Goal: Task Accomplishment & Management: Use online tool/utility

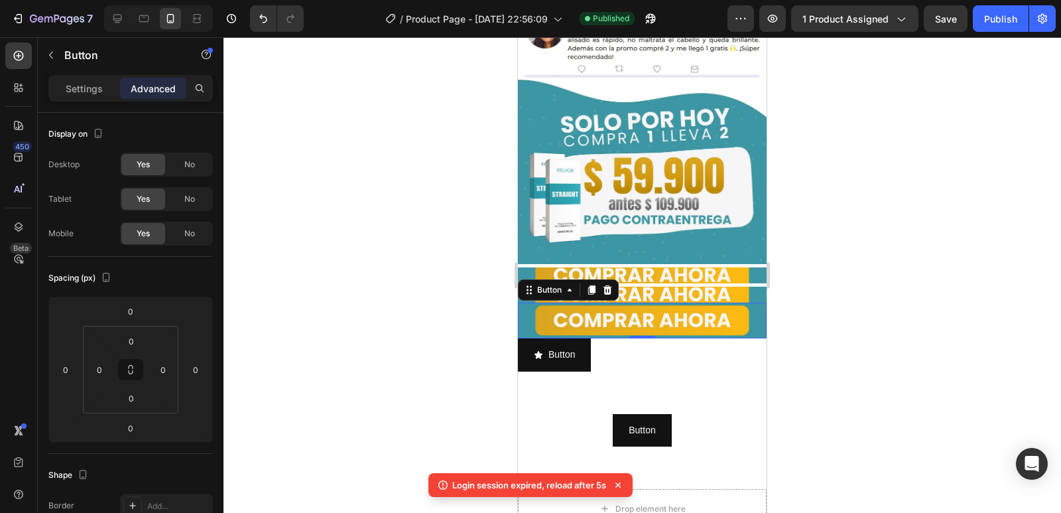
scroll to position [451, 0]
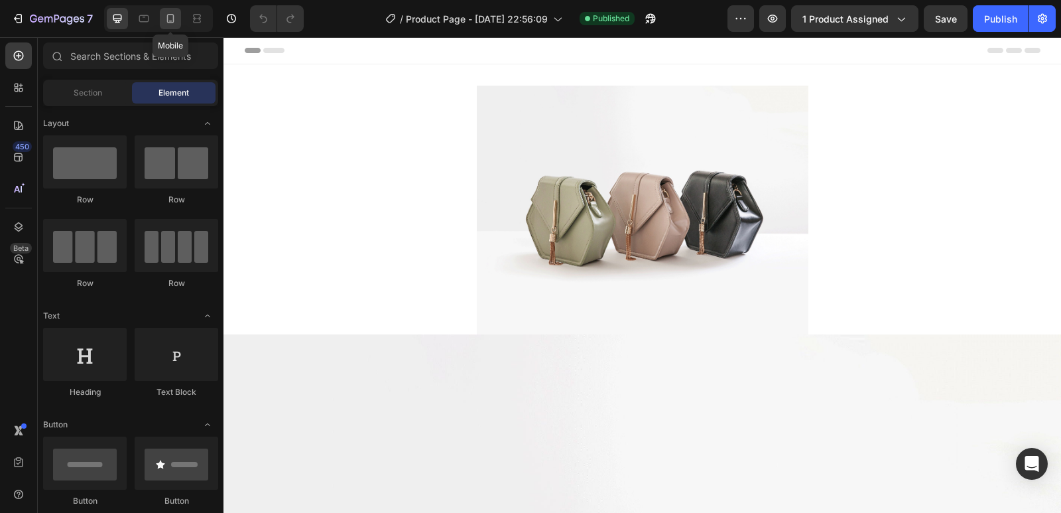
click at [165, 17] on icon at bounding box center [170, 18] width 13 height 13
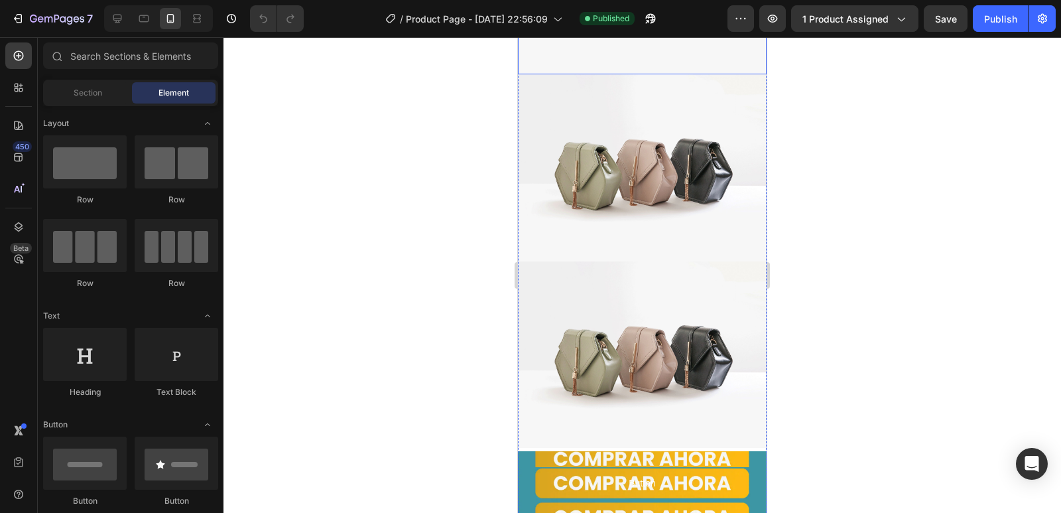
scroll to position [199, 0]
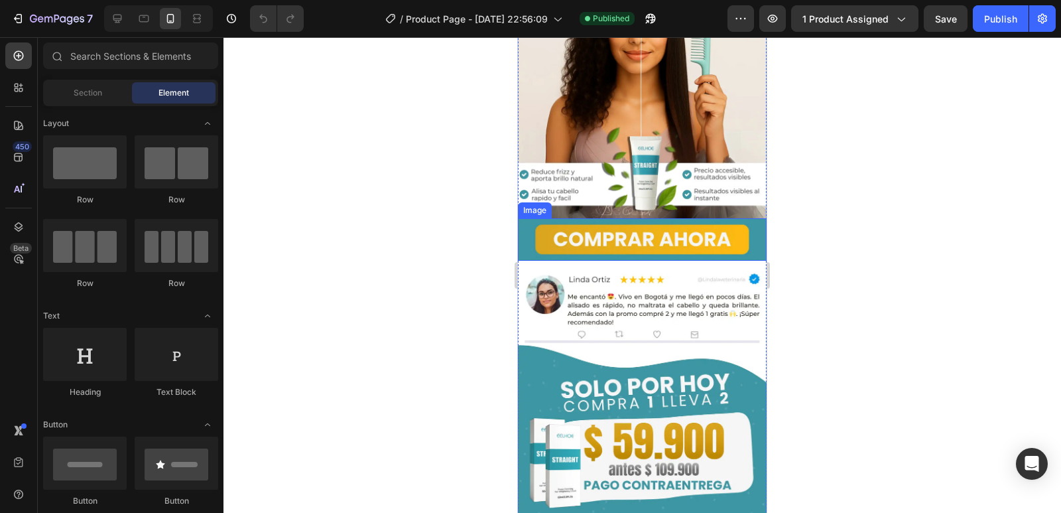
click at [744, 224] on img at bounding box center [642, 239] width 249 height 42
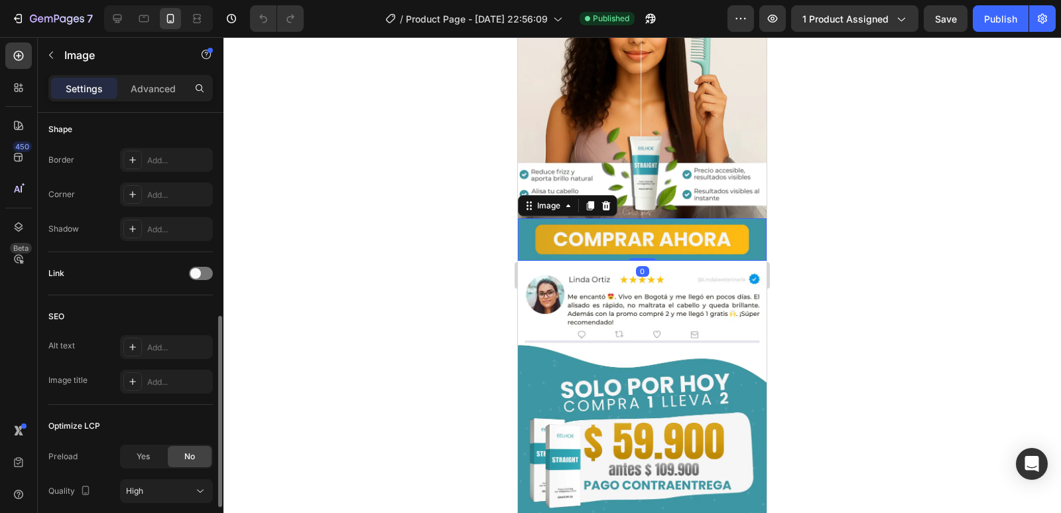
scroll to position [564, 0]
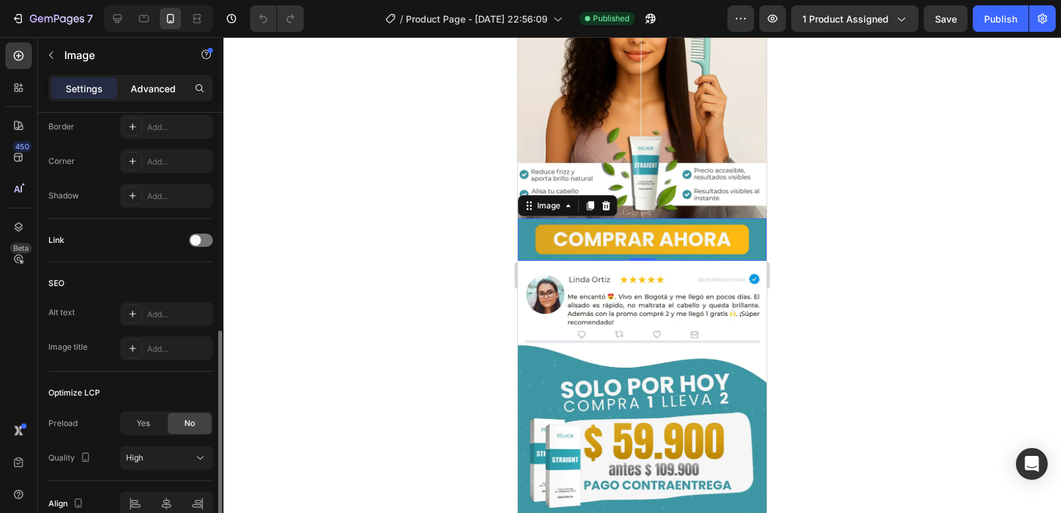
click at [126, 90] on div "Advanced" at bounding box center [153, 88] width 66 height 21
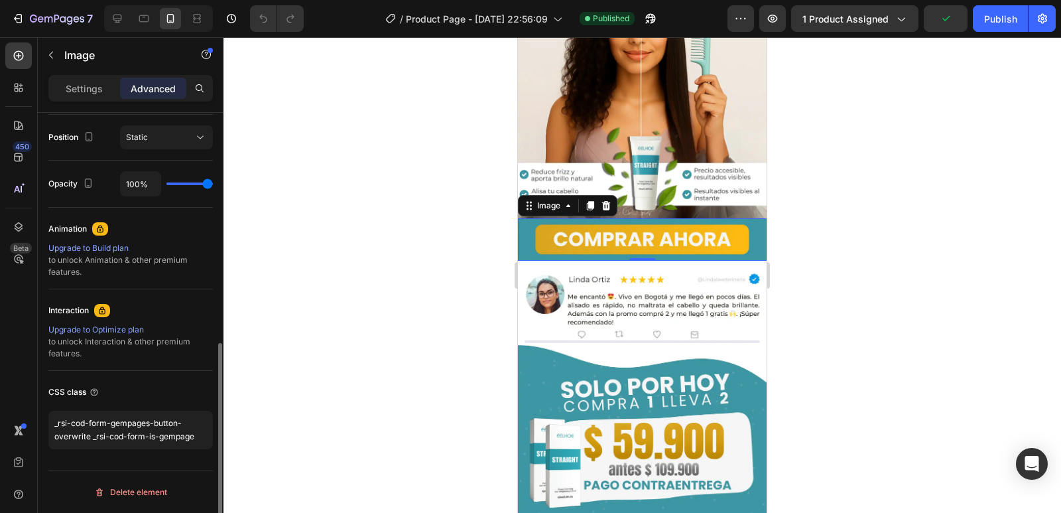
scroll to position [483, 0]
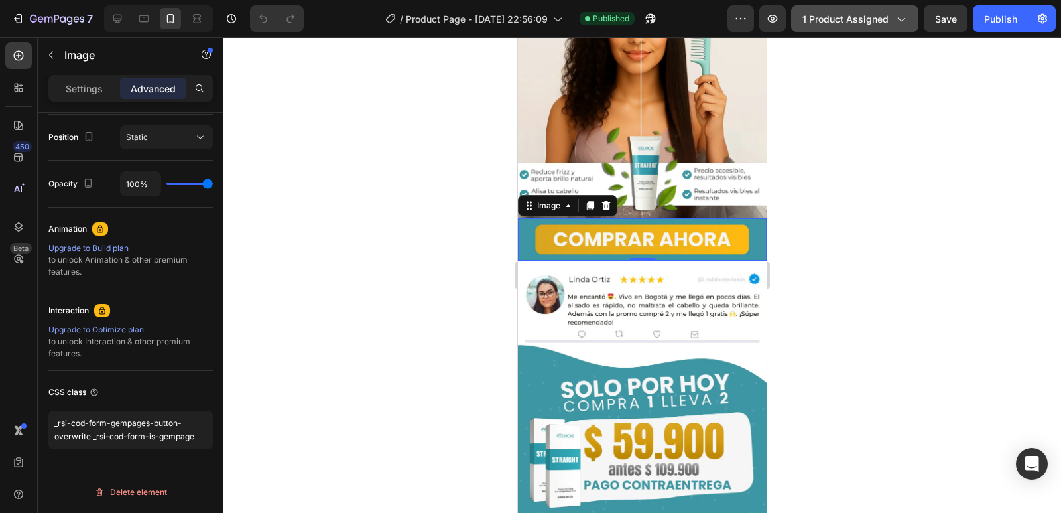
click at [856, 25] on span "1 product assigned" at bounding box center [846, 19] width 86 height 14
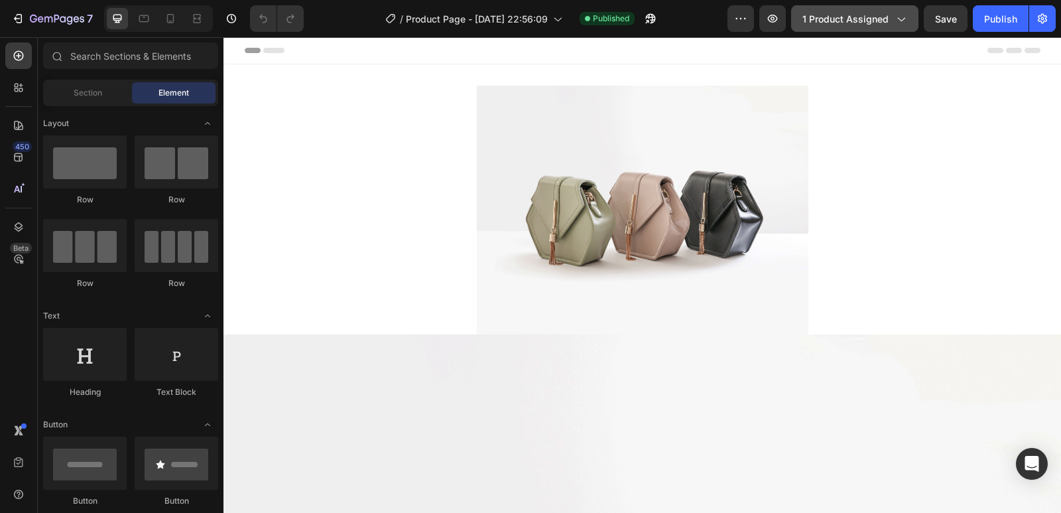
click at [870, 23] on span "1 product assigned" at bounding box center [846, 19] width 86 height 14
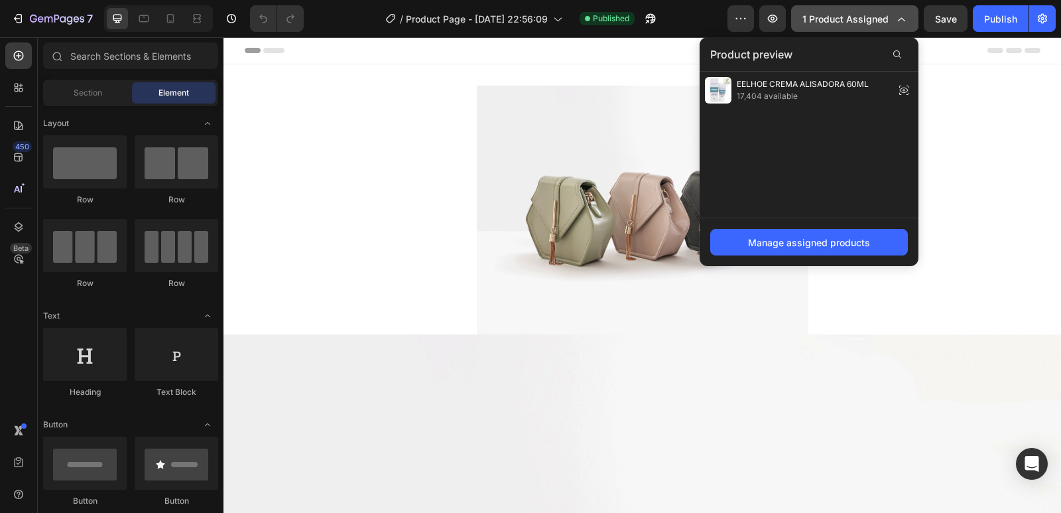
click at [870, 23] on span "1 product assigned" at bounding box center [846, 19] width 86 height 14
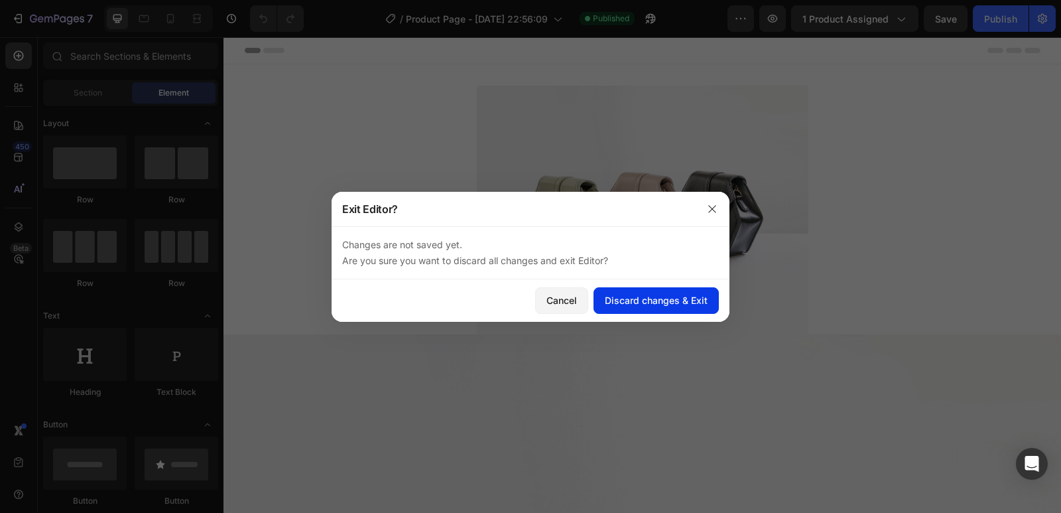
click at [683, 306] on div "Discard changes & Exit" at bounding box center [656, 300] width 103 height 14
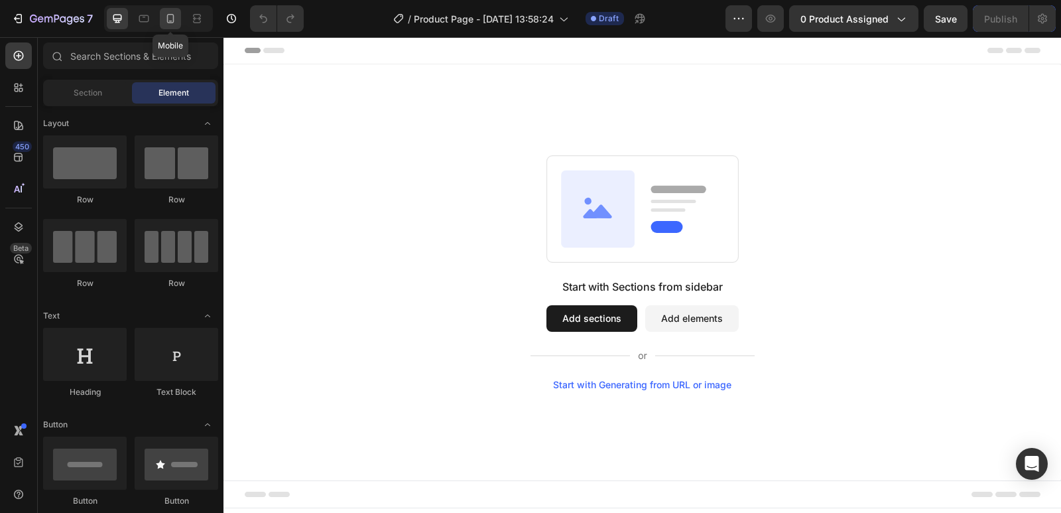
click at [169, 22] on icon at bounding box center [170, 18] width 13 height 13
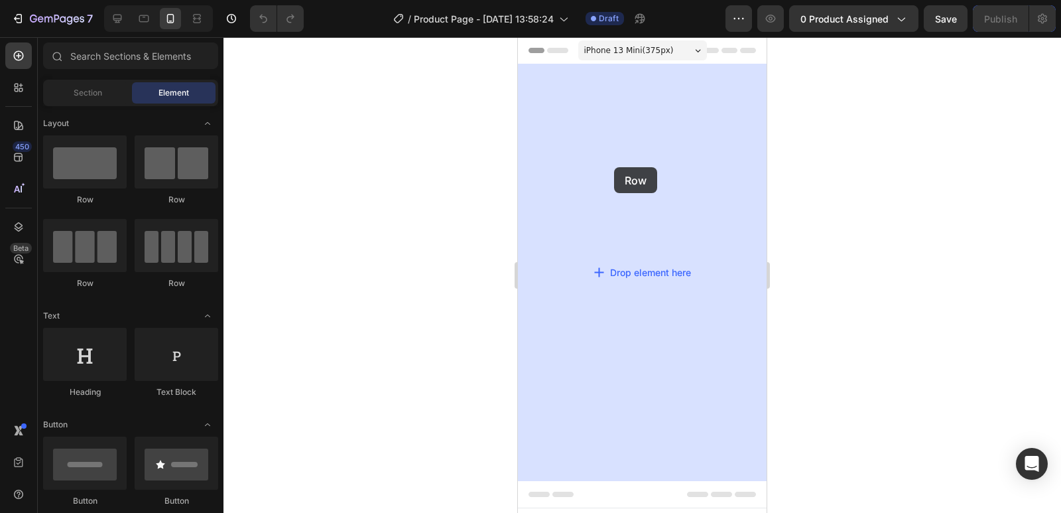
drag, startPoint x: 592, startPoint y: 209, endPoint x: 539, endPoint y: 172, distance: 63.9
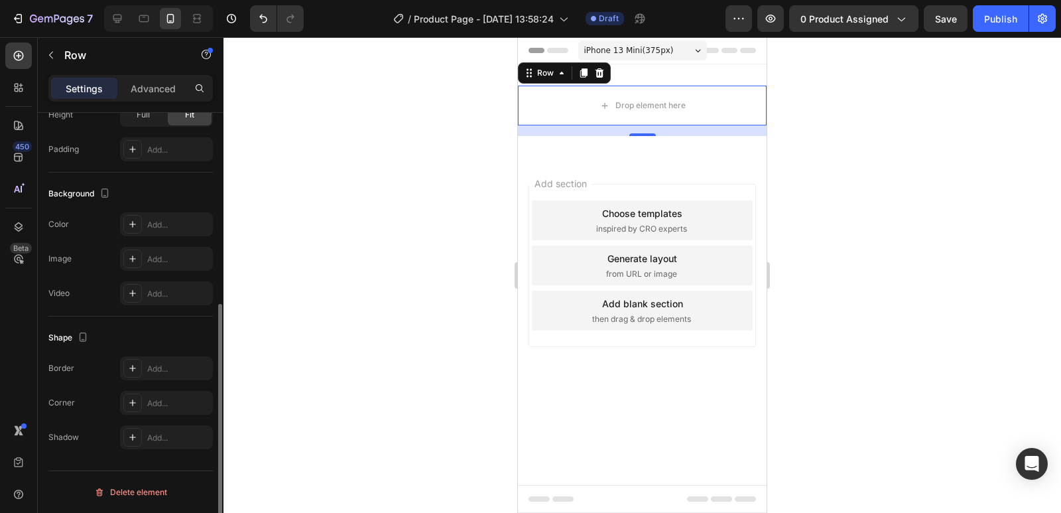
scroll to position [72, 0]
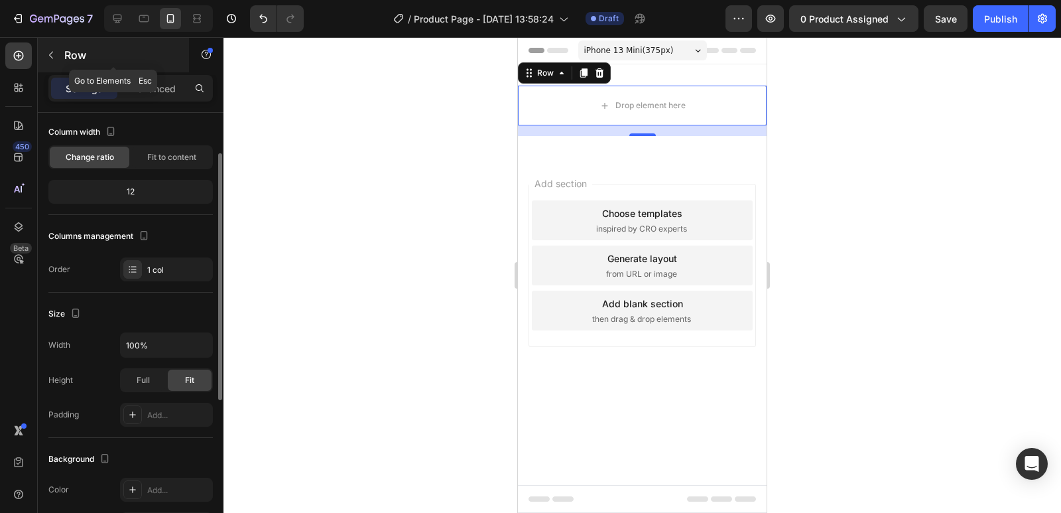
click at [52, 53] on icon "button" at bounding box center [51, 55] width 4 height 7
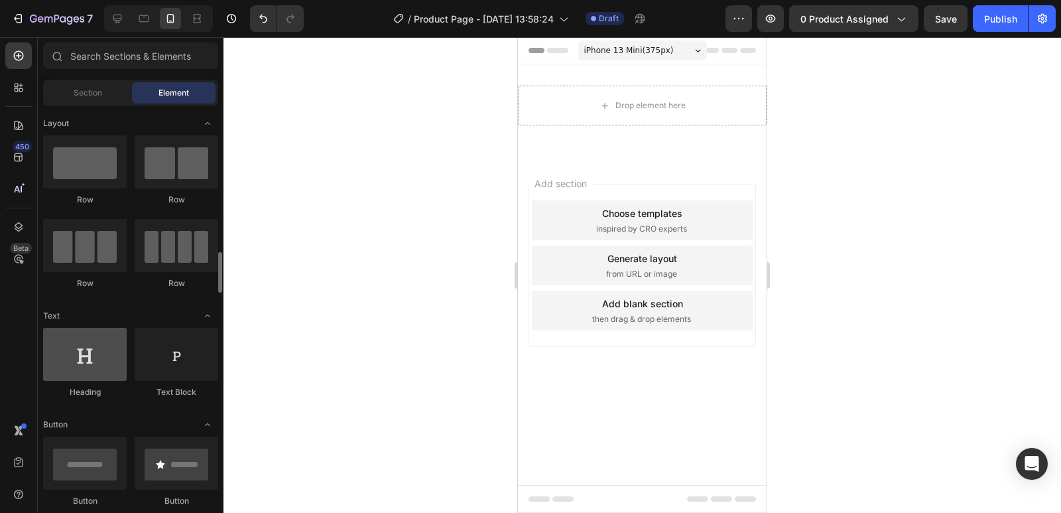
scroll to position [199, 0]
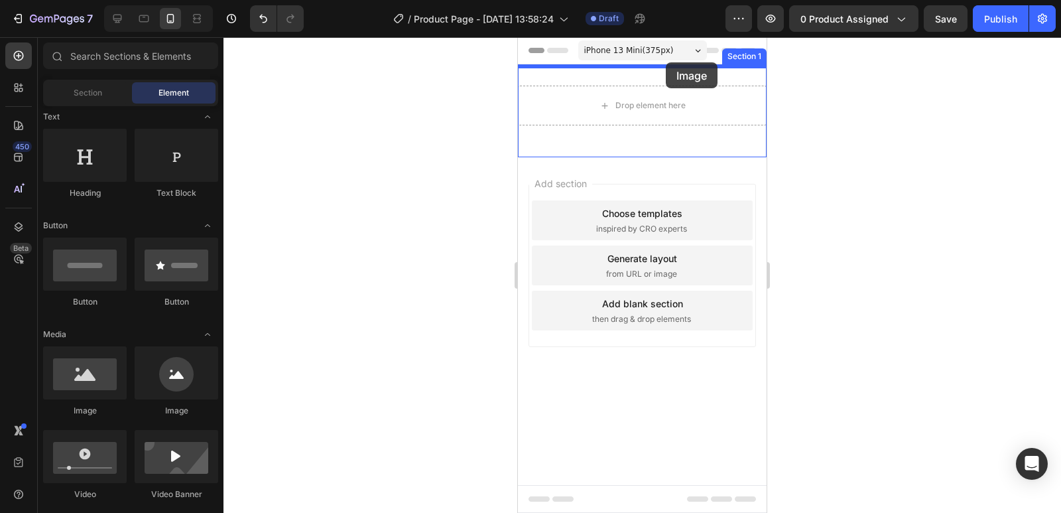
drag, startPoint x: 624, startPoint y: 410, endPoint x: 666, endPoint y: 62, distance: 350.2
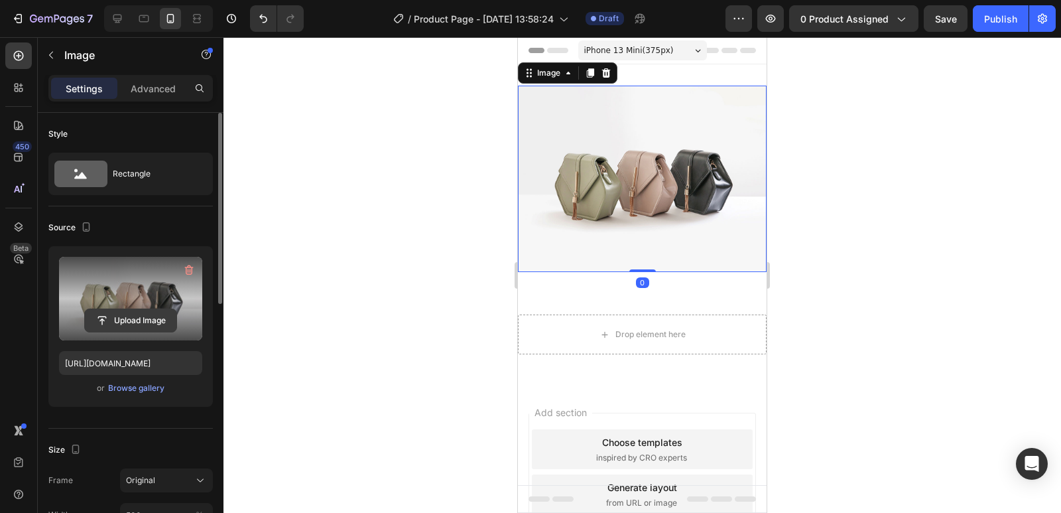
click at [139, 318] on input "file" at bounding box center [131, 320] width 92 height 23
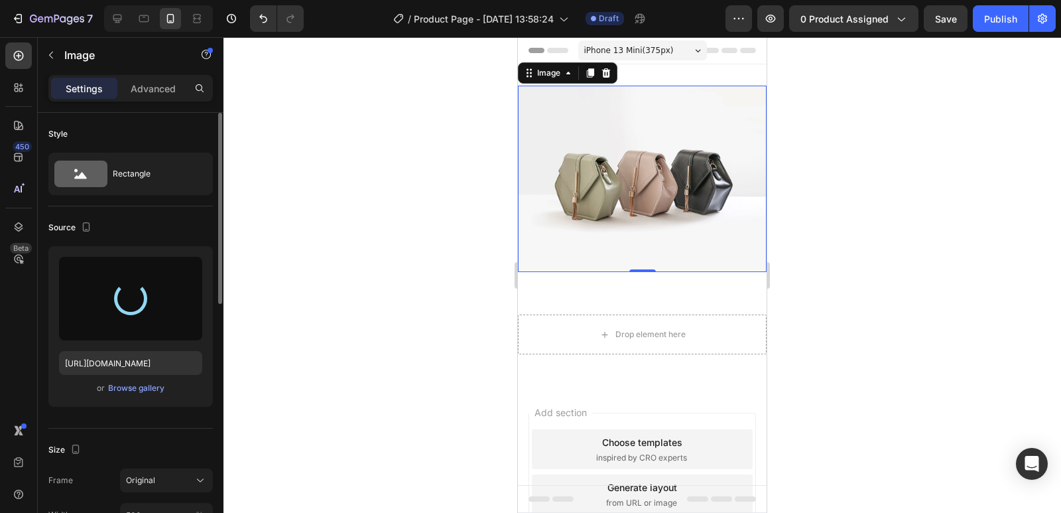
type input "https://cdn.shopify.com/s/files/1/0596/8350/4225/files/gempages_581711292495037…"
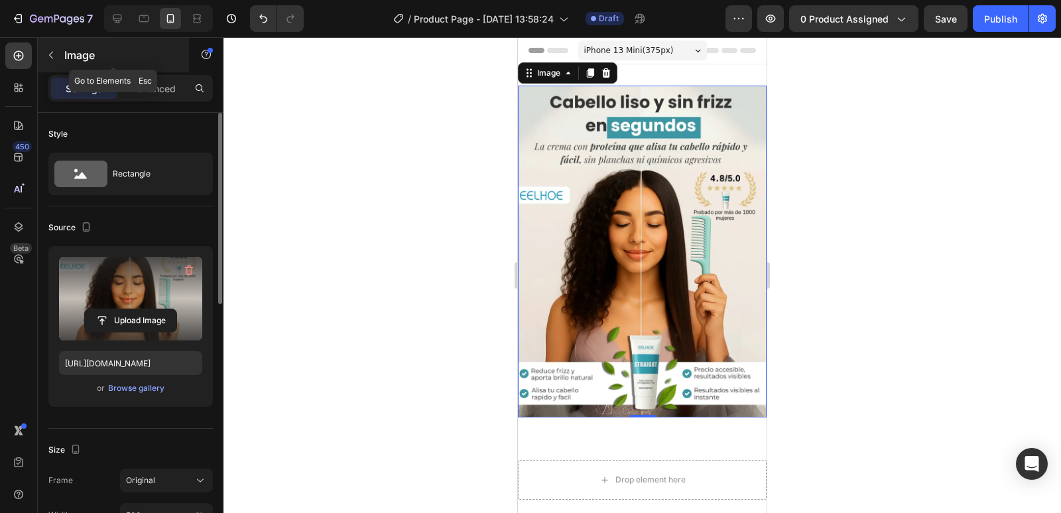
click at [49, 56] on icon "button" at bounding box center [51, 55] width 11 height 11
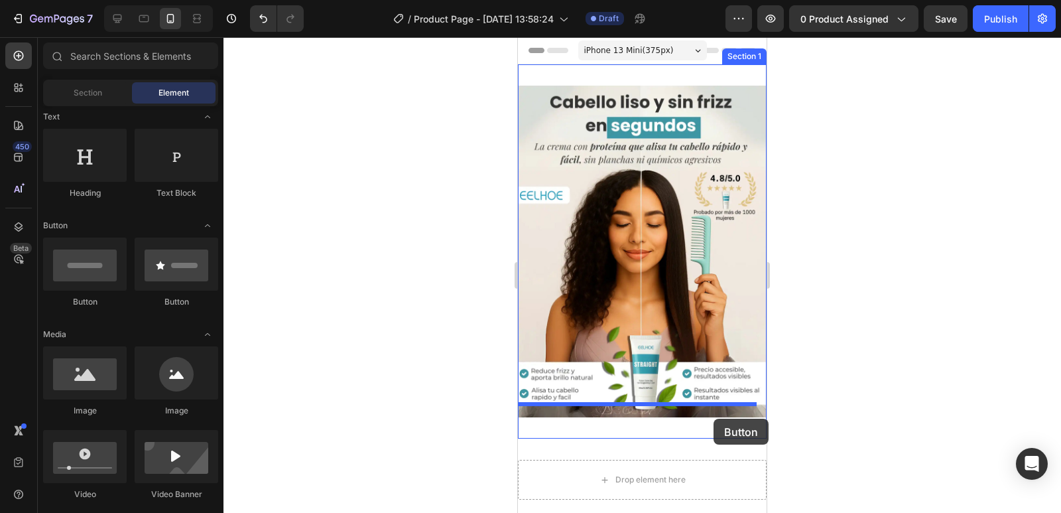
drag, startPoint x: 611, startPoint y: 305, endPoint x: 714, endPoint y: 418, distance: 152.6
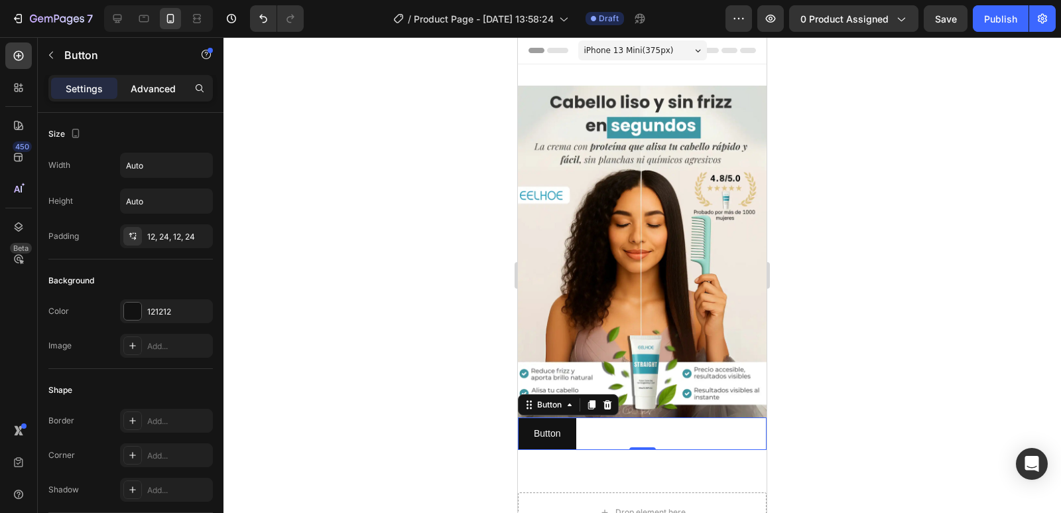
click at [145, 80] on div "Advanced" at bounding box center [153, 88] width 66 height 21
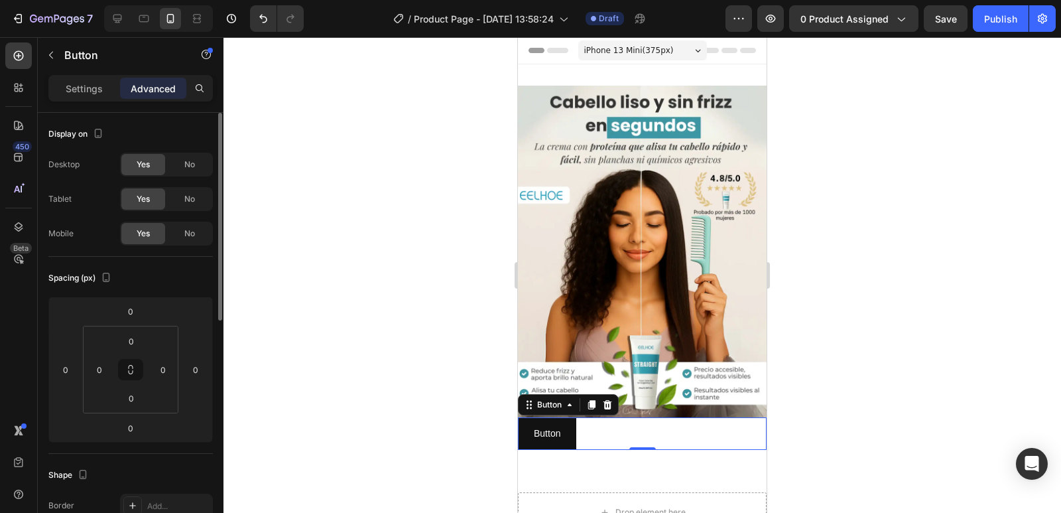
click at [86, 82] on p "Settings" at bounding box center [84, 89] width 37 height 14
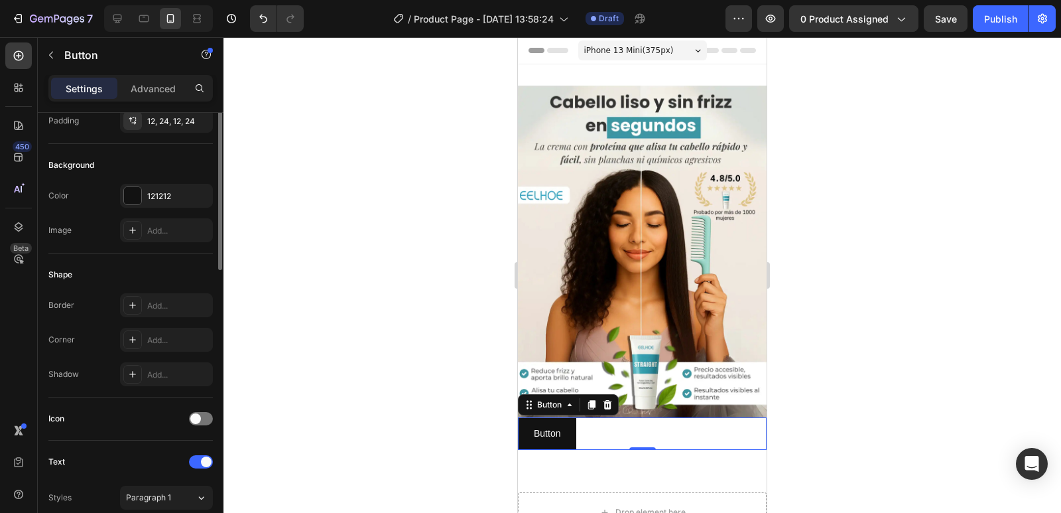
scroll to position [49, 0]
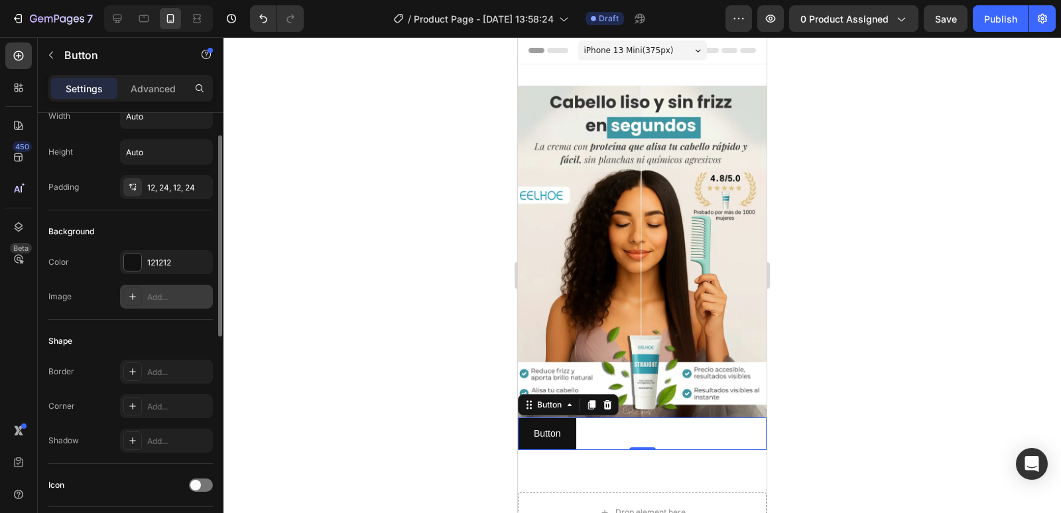
click at [174, 289] on div "Add..." at bounding box center [166, 297] width 93 height 24
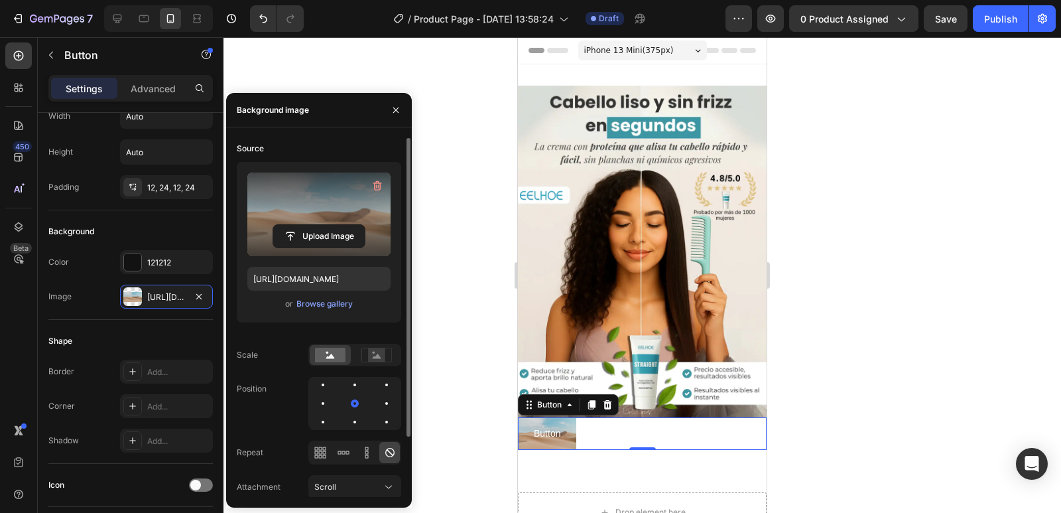
click at [319, 208] on label at bounding box center [318, 214] width 143 height 84
click at [319, 225] on input "file" at bounding box center [319, 236] width 92 height 23
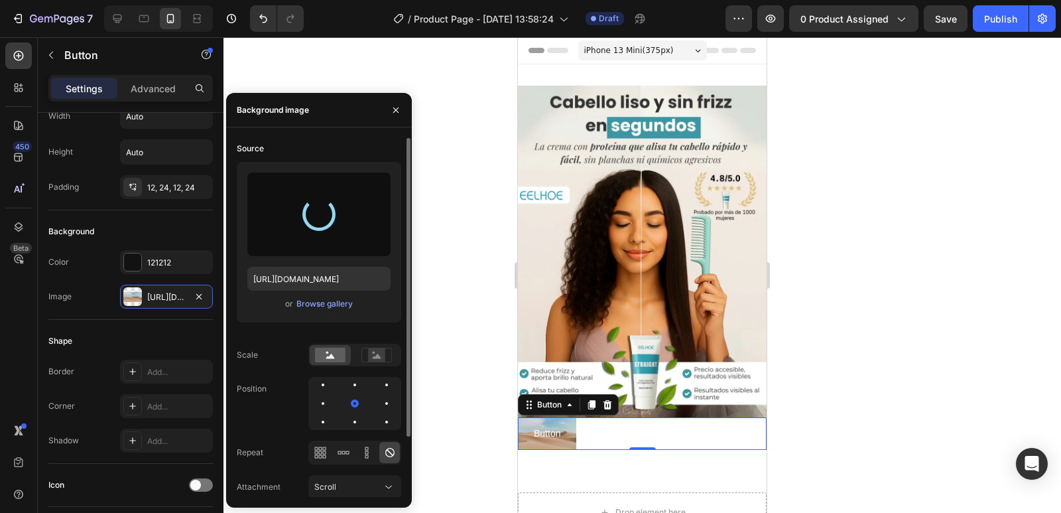
type input "[URL][DOMAIN_NAME]"
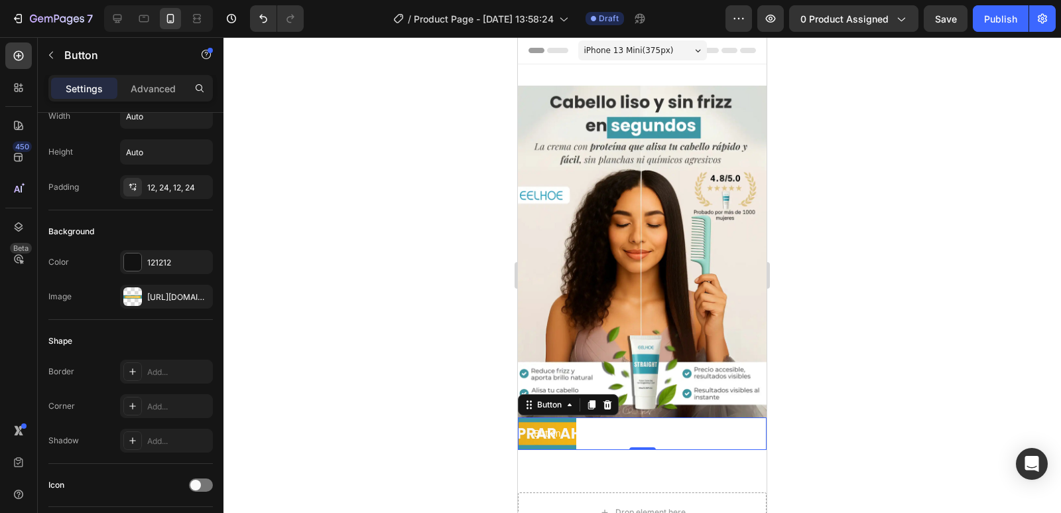
click at [436, 221] on div at bounding box center [643, 275] width 838 height 476
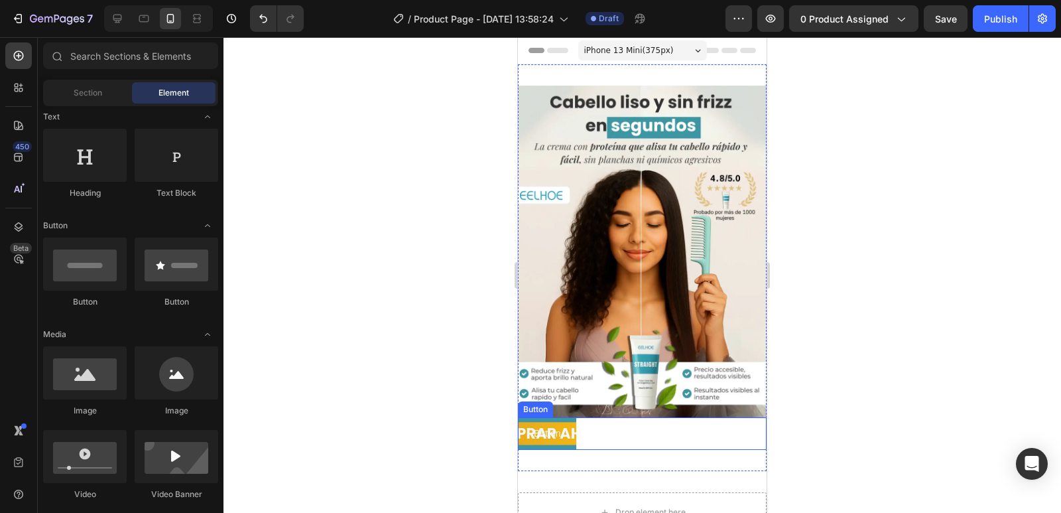
click at [547, 431] on button "Button" at bounding box center [547, 433] width 58 height 33
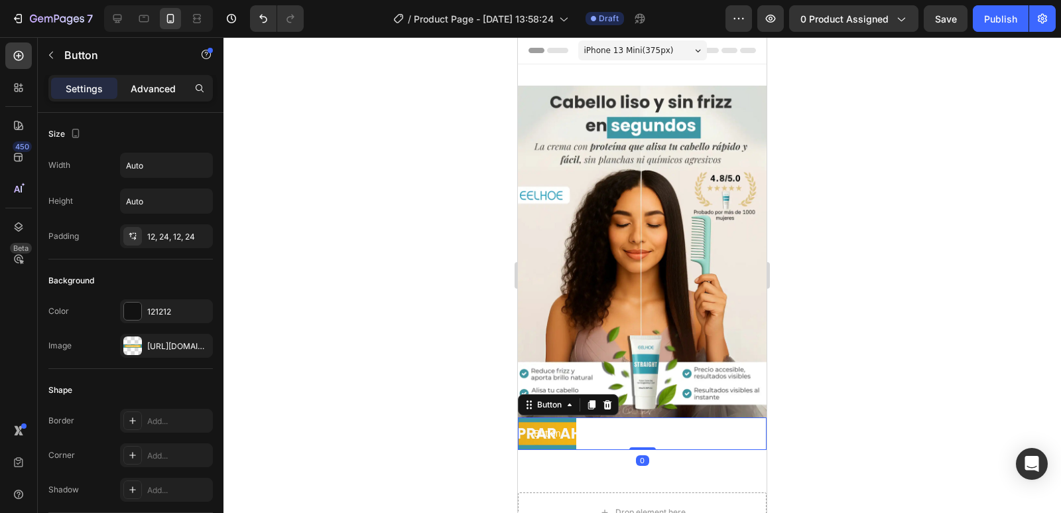
click at [155, 94] on p "Advanced" at bounding box center [153, 89] width 45 height 14
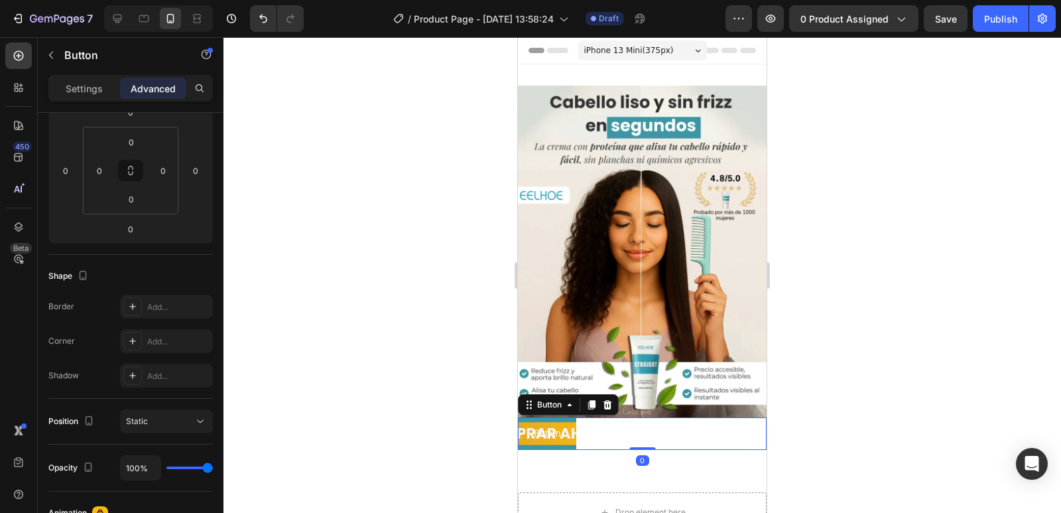
scroll to position [483, 0]
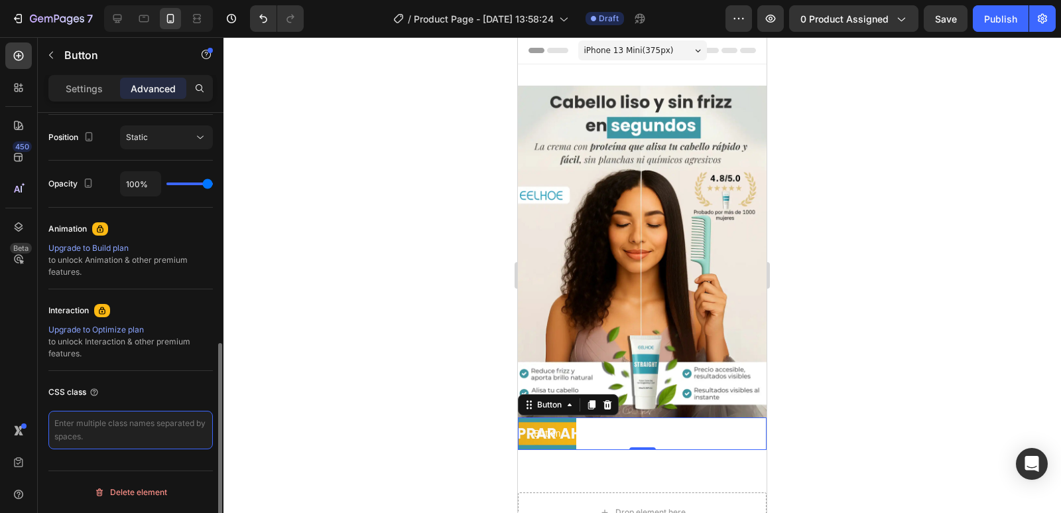
click at [110, 430] on textarea at bounding box center [130, 430] width 165 height 38
paste textarea "_rsi-cod-form-gempages-button-overwrite _rsi-cod-form-is-gempage"
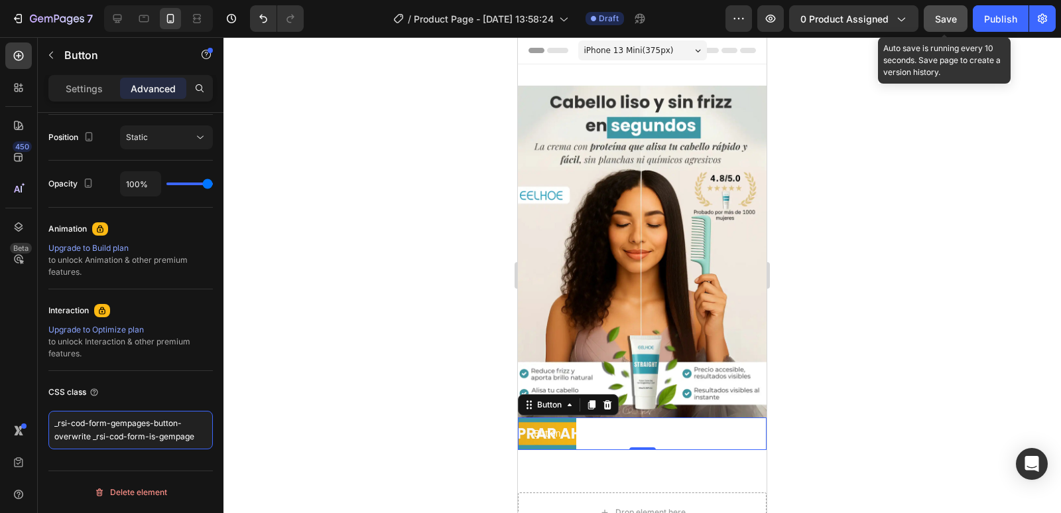
type textarea "_rsi-cod-form-gempages-button-overwrite _rsi-cod-form-is-gempage"
click at [951, 27] on button "Save" at bounding box center [946, 18] width 44 height 27
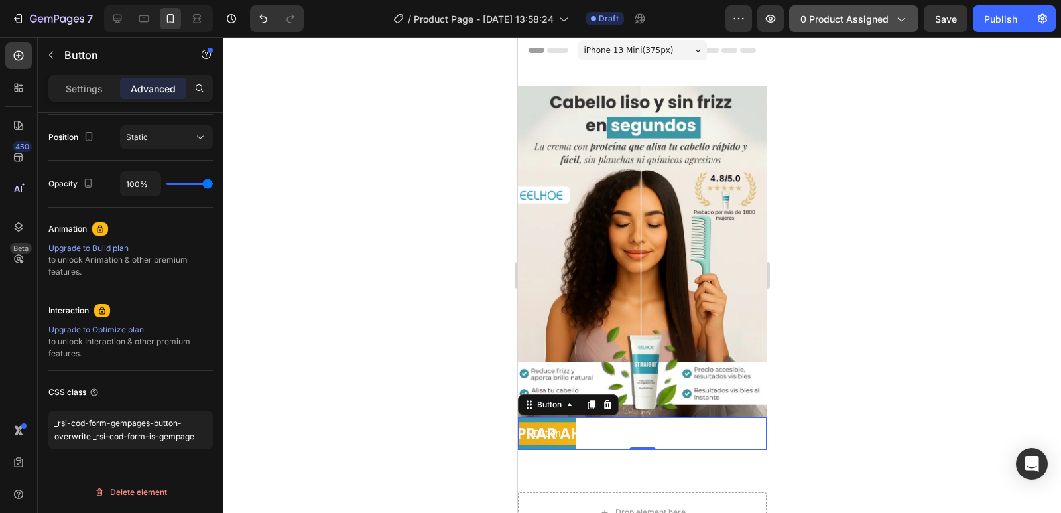
click at [875, 14] on span "0 product assigned" at bounding box center [845, 19] width 88 height 14
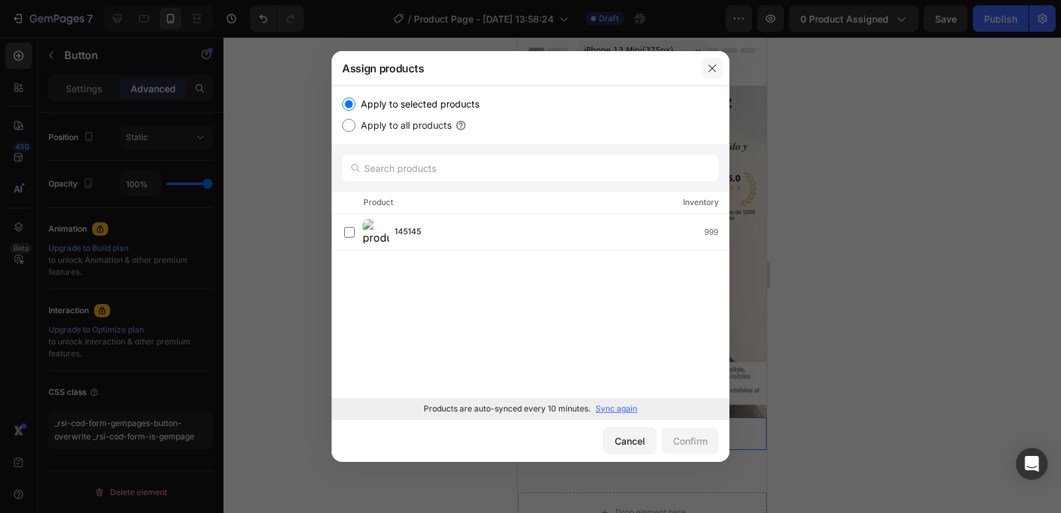
click at [716, 70] on icon "button" at bounding box center [712, 68] width 11 height 11
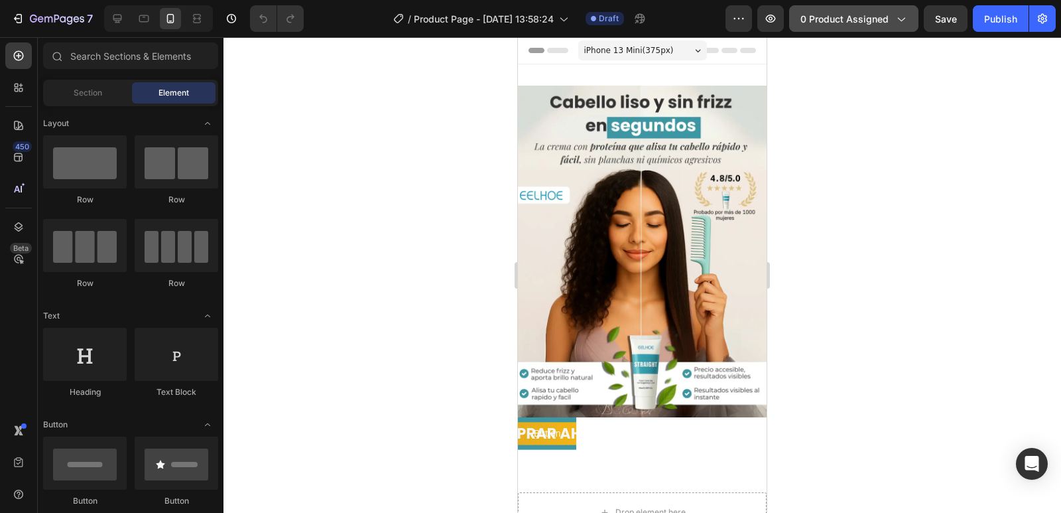
click at [898, 22] on icon "button" at bounding box center [900, 18] width 13 height 13
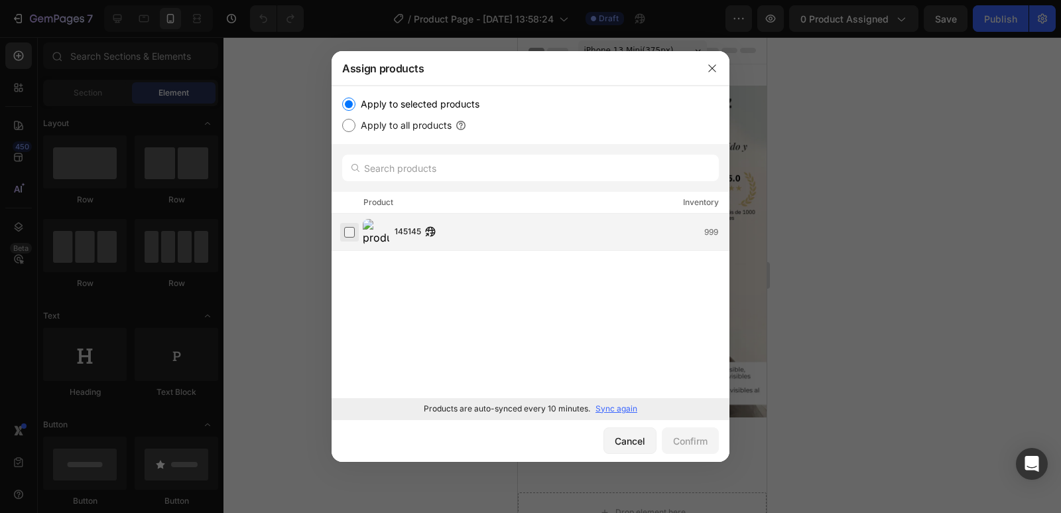
click at [352, 234] on label at bounding box center [349, 232] width 11 height 11
click at [670, 429] on button "Confirm" at bounding box center [690, 440] width 57 height 27
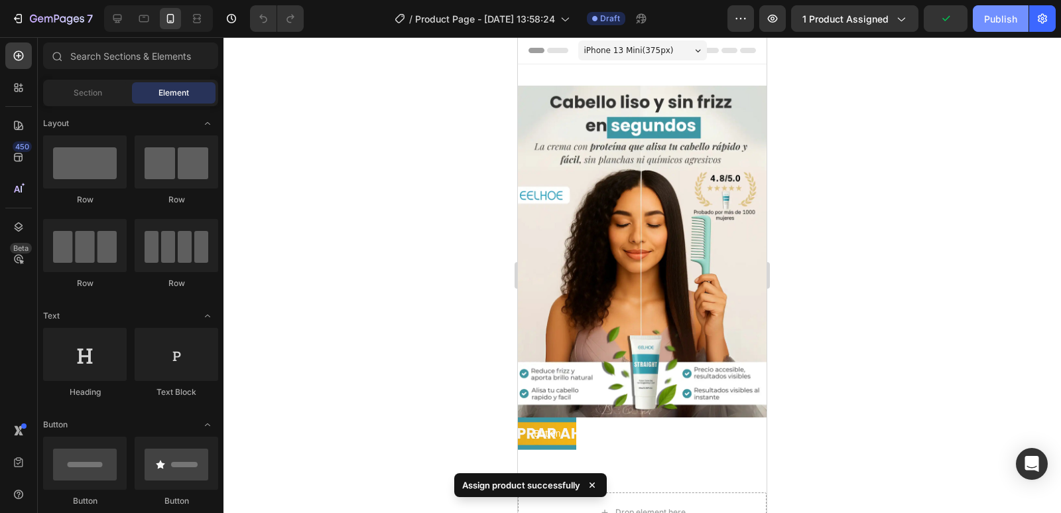
click at [1002, 11] on button "Publish" at bounding box center [1001, 18] width 56 height 27
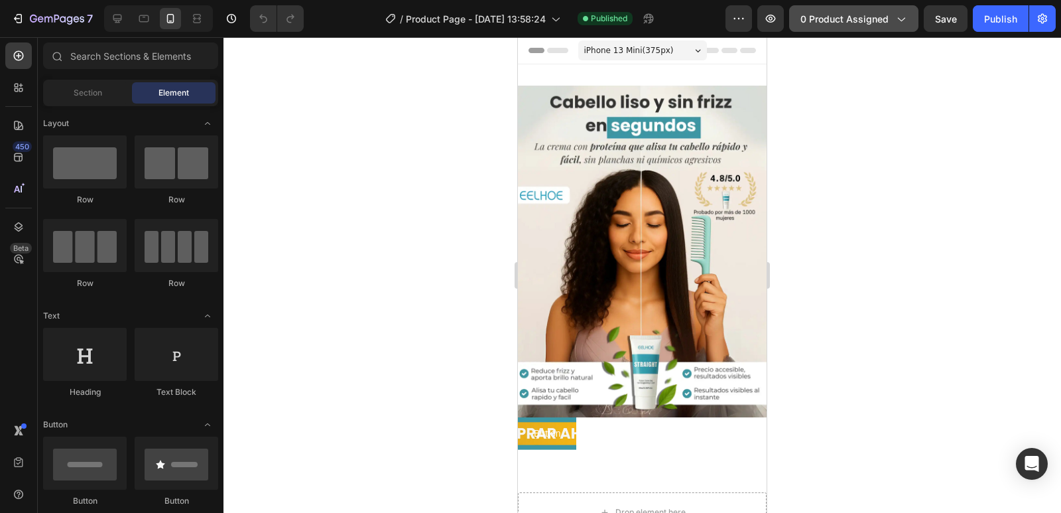
click at [833, 19] on span "0 product assigned" at bounding box center [845, 19] width 88 height 14
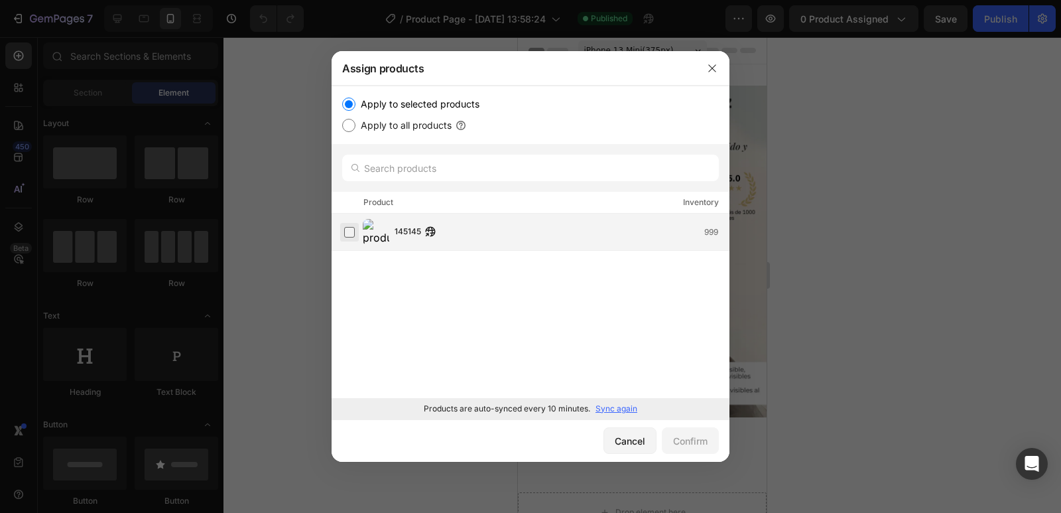
click at [345, 233] on label at bounding box center [349, 232] width 11 height 11
click at [681, 440] on div "Confirm" at bounding box center [690, 441] width 34 height 14
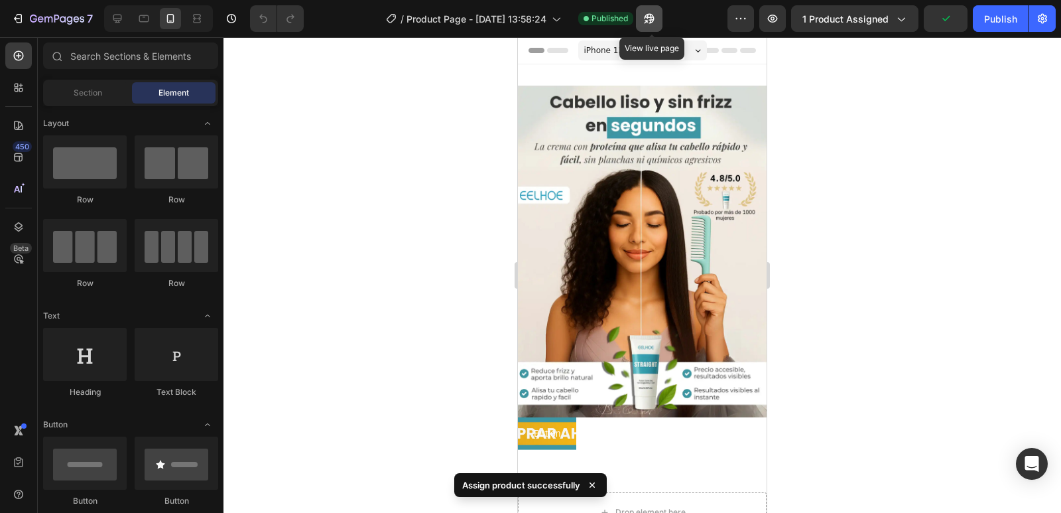
click at [648, 20] on icon "button" at bounding box center [646, 21] width 3 height 3
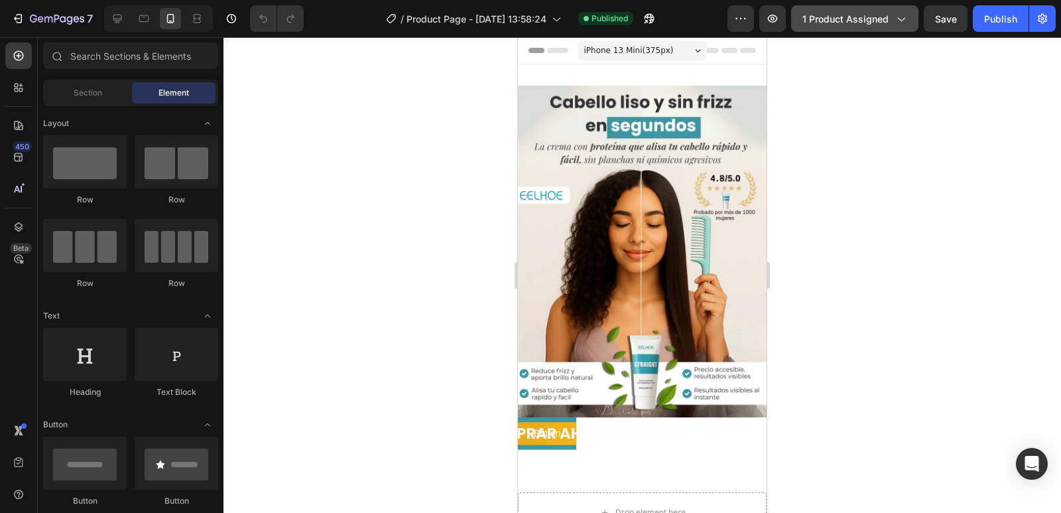
click at [888, 27] on button "1 product assigned" at bounding box center [854, 18] width 127 height 27
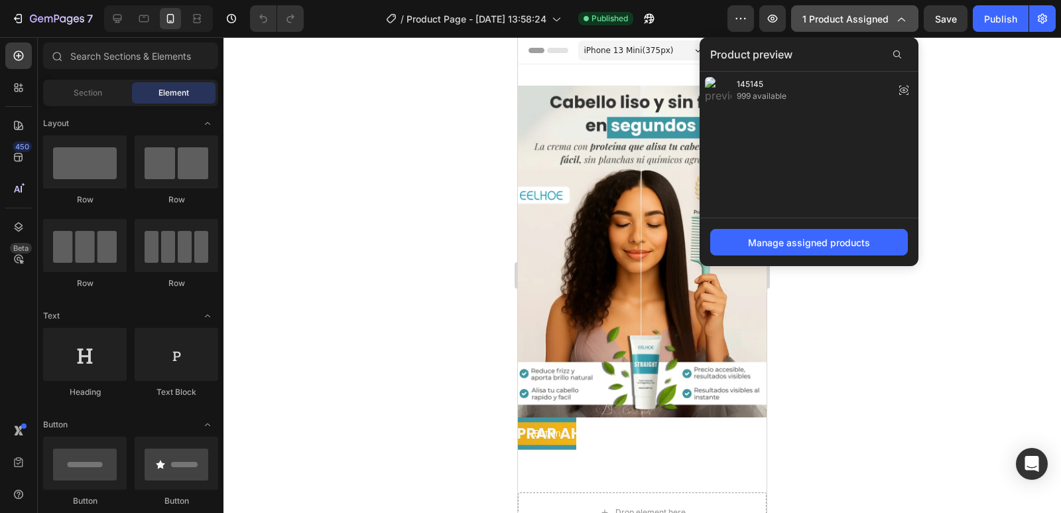
click at [884, 27] on button "1 product assigned" at bounding box center [854, 18] width 127 height 27
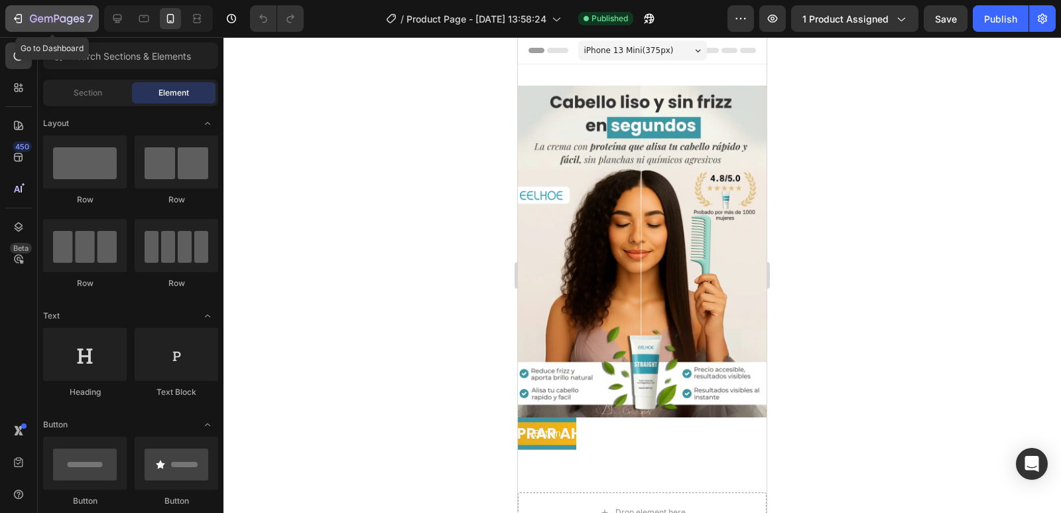
click at [31, 13] on div "7" at bounding box center [61, 19] width 63 height 16
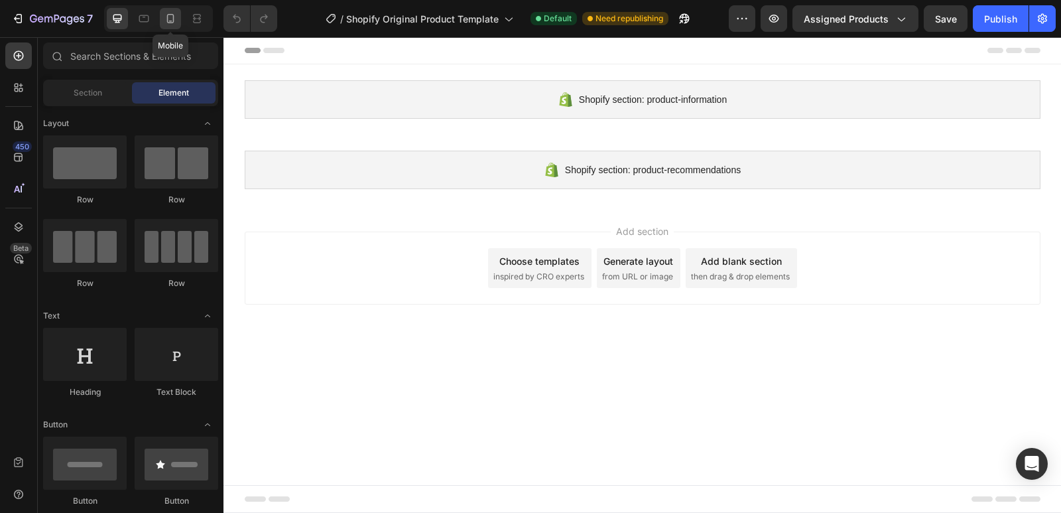
click at [168, 19] on icon at bounding box center [170, 18] width 7 height 9
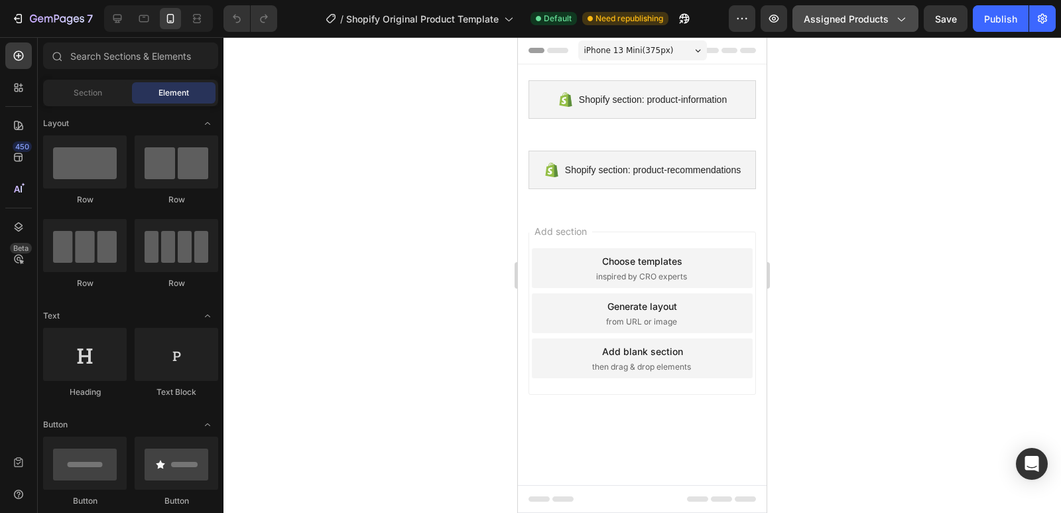
click at [845, 25] on span "Assigned Products" at bounding box center [846, 19] width 85 height 14
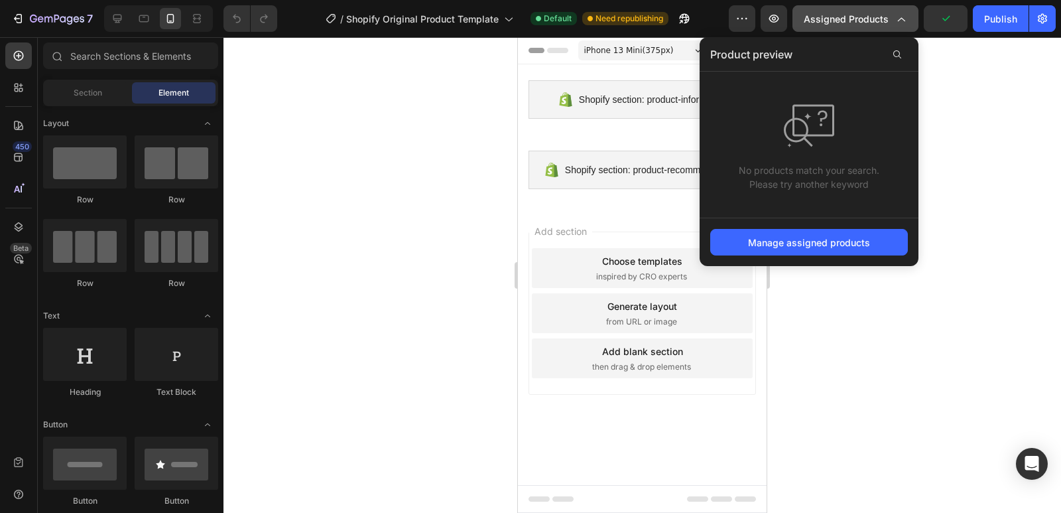
click at [849, 24] on span "Assigned Products" at bounding box center [846, 19] width 85 height 14
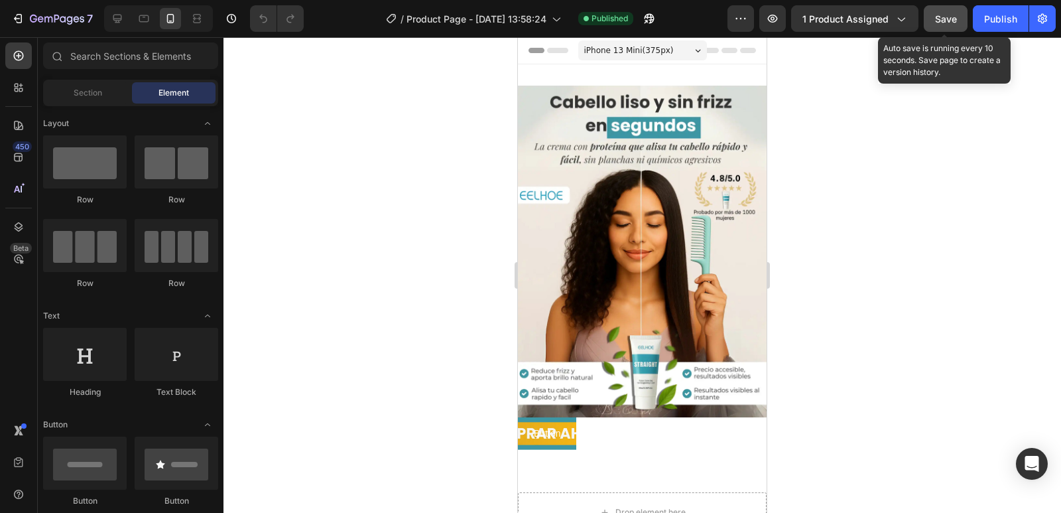
click at [938, 17] on span "Save" at bounding box center [946, 18] width 22 height 11
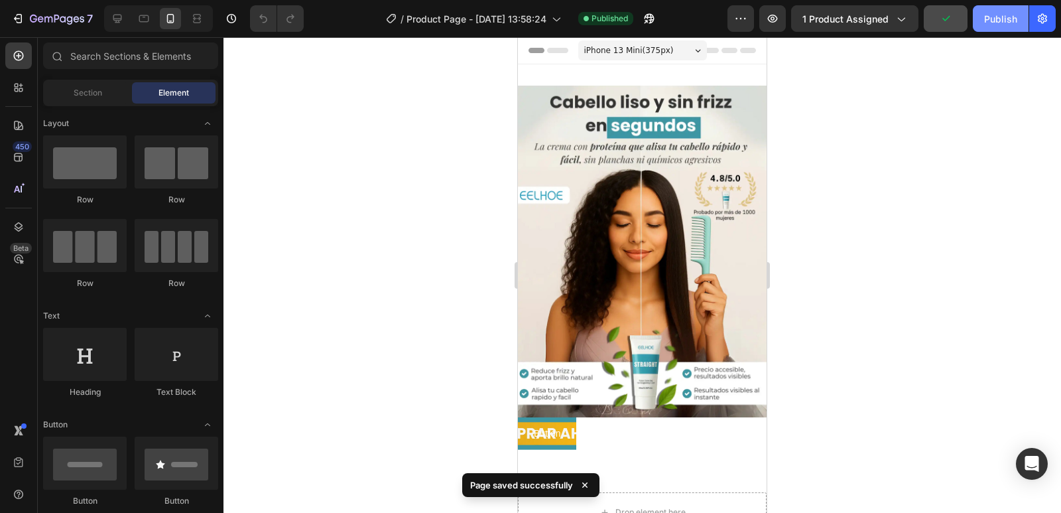
click at [994, 27] on button "Publish" at bounding box center [1001, 18] width 56 height 27
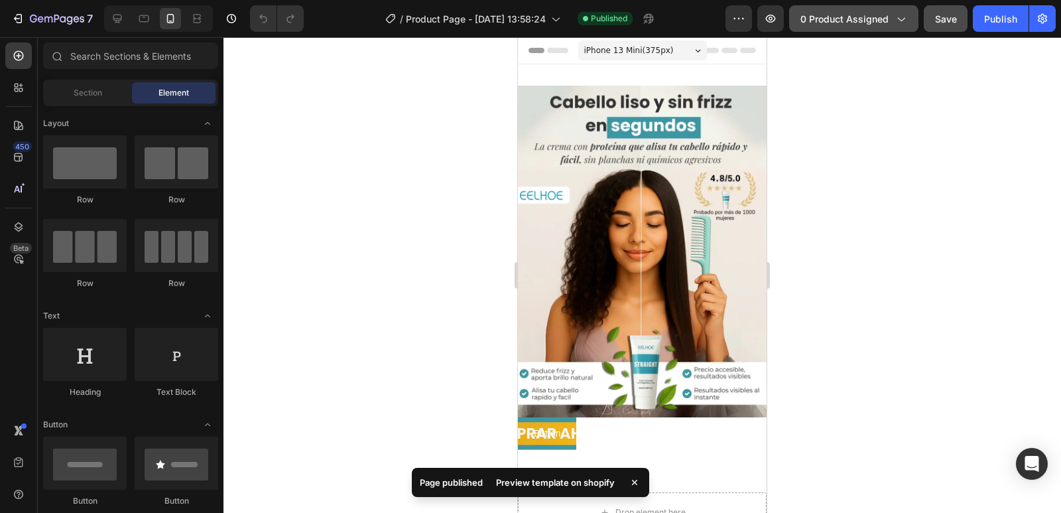
click at [842, 25] on span "0 product assigned" at bounding box center [845, 19] width 88 height 14
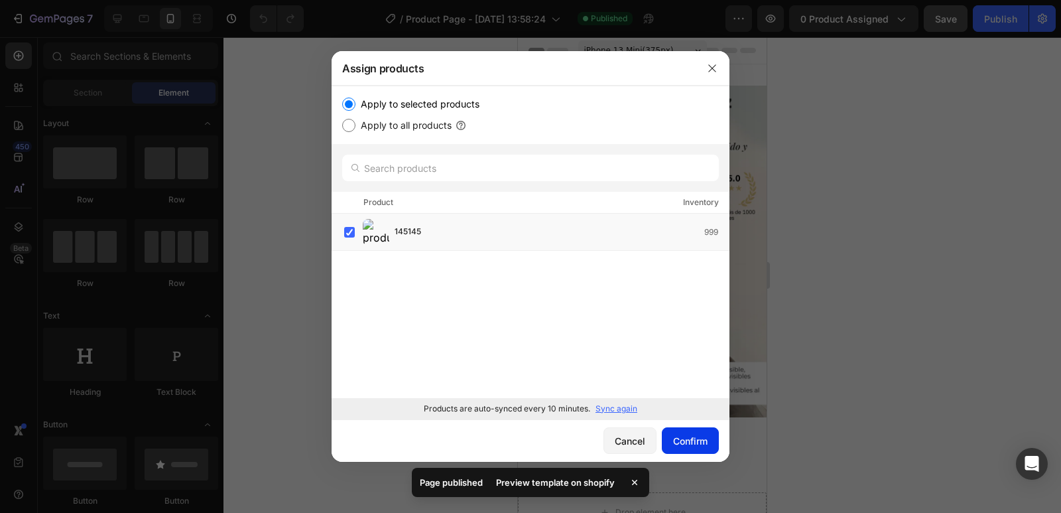
click at [670, 438] on button "Confirm" at bounding box center [690, 440] width 57 height 27
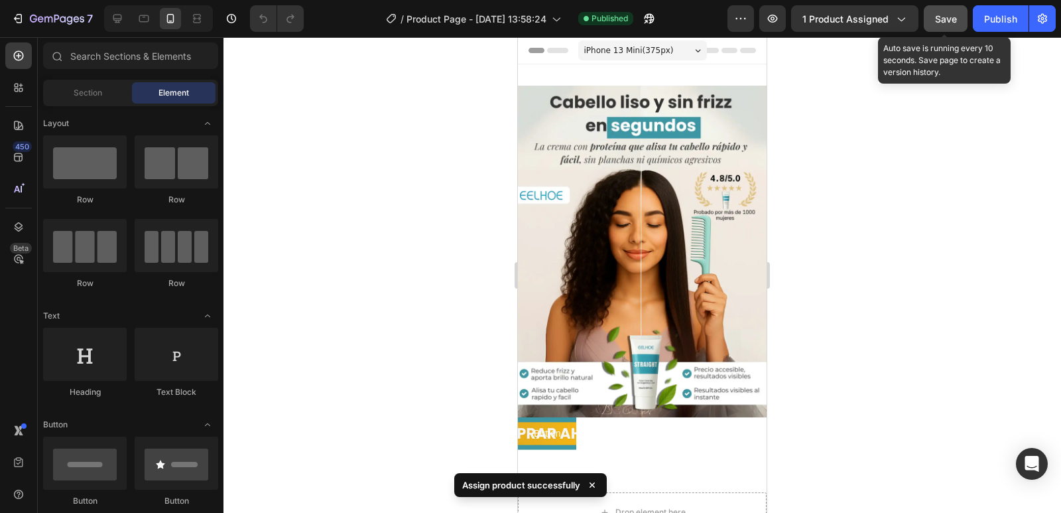
click at [957, 29] on button "Save" at bounding box center [946, 18] width 44 height 27
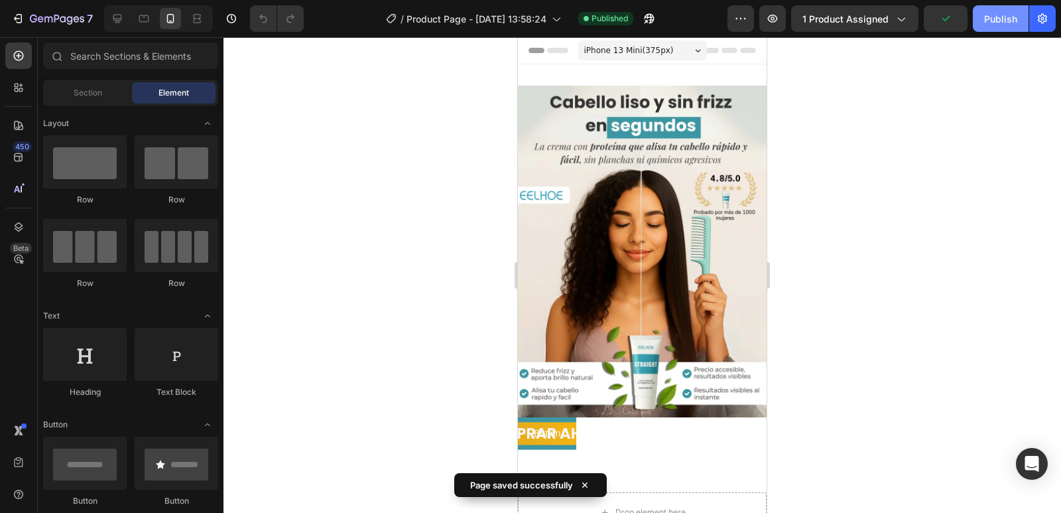
click at [999, 19] on div "Publish" at bounding box center [1000, 19] width 33 height 14
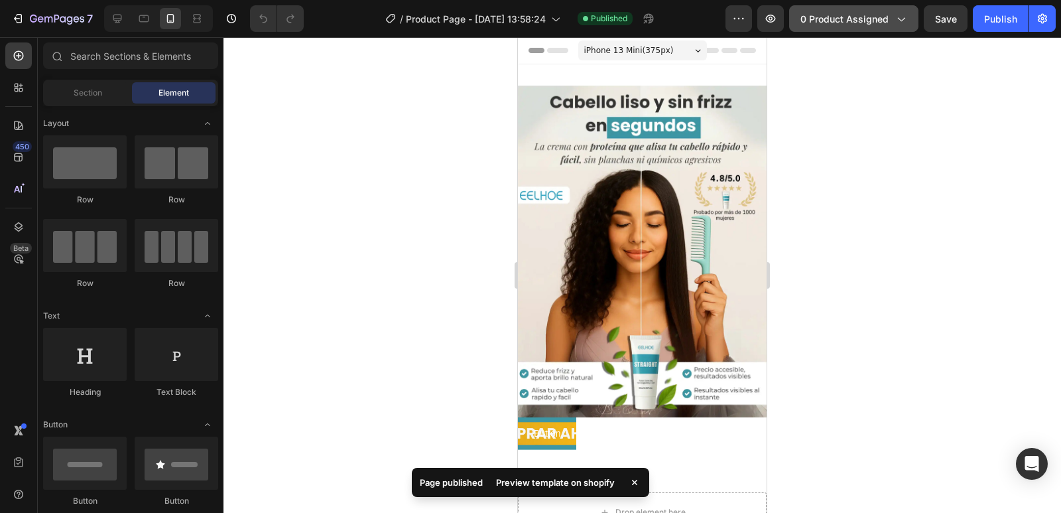
click at [851, 23] on span "0 product assigned" at bounding box center [845, 19] width 88 height 14
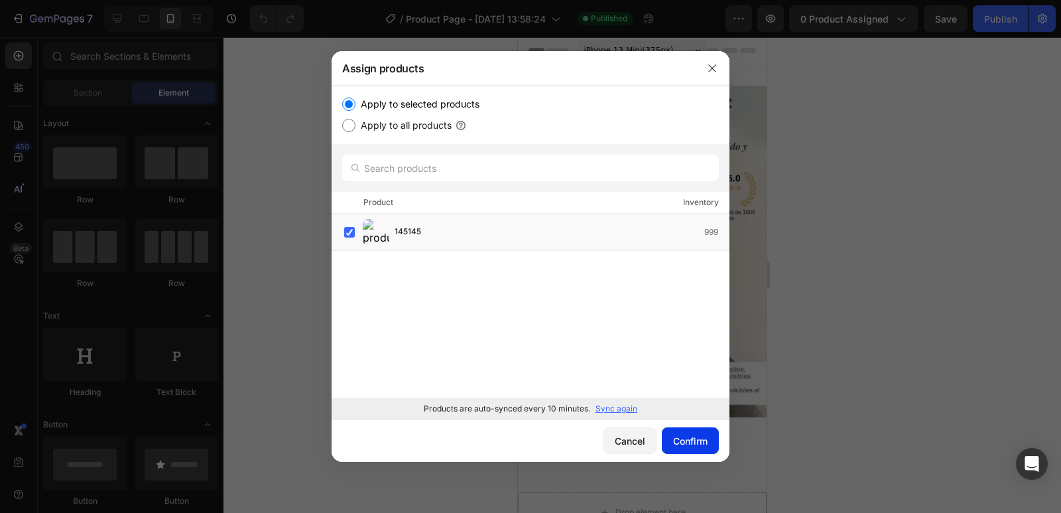
click at [703, 454] on button "Confirm" at bounding box center [690, 440] width 57 height 27
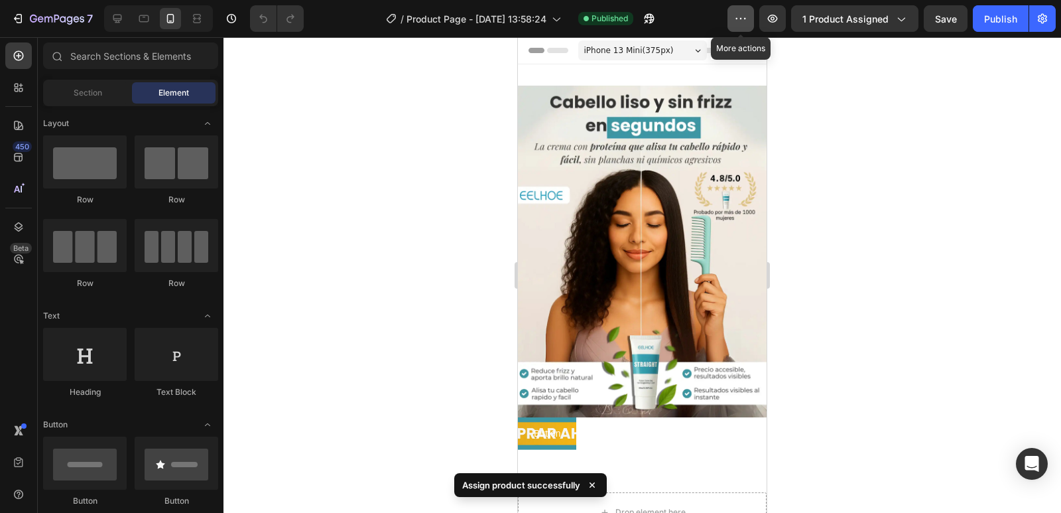
click at [736, 20] on icon "button" at bounding box center [740, 18] width 13 height 13
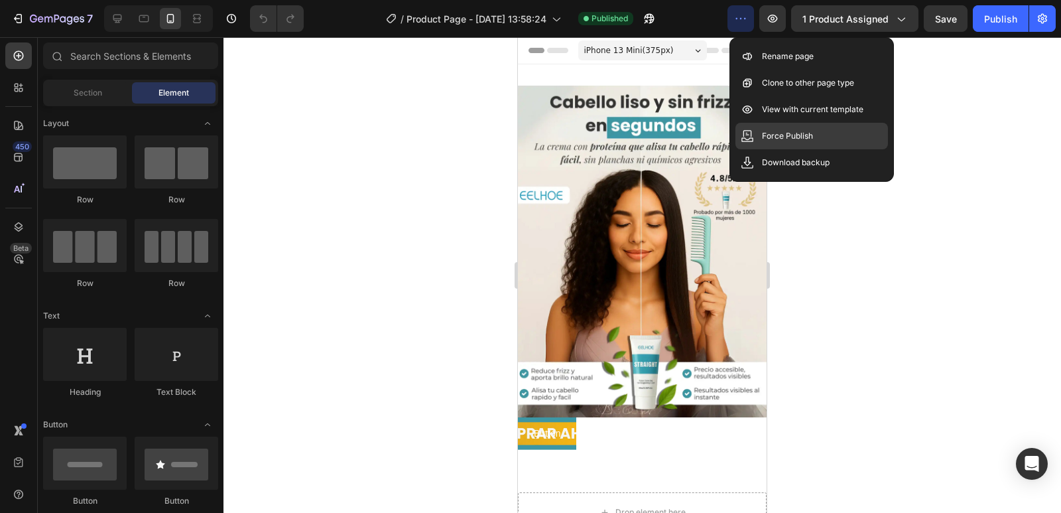
click at [769, 149] on div "Force Publish" at bounding box center [812, 162] width 153 height 27
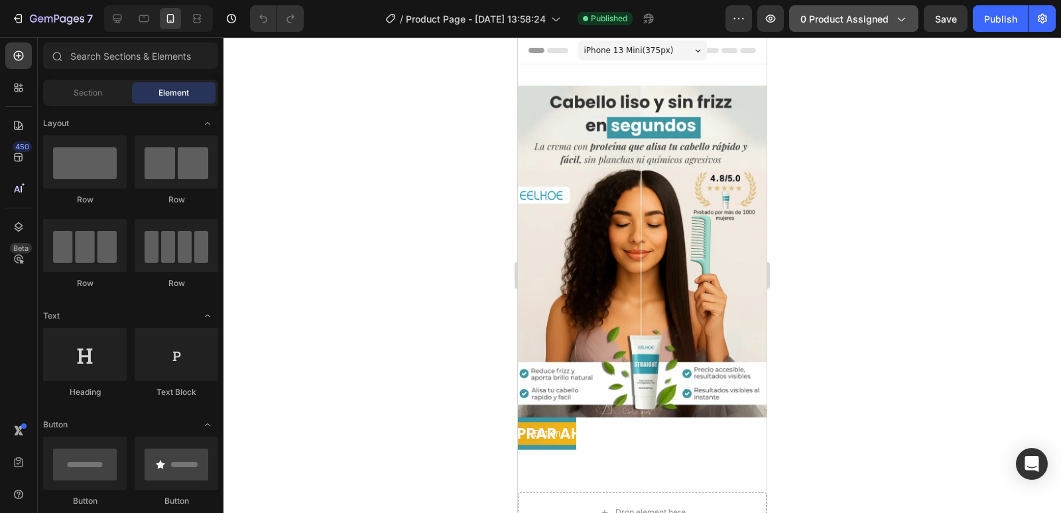
click at [834, 21] on span "0 product assigned" at bounding box center [845, 19] width 88 height 14
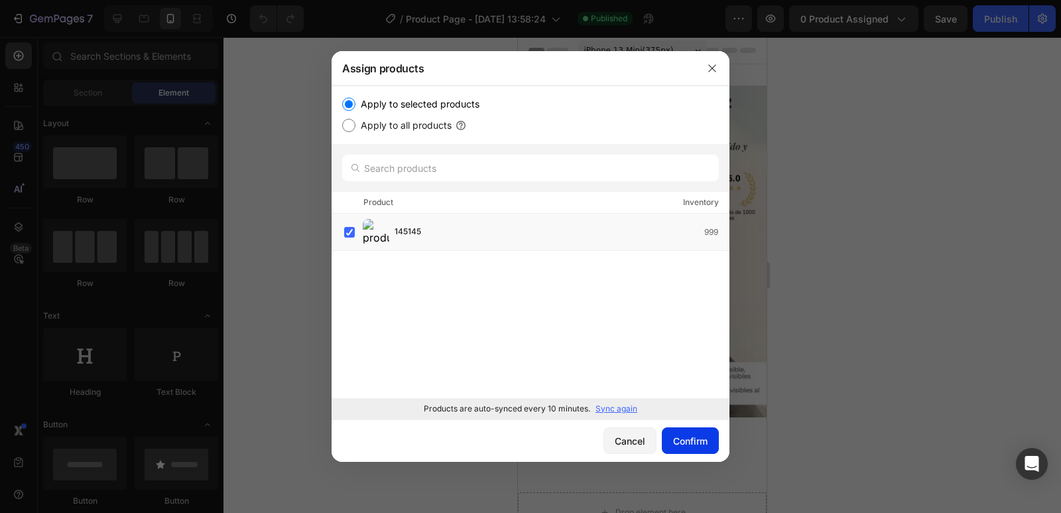
click at [681, 430] on button "Confirm" at bounding box center [690, 440] width 57 height 27
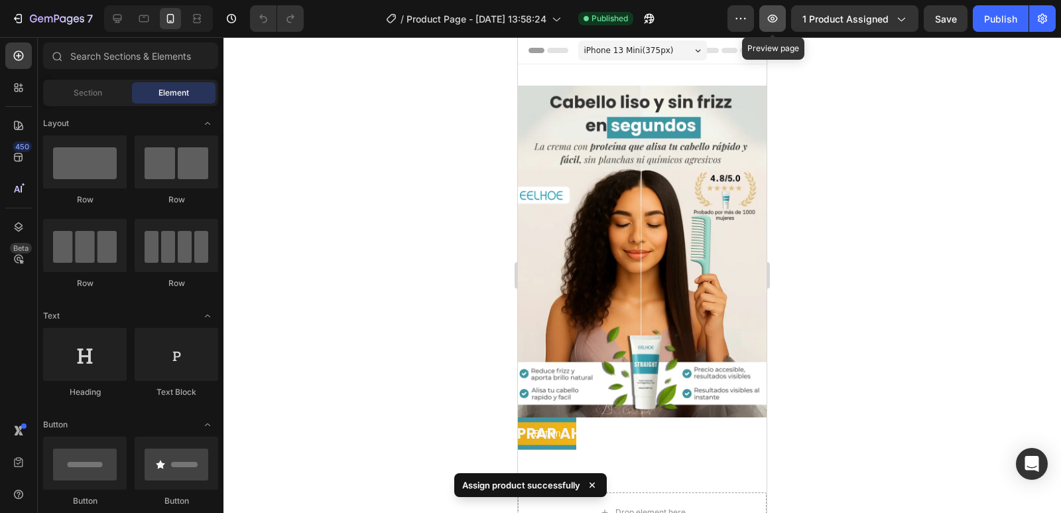
click at [771, 19] on icon "button" at bounding box center [772, 18] width 13 height 13
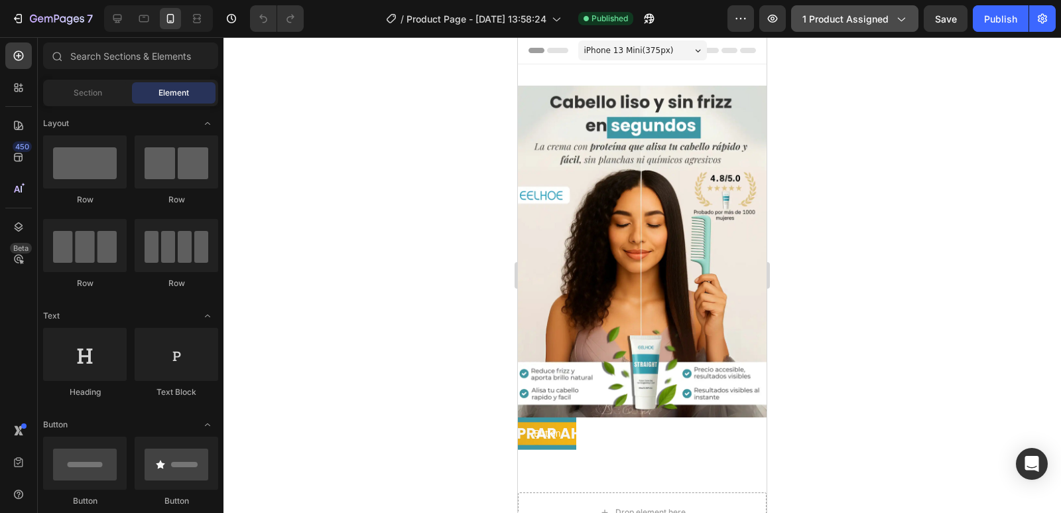
click at [891, 16] on div "1 product assigned" at bounding box center [855, 19] width 105 height 14
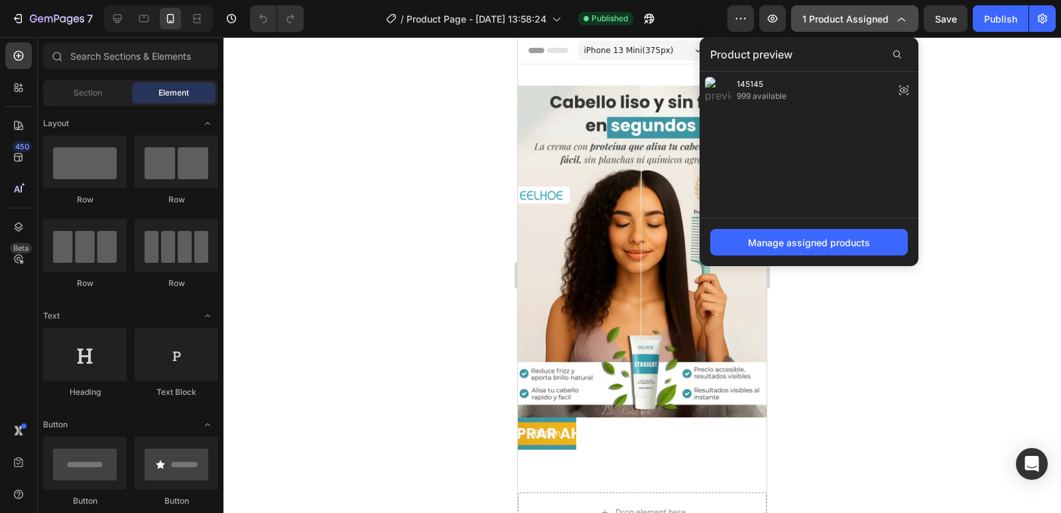
click at [891, 16] on div "1 product assigned" at bounding box center [855, 19] width 105 height 14
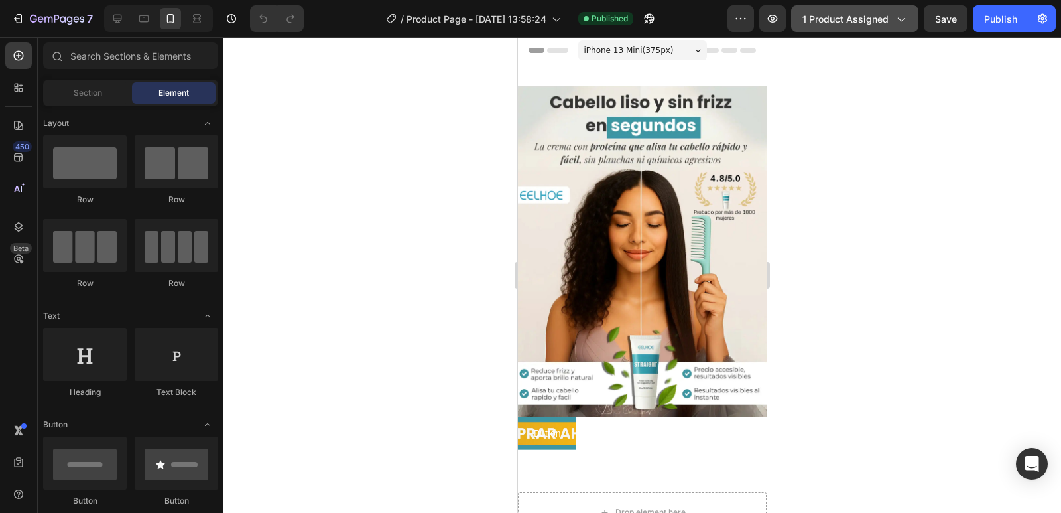
click at [890, 16] on div "1 product assigned" at bounding box center [855, 19] width 105 height 14
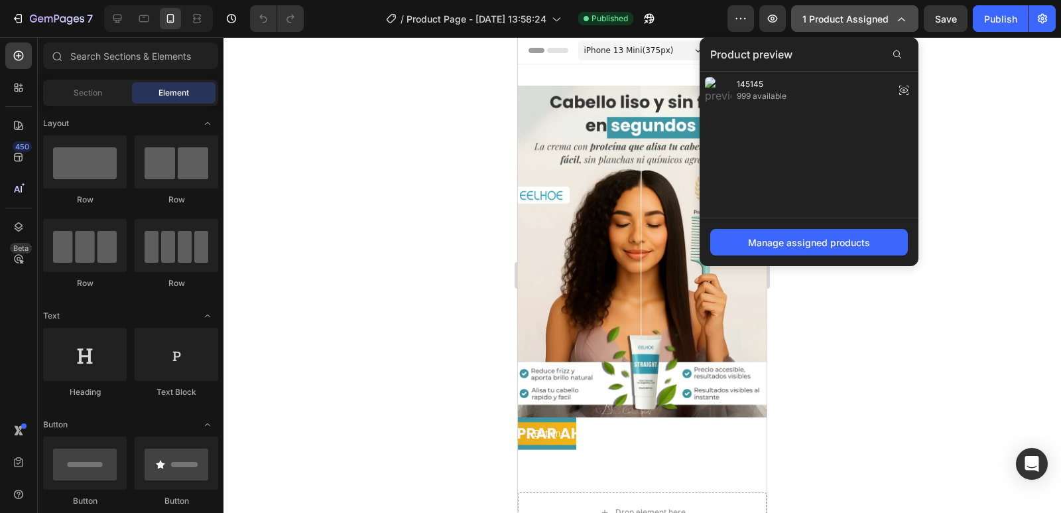
click at [890, 17] on div "1 product assigned" at bounding box center [855, 19] width 105 height 14
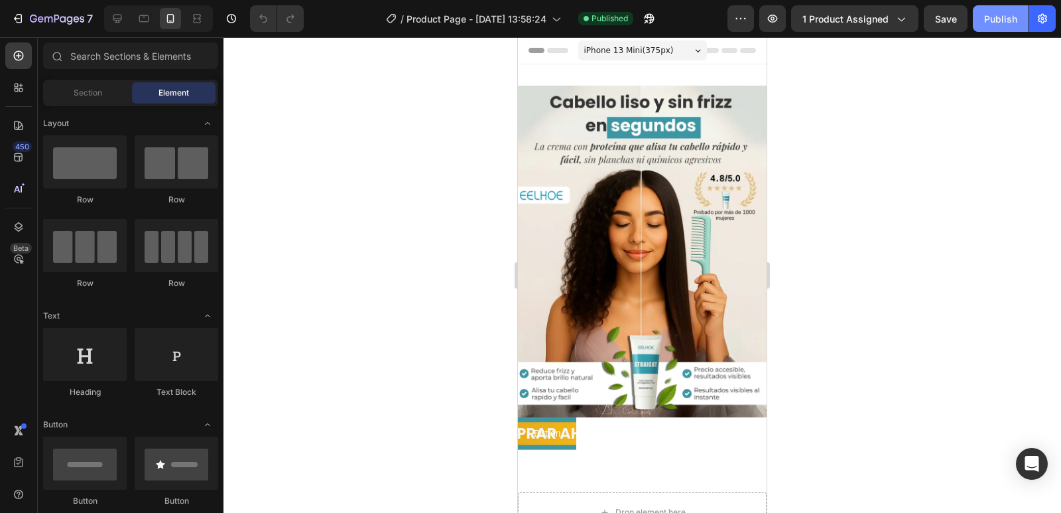
click at [986, 27] on button "Publish" at bounding box center [1001, 18] width 56 height 27
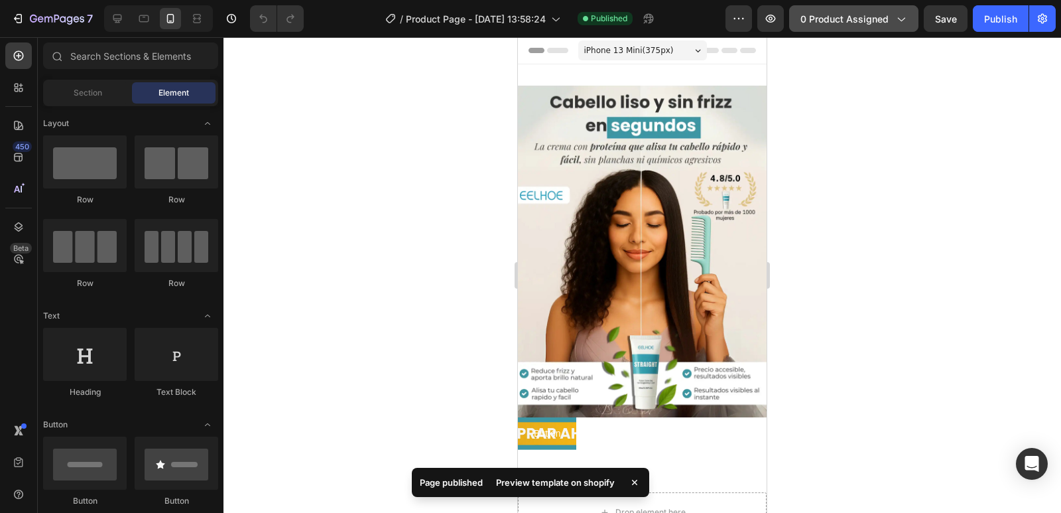
click at [899, 27] on button "0 product assigned" at bounding box center [853, 18] width 129 height 27
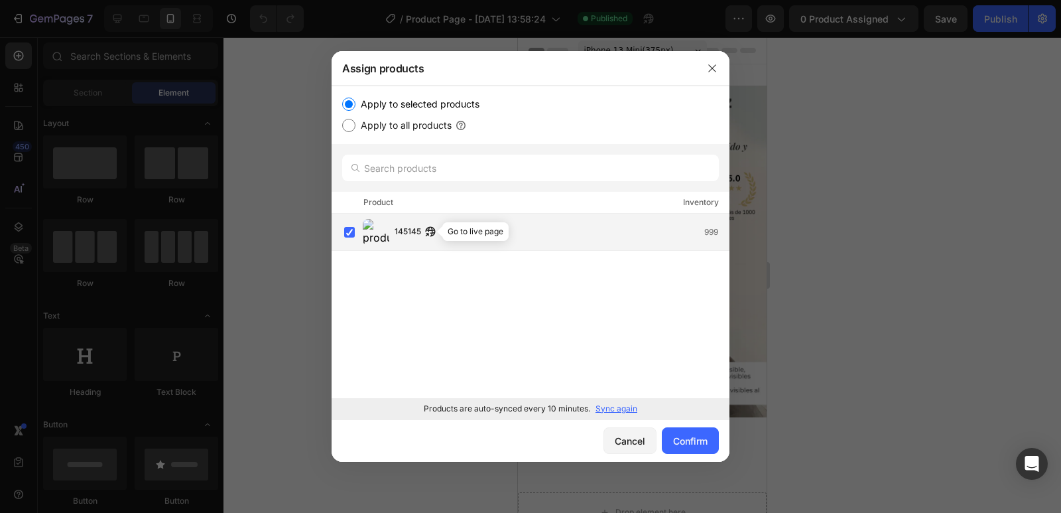
click at [427, 232] on icon "button" at bounding box center [430, 231] width 11 height 11
click at [377, 121] on label "Apply to all products" at bounding box center [404, 125] width 96 height 16
click at [356, 121] on input "Apply to all products" at bounding box center [348, 125] width 13 height 13
radio input "true"
click at [669, 438] on button "Confirm" at bounding box center [690, 440] width 57 height 27
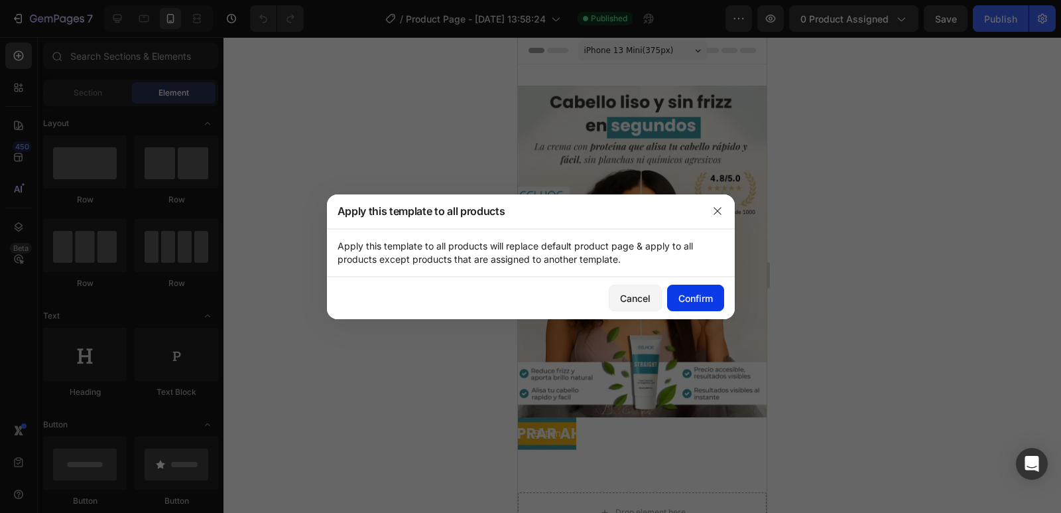
click at [690, 299] on div "Confirm" at bounding box center [696, 298] width 34 height 14
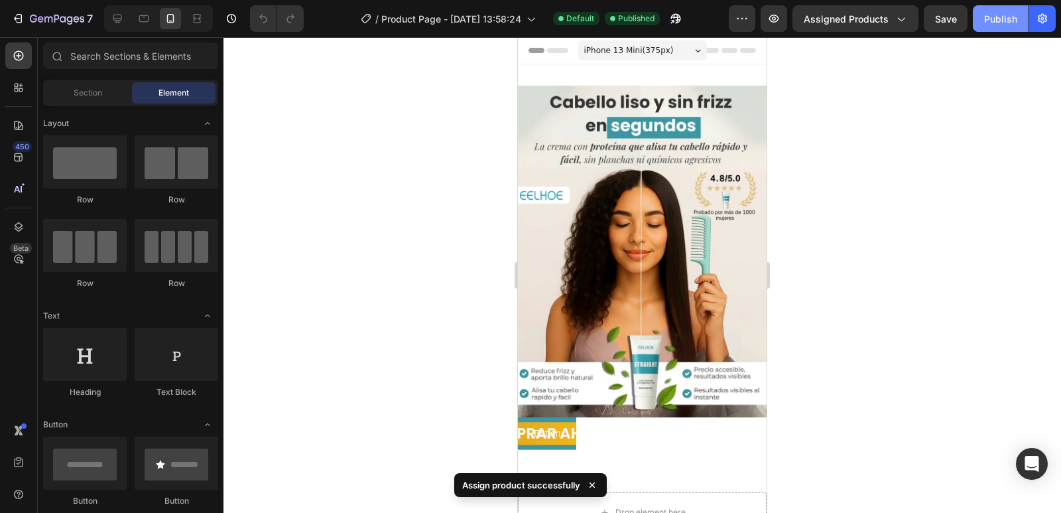
click at [1000, 17] on div "Publish" at bounding box center [1000, 19] width 33 height 14
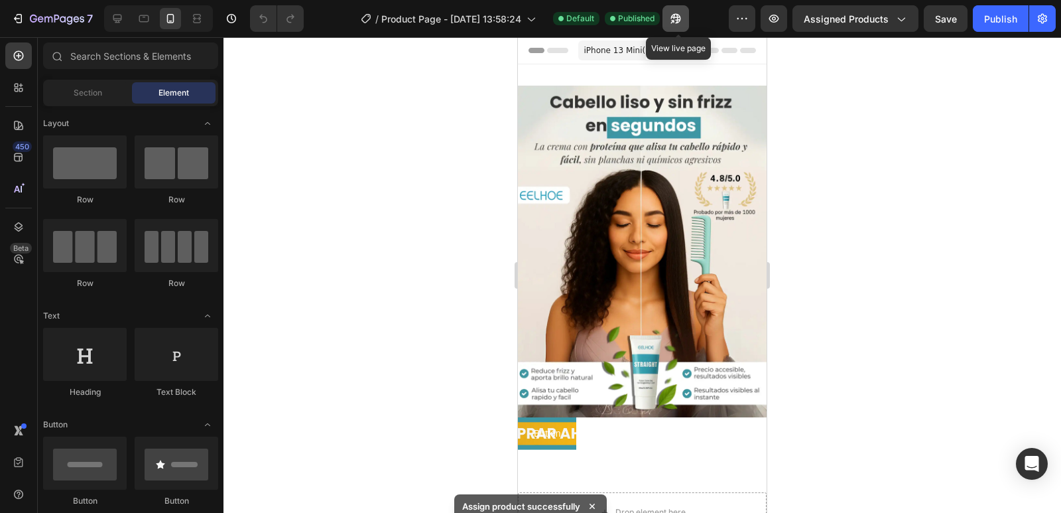
click at [673, 21] on icon "button" at bounding box center [675, 18] width 13 height 13
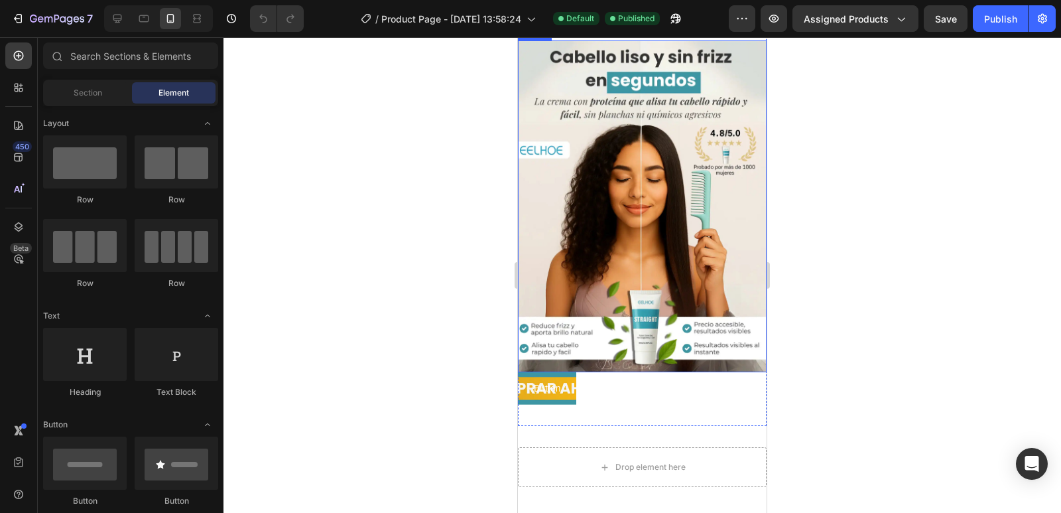
scroll to position [133, 0]
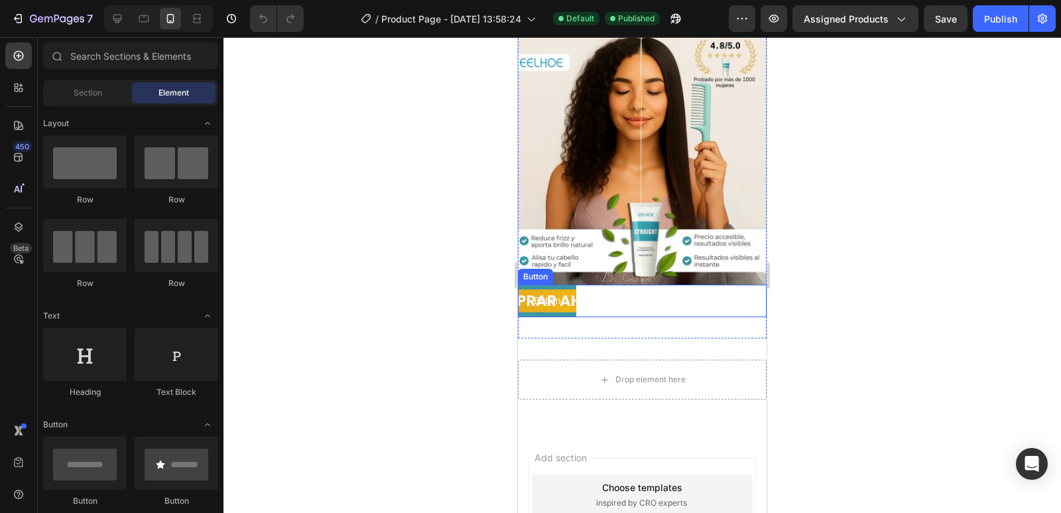
click at [567, 288] on button "Button" at bounding box center [547, 301] width 58 height 33
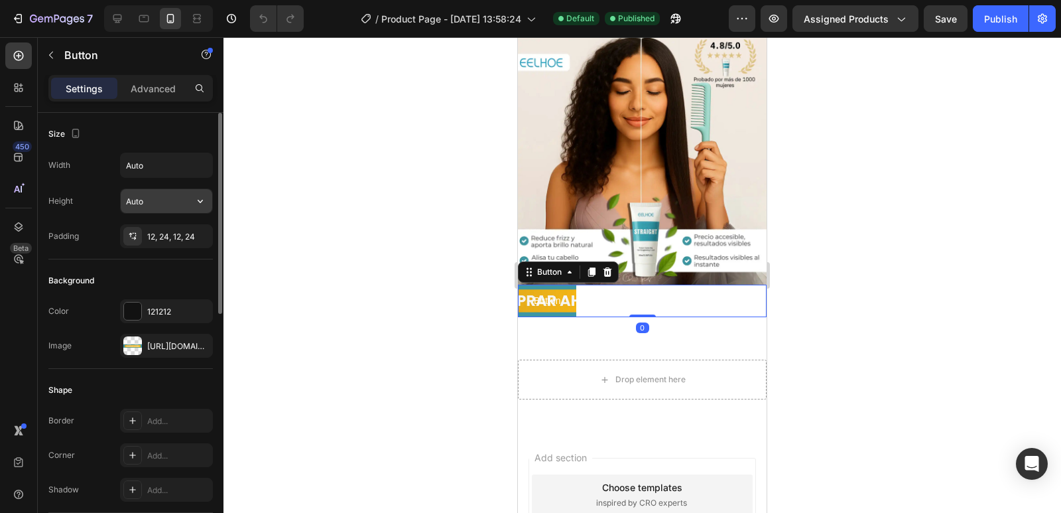
type textarea "Auto"
click at [163, 206] on input "Auto" at bounding box center [167, 201] width 92 height 24
click at [184, 174] on input "Auto" at bounding box center [167, 165] width 92 height 24
click at [185, 203] on input "Auto" at bounding box center [167, 201] width 92 height 24
click at [210, 202] on button "button" at bounding box center [200, 201] width 24 height 24
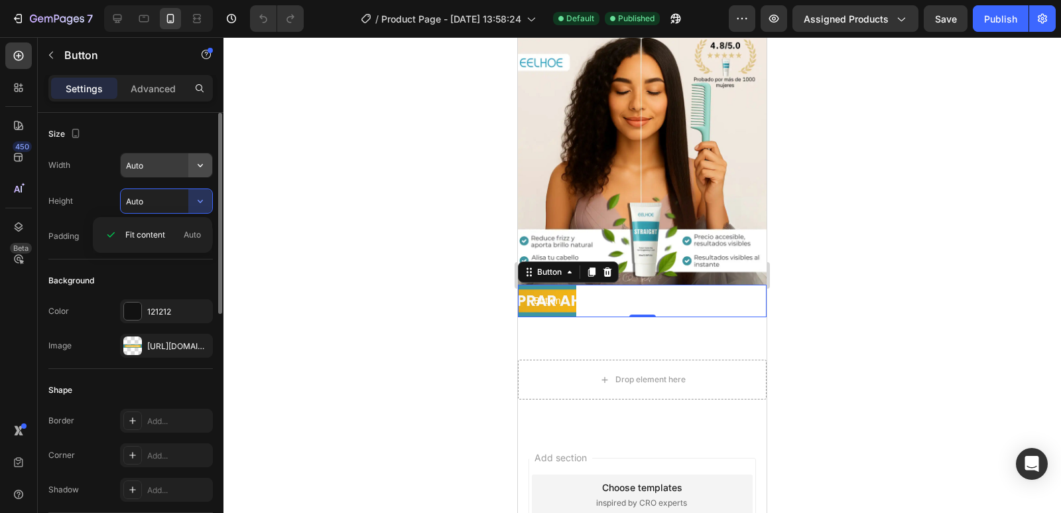
click at [194, 170] on icon "button" at bounding box center [200, 165] width 13 height 13
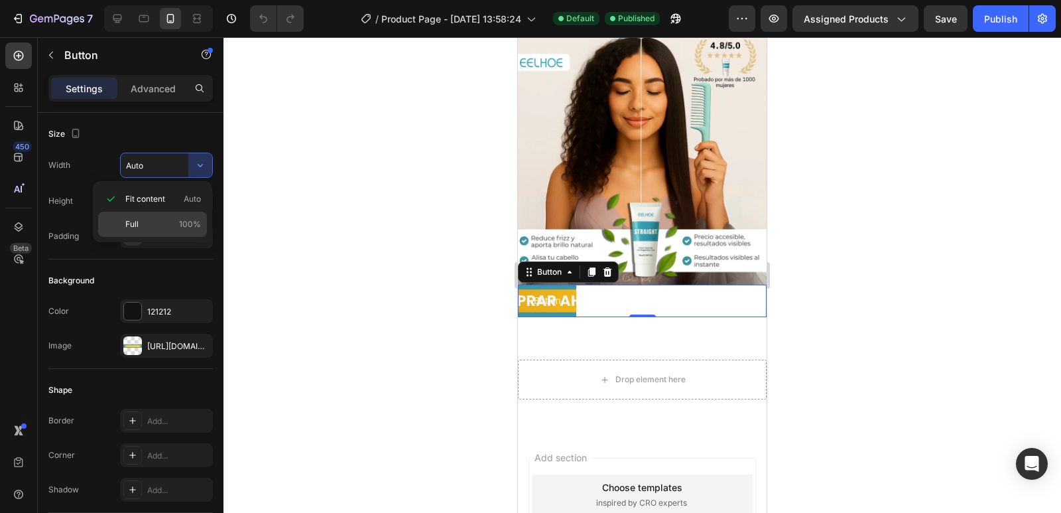
click at [188, 223] on span "100%" at bounding box center [190, 224] width 22 height 12
type input "100%"
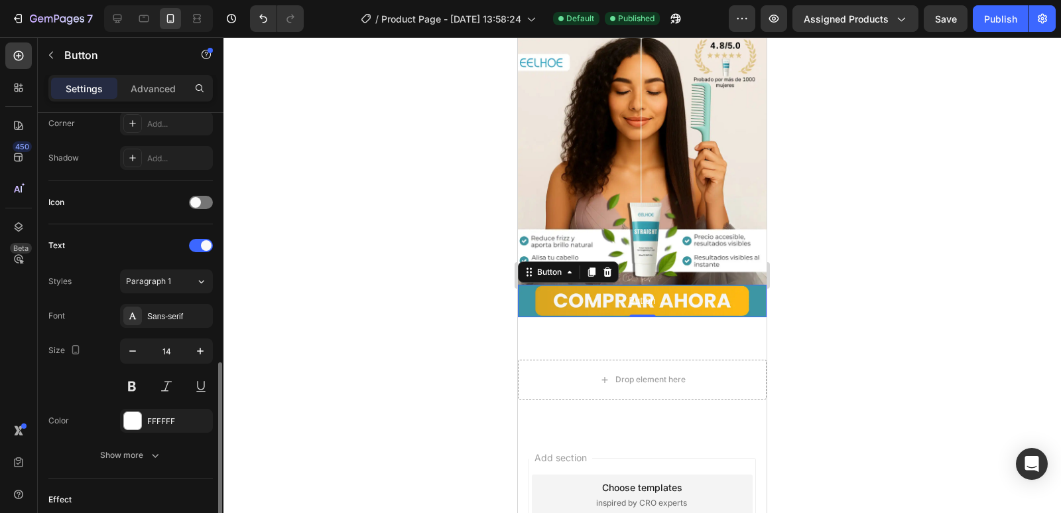
scroll to position [398, 0]
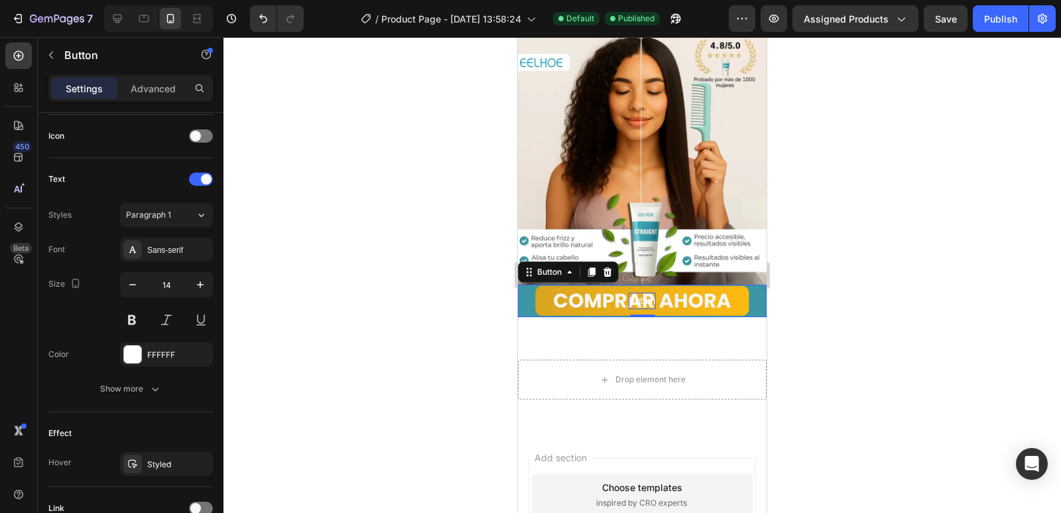
click at [641, 293] on p "Button" at bounding box center [642, 301] width 27 height 17
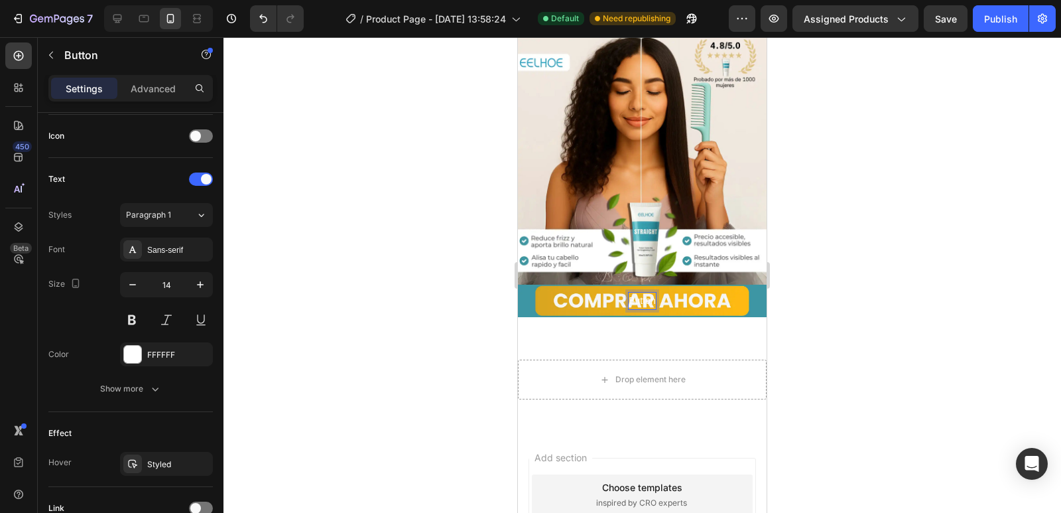
click at [645, 293] on p "Button" at bounding box center [642, 301] width 27 height 17
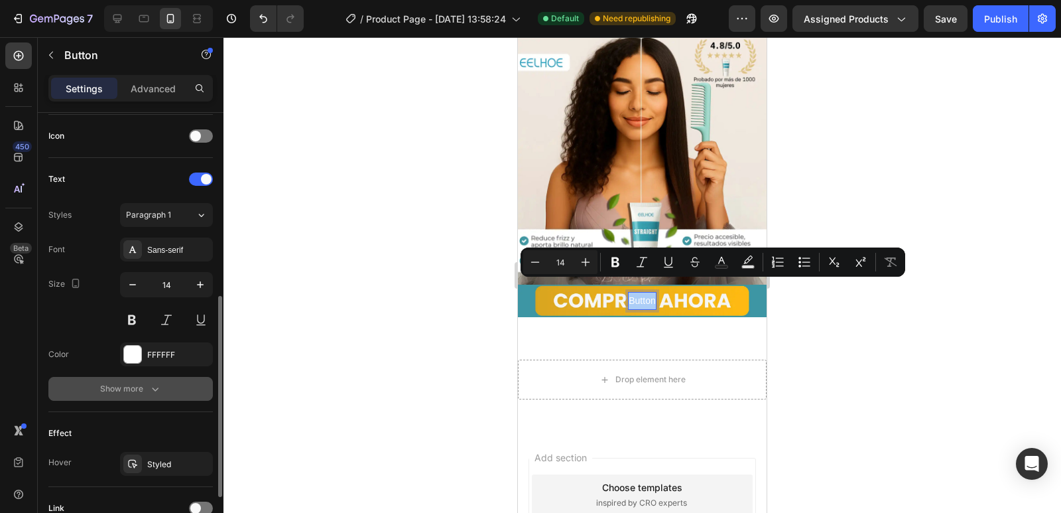
click at [162, 396] on button "Show more" at bounding box center [130, 389] width 165 height 24
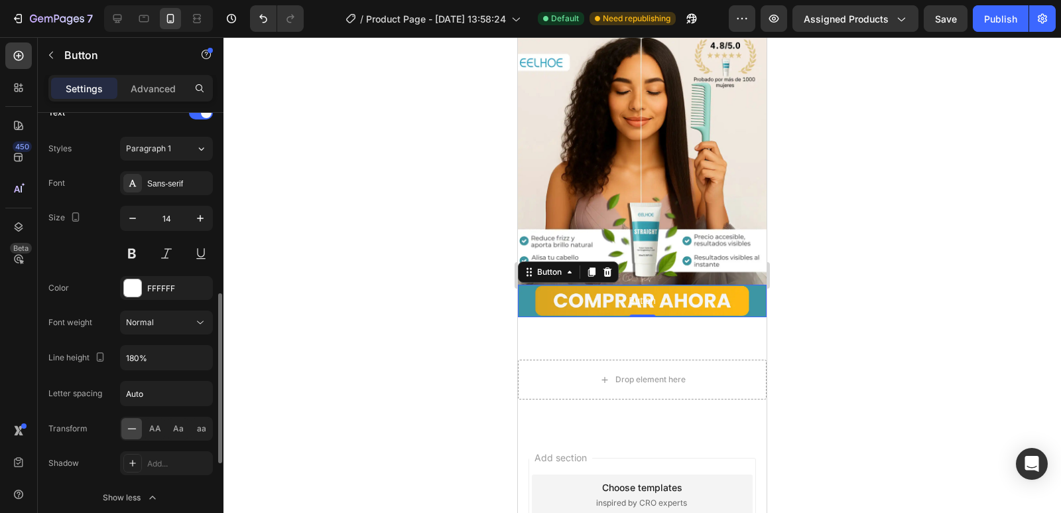
scroll to position [531, 0]
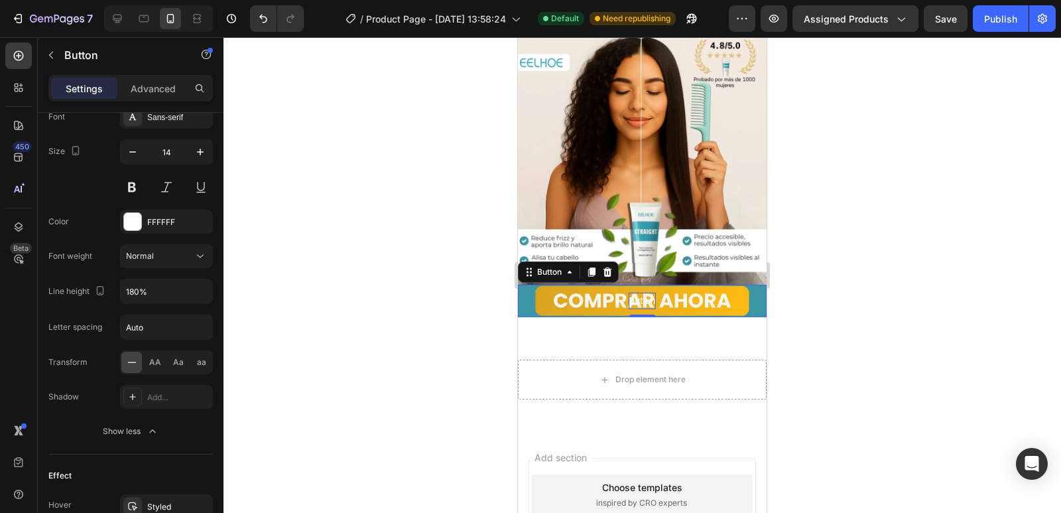
click at [886, 263] on div at bounding box center [643, 275] width 838 height 476
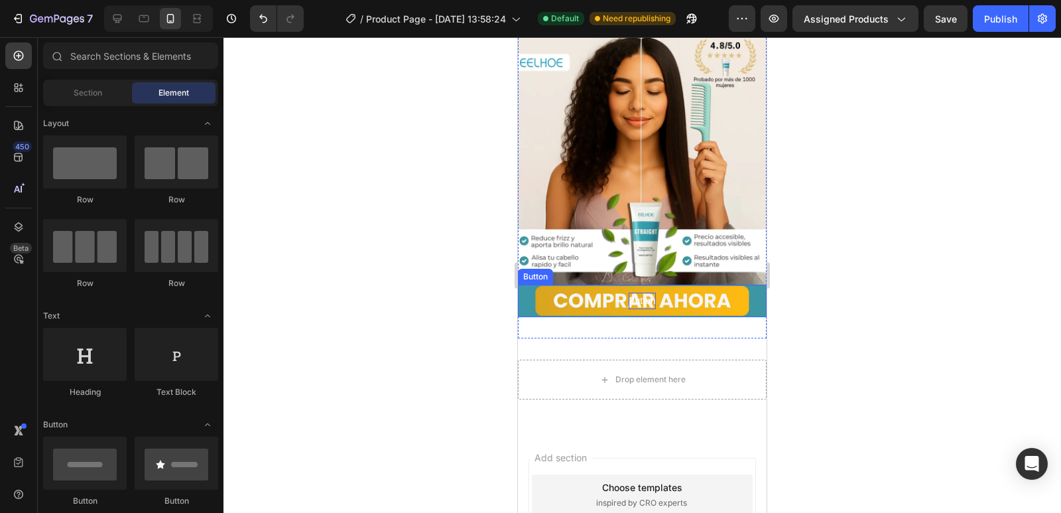
click at [629, 293] on p "Button" at bounding box center [642, 301] width 27 height 17
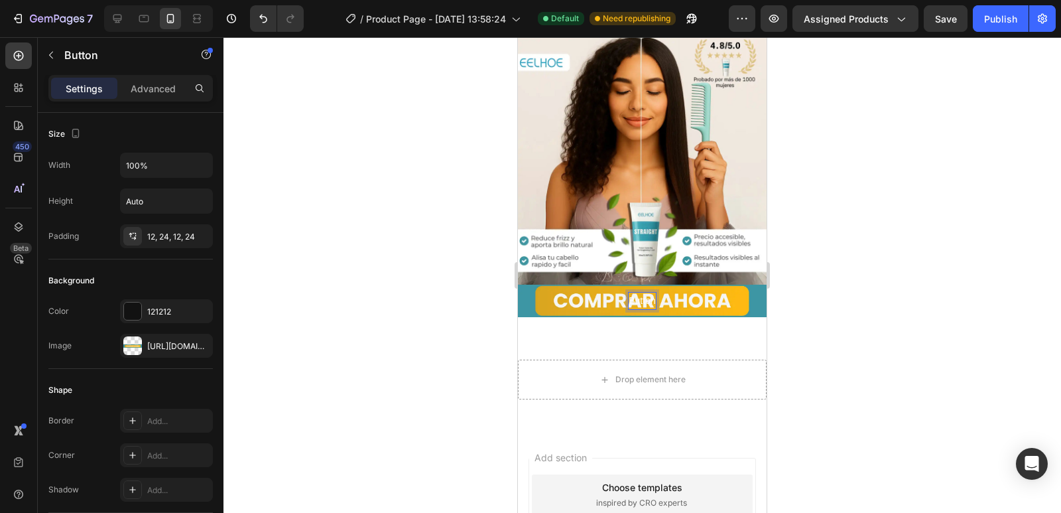
drag, startPoint x: 865, startPoint y: 255, endPoint x: 98, endPoint y: 249, distance: 767.5
click at [865, 255] on div at bounding box center [643, 275] width 838 height 476
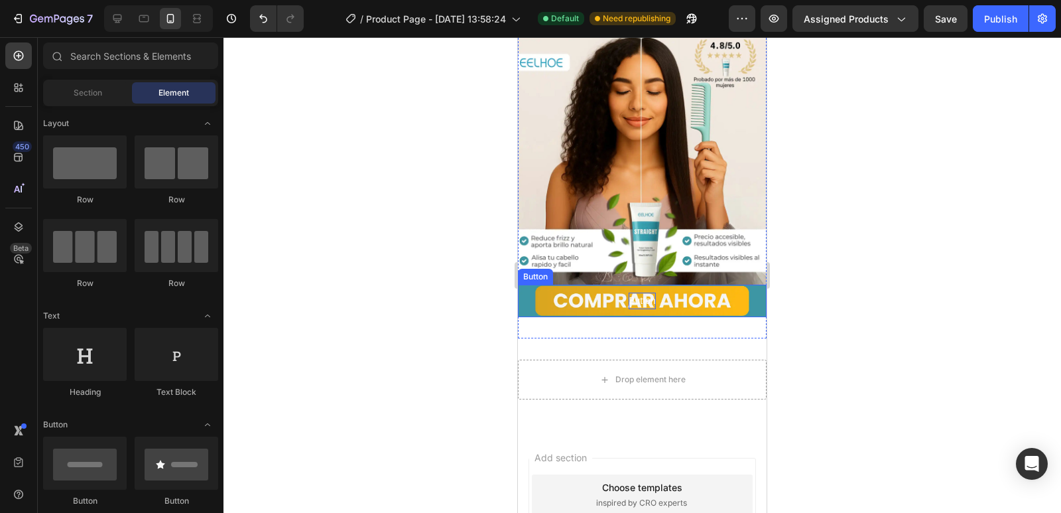
click at [636, 293] on p "Button" at bounding box center [642, 301] width 27 height 17
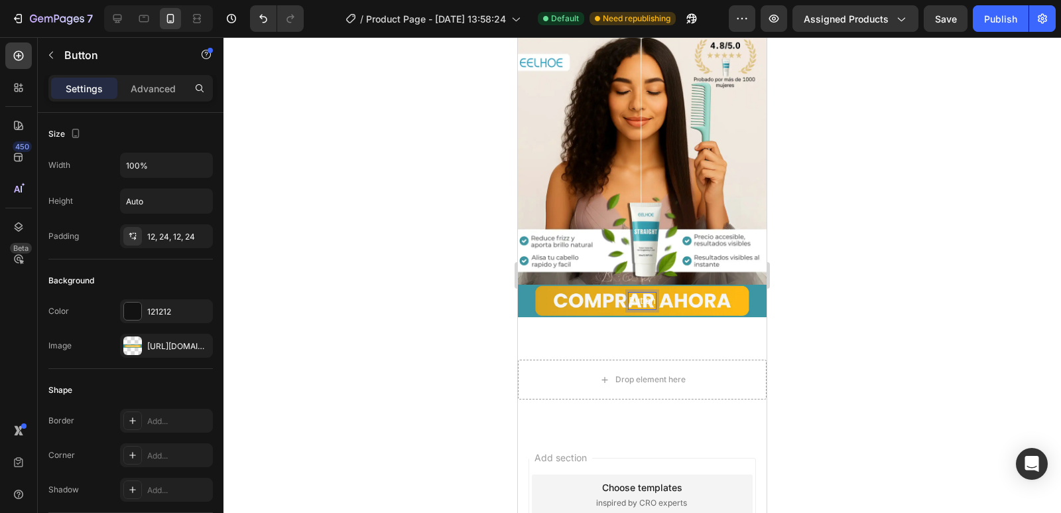
drag, startPoint x: 637, startPoint y: 286, endPoint x: 613, endPoint y: 293, distance: 24.8
click at [639, 293] on p "Button" at bounding box center [642, 301] width 27 height 17
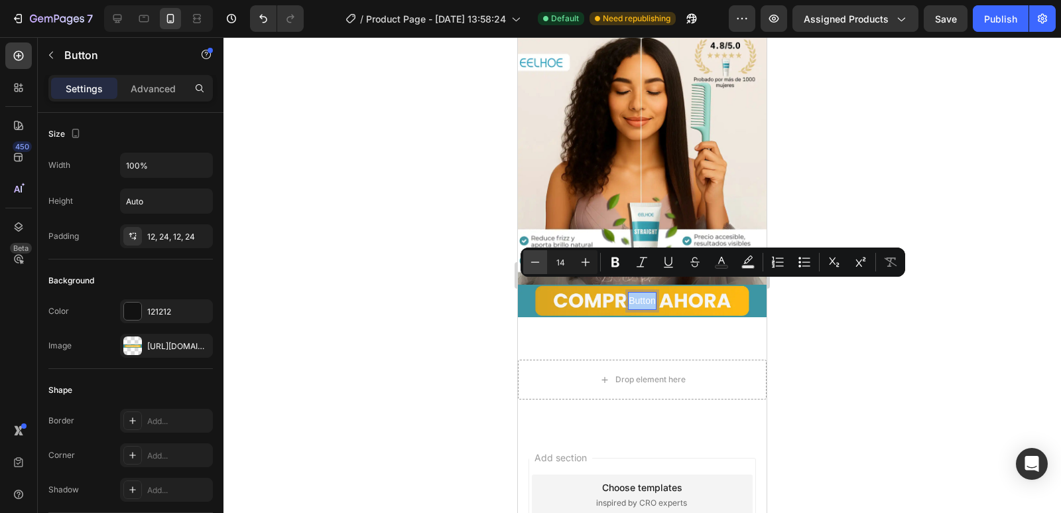
click at [538, 260] on icon "Editor contextual toolbar" at bounding box center [535, 261] width 13 height 13
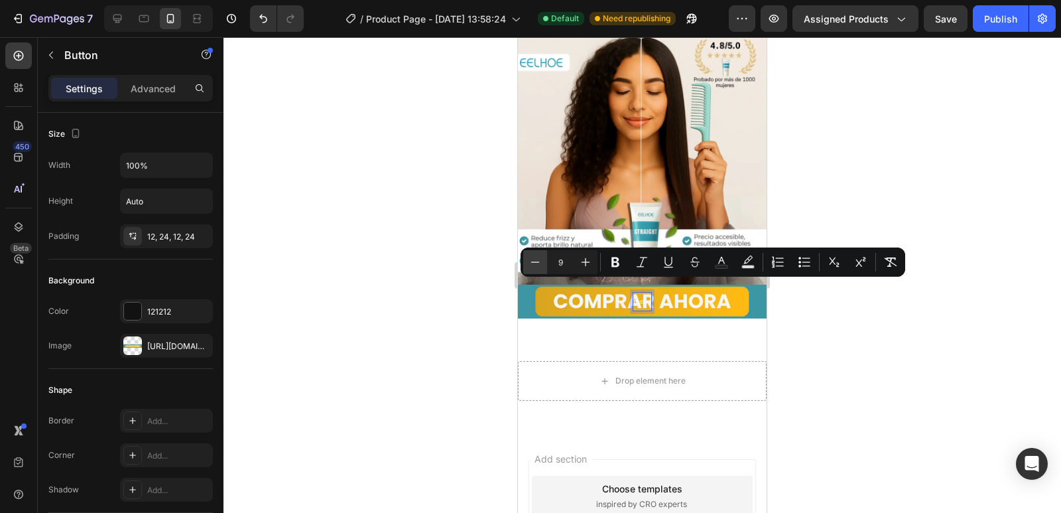
click at [538, 260] on icon "Editor contextual toolbar" at bounding box center [535, 261] width 13 height 13
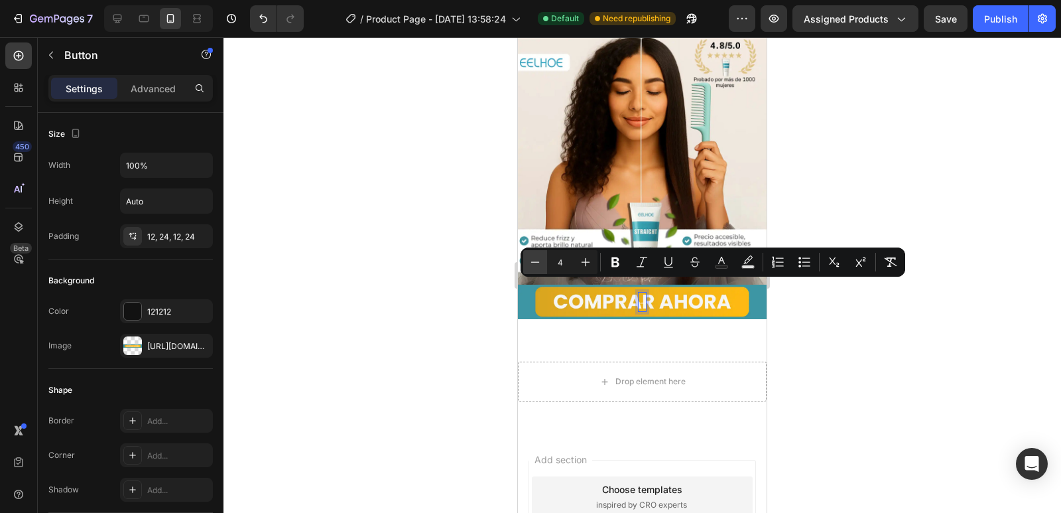
click at [538, 260] on icon "Editor contextual toolbar" at bounding box center [535, 261] width 13 height 13
click at [537, 260] on icon "Editor contextual toolbar" at bounding box center [535, 261] width 13 height 13
type input "0"
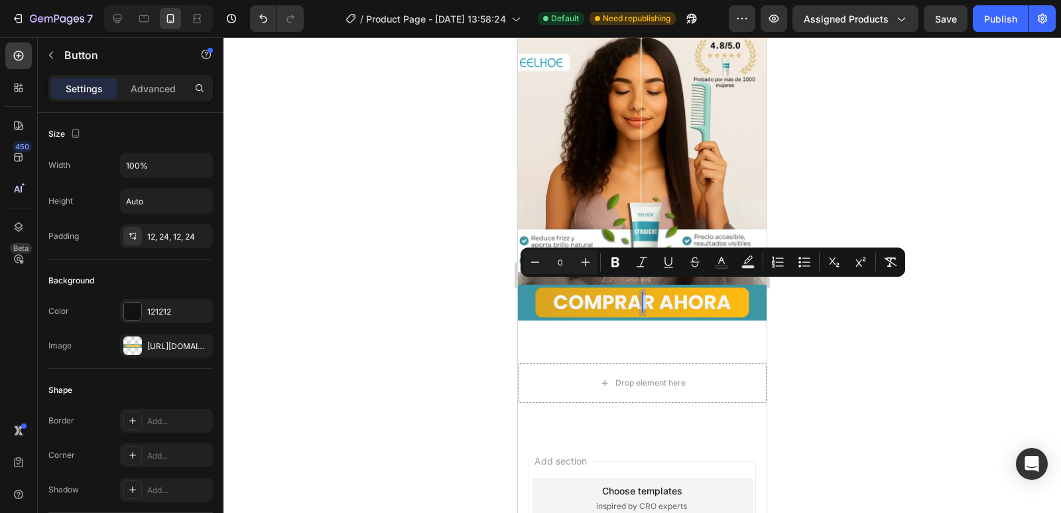
click at [871, 324] on div at bounding box center [643, 275] width 838 height 476
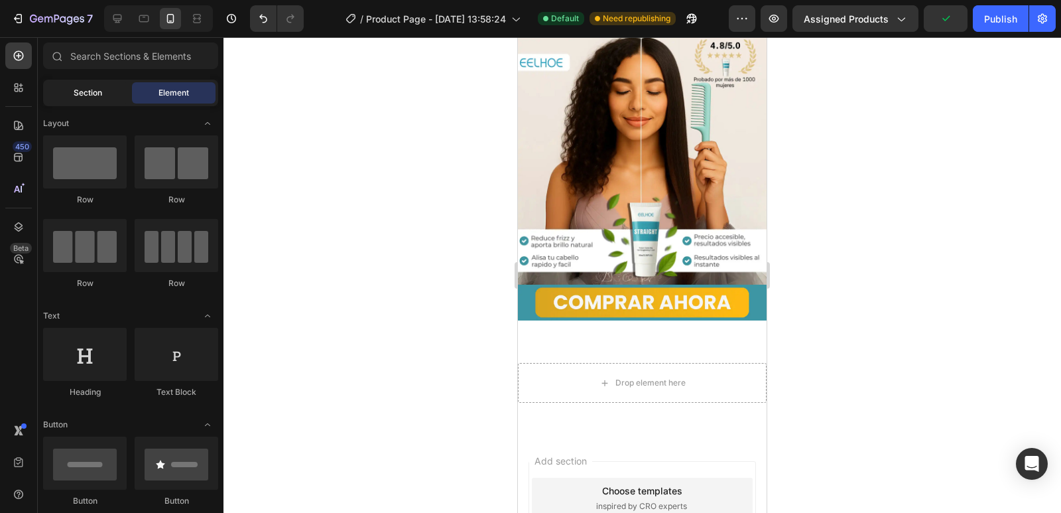
click at [67, 93] on div "Section" at bounding box center [88, 92] width 84 height 21
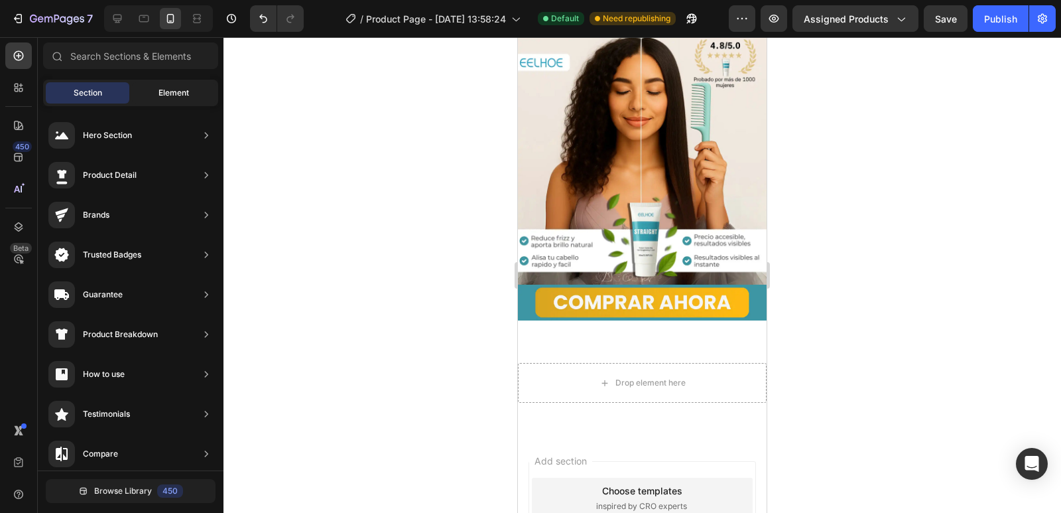
click at [172, 96] on span "Element" at bounding box center [174, 93] width 31 height 12
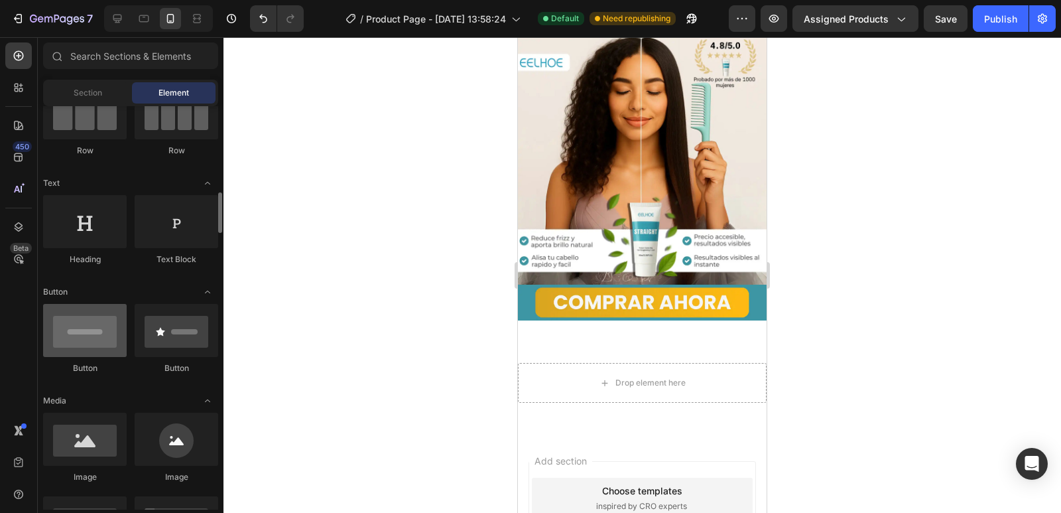
scroll to position [199, 0]
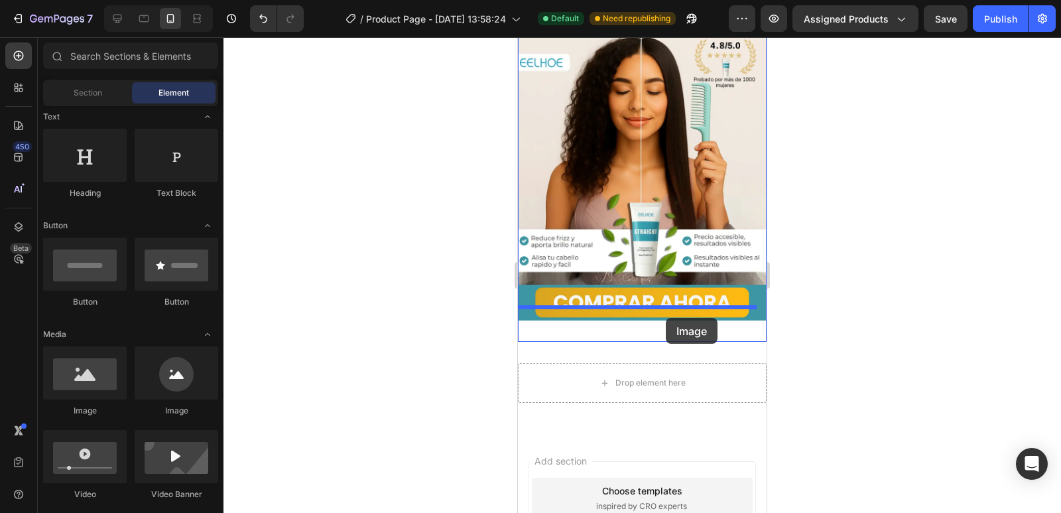
drag, startPoint x: 599, startPoint y: 417, endPoint x: 666, endPoint y: 318, distance: 120.0
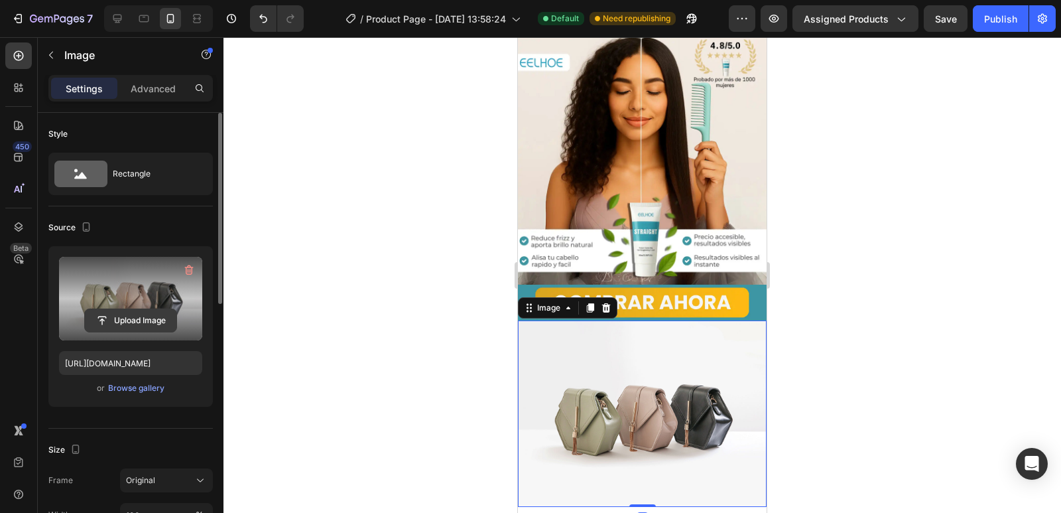
click at [137, 308] on button "Upload Image" at bounding box center [130, 320] width 93 height 24
click at [153, 322] on input "file" at bounding box center [131, 320] width 92 height 23
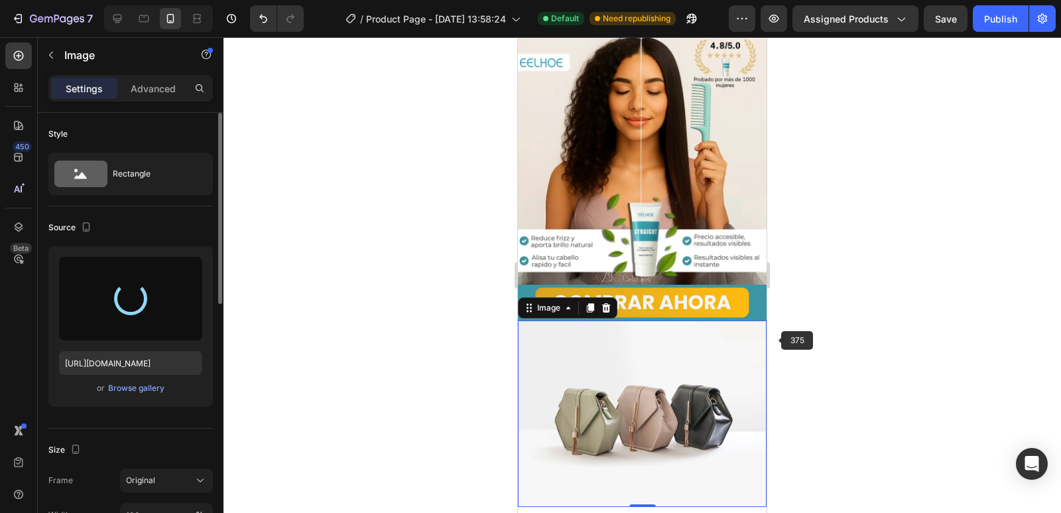
type input "[URL][DOMAIN_NAME]"
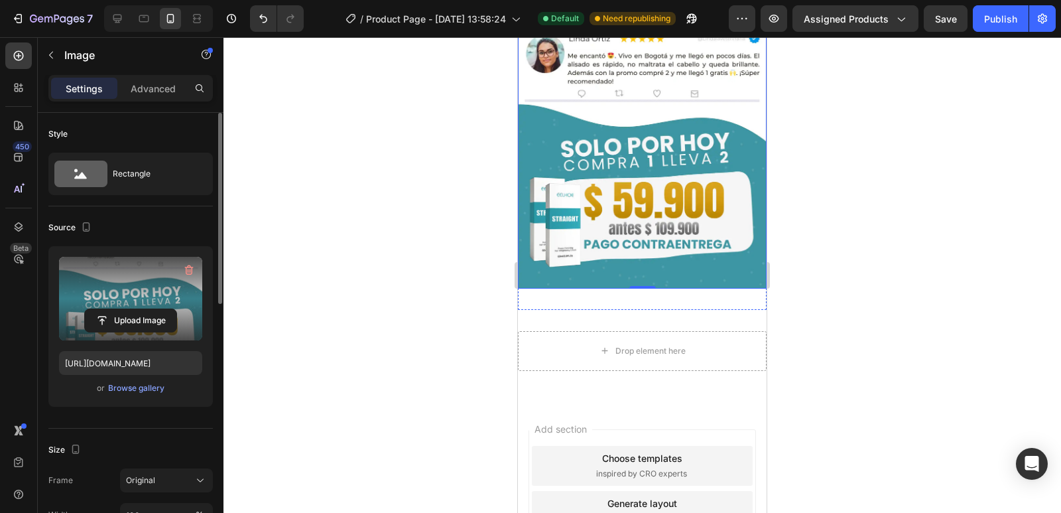
scroll to position [464, 0]
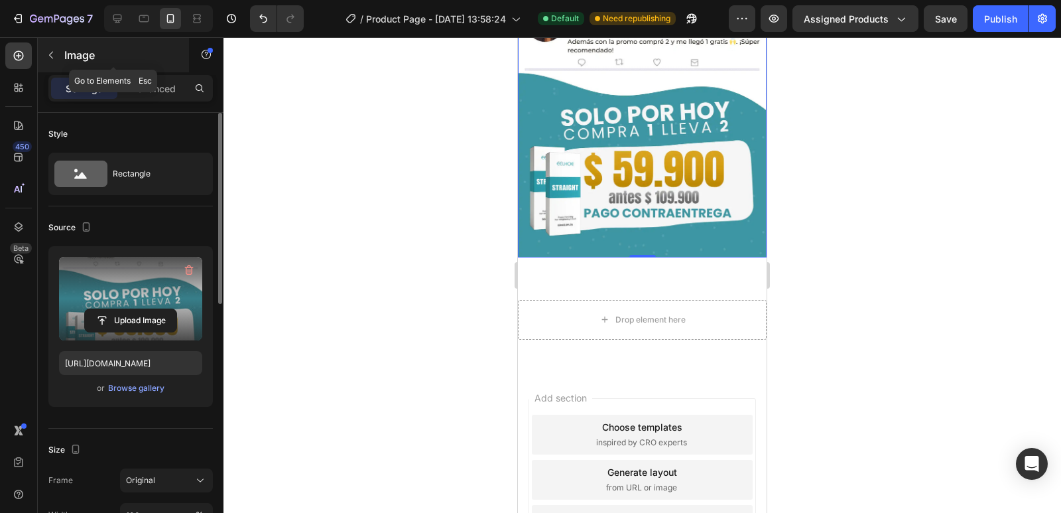
click at [56, 58] on icon "button" at bounding box center [51, 55] width 11 height 11
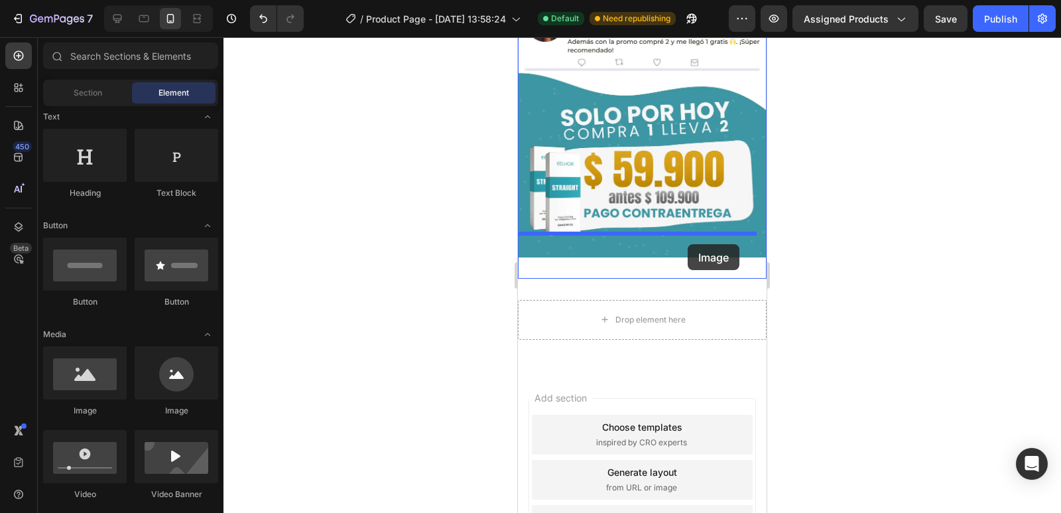
drag, startPoint x: 622, startPoint y: 413, endPoint x: 688, endPoint y: 244, distance: 181.4
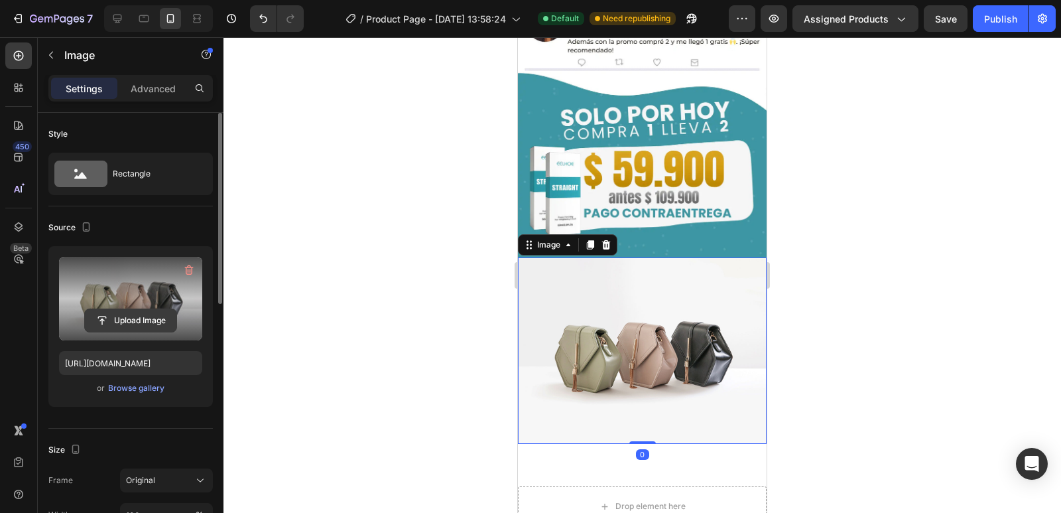
click at [119, 315] on input "file" at bounding box center [131, 320] width 92 height 23
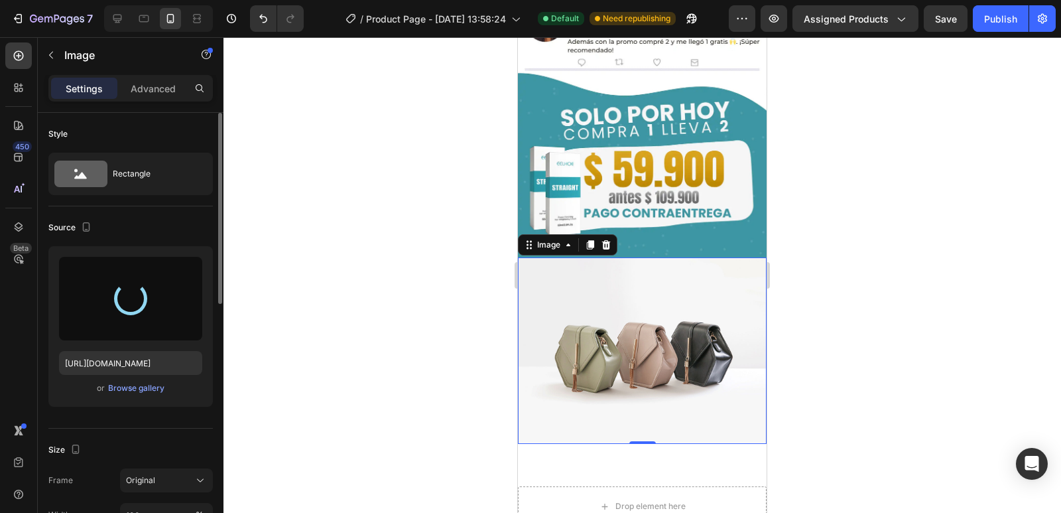
type input "[URL][DOMAIN_NAME]"
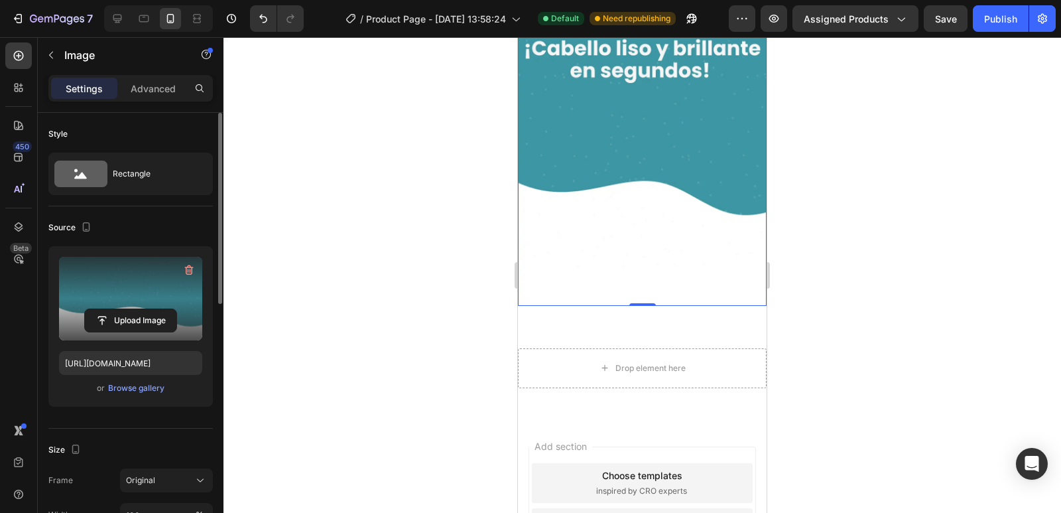
scroll to position [730, 0]
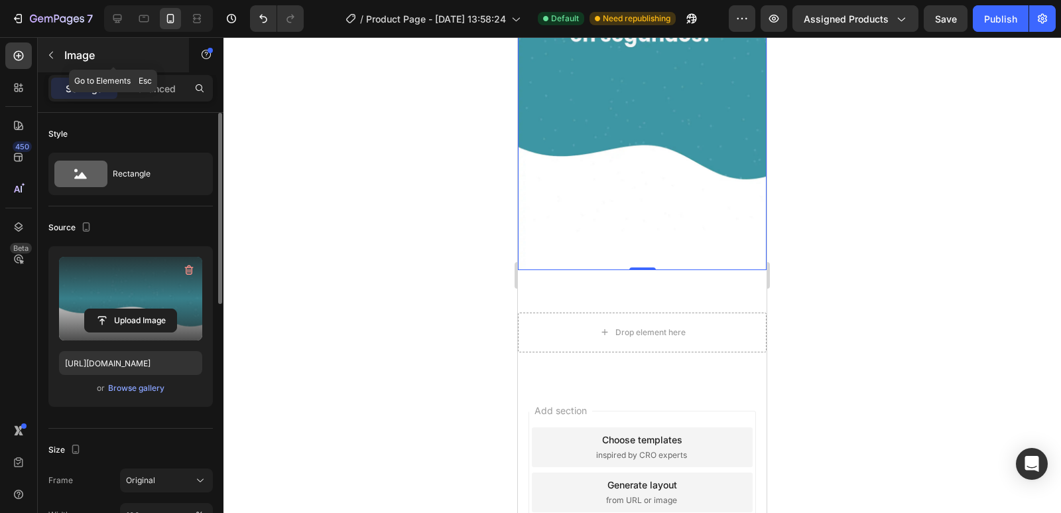
click at [50, 53] on icon "button" at bounding box center [51, 55] width 11 height 11
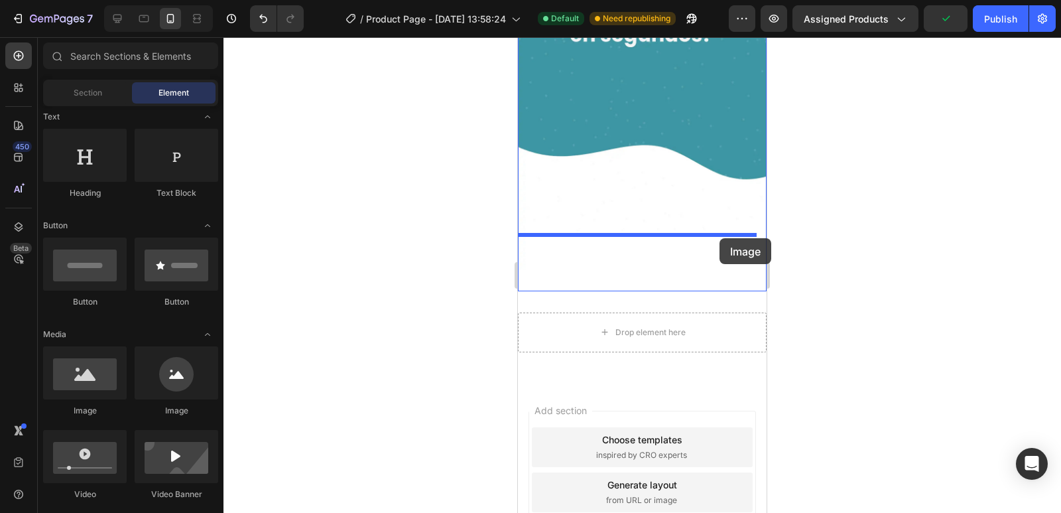
drag, startPoint x: 611, startPoint y: 430, endPoint x: 720, endPoint y: 238, distance: 220.4
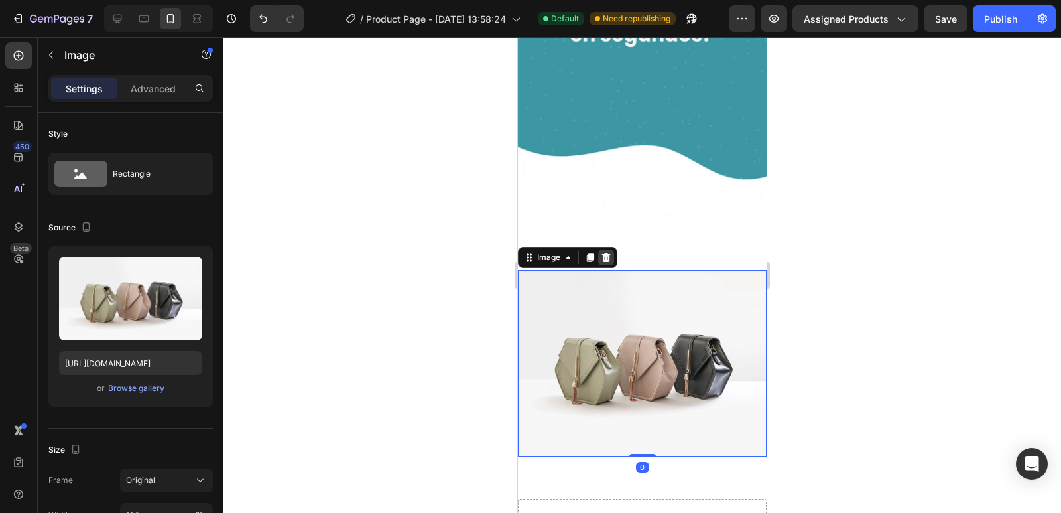
click at [603, 252] on icon at bounding box center [606, 257] width 11 height 11
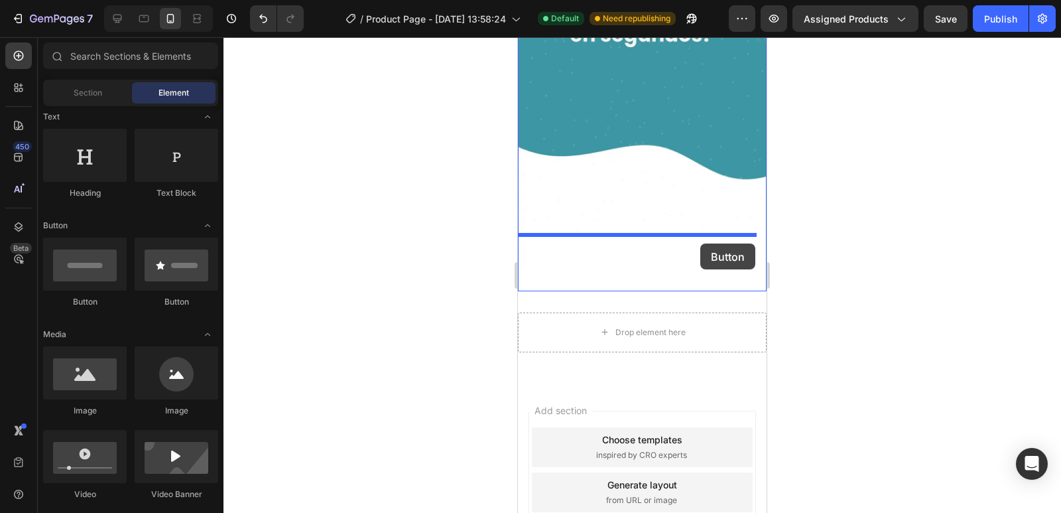
drag, startPoint x: 588, startPoint y: 310, endPoint x: 700, endPoint y: 243, distance: 130.8
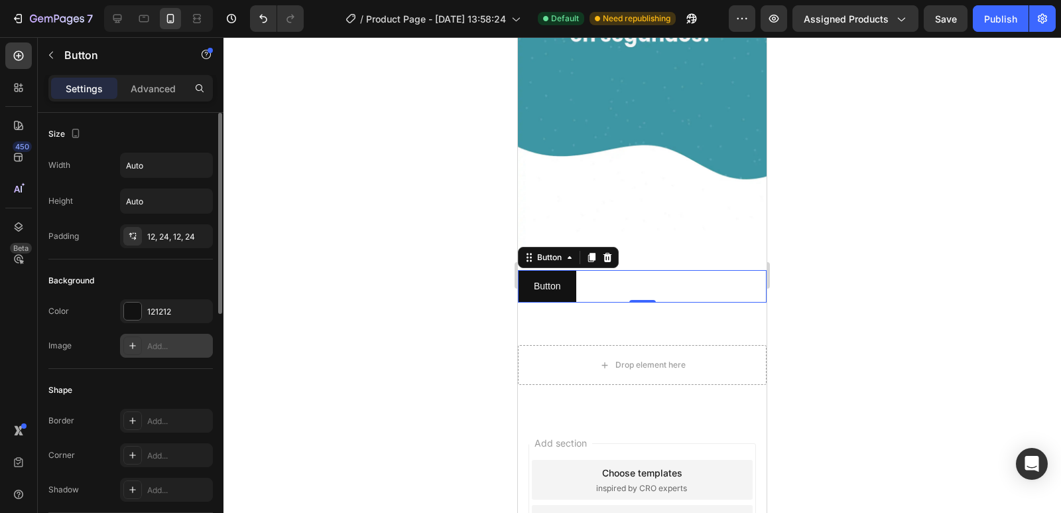
click at [137, 341] on icon at bounding box center [132, 345] width 11 height 11
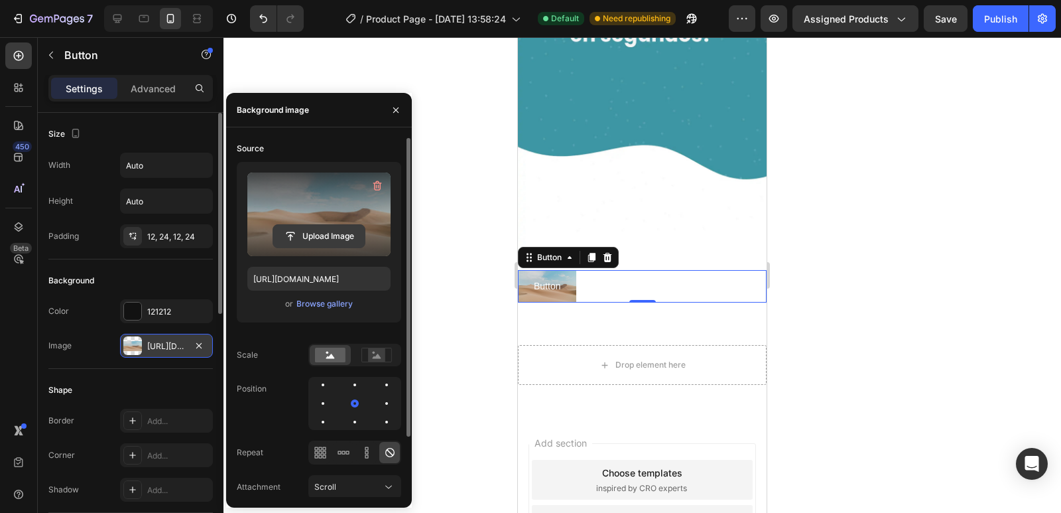
click at [326, 238] on input "file" at bounding box center [319, 236] width 92 height 23
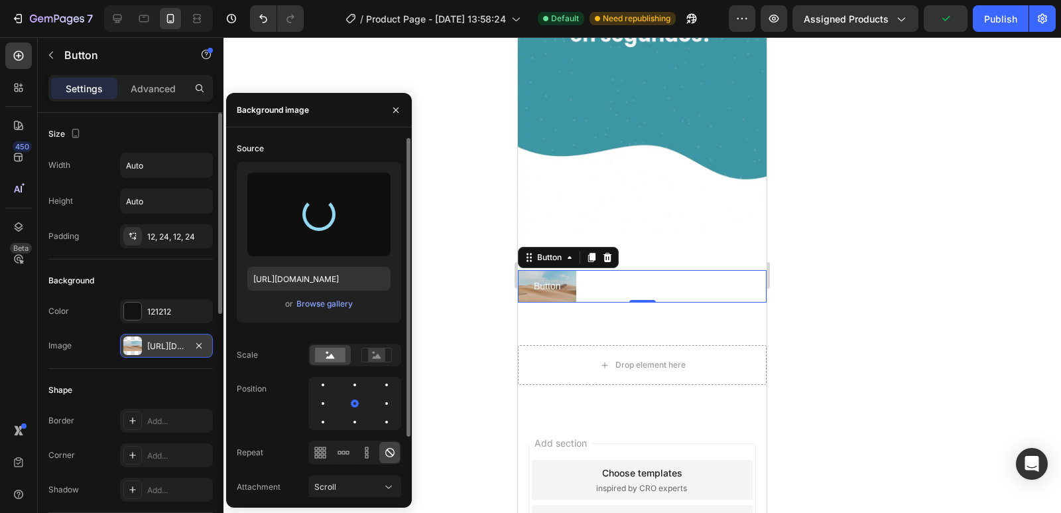
type input "[URL][DOMAIN_NAME]"
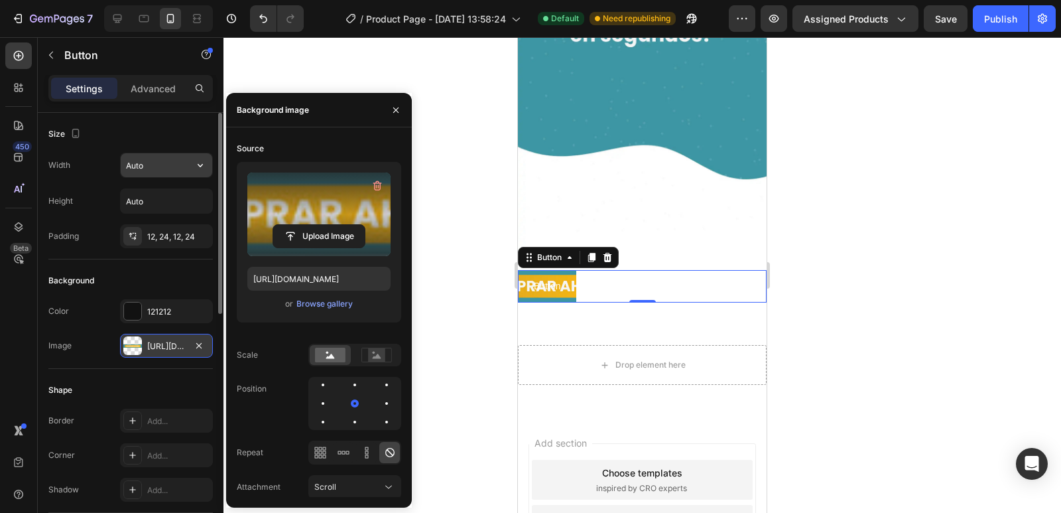
click at [174, 167] on input "Auto" at bounding box center [167, 165] width 92 height 24
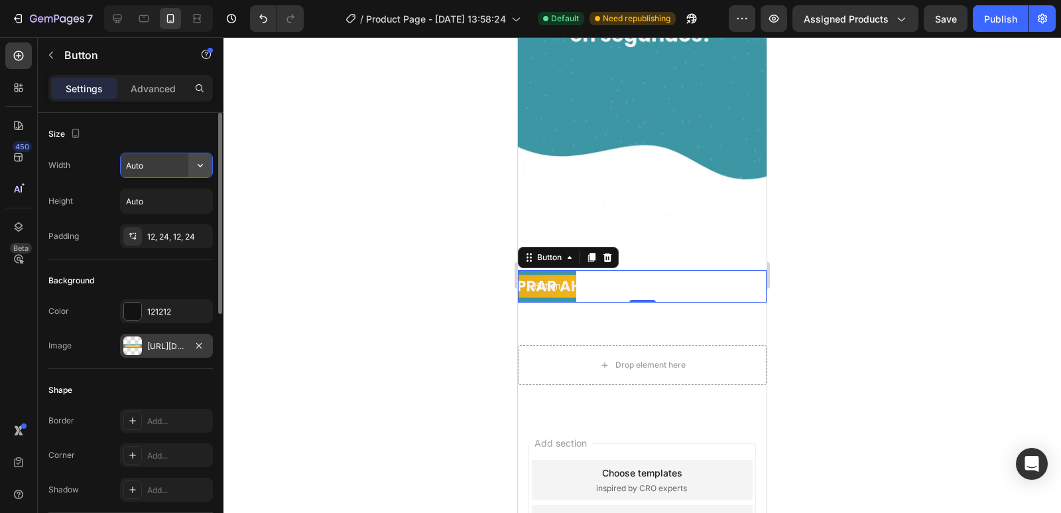
click at [201, 170] on icon "button" at bounding box center [200, 165] width 13 height 13
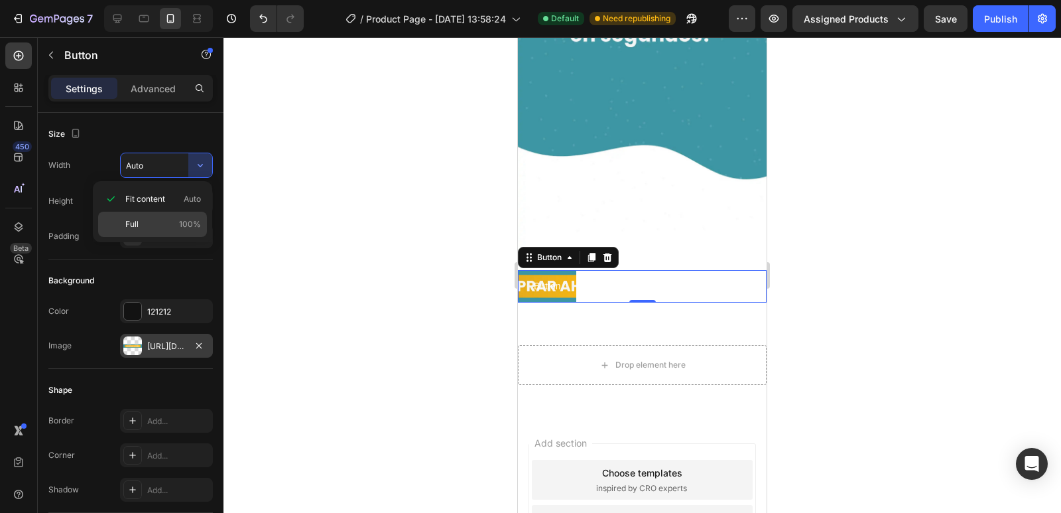
click at [179, 222] on p "Full 100%" at bounding box center [163, 224] width 76 height 12
type input "100%"
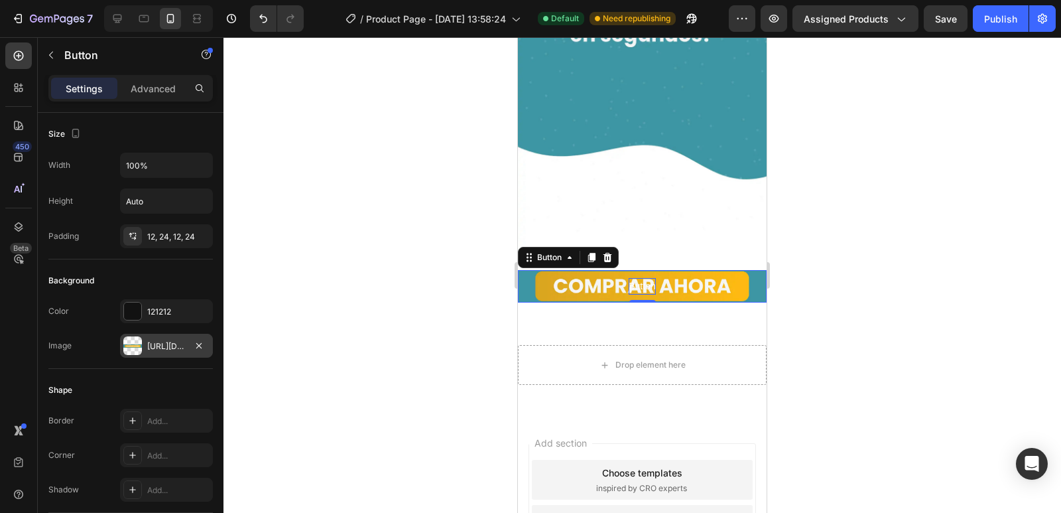
click at [629, 278] on p "Button" at bounding box center [642, 286] width 27 height 17
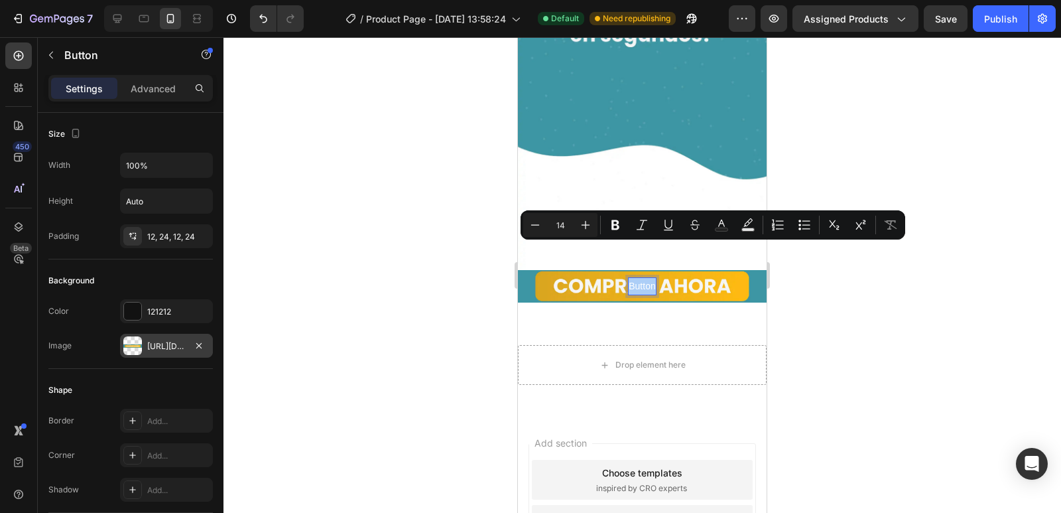
click at [561, 226] on input "14" at bounding box center [560, 225] width 27 height 16
click at [561, 226] on input "1" at bounding box center [560, 225] width 27 height 16
type input "0"
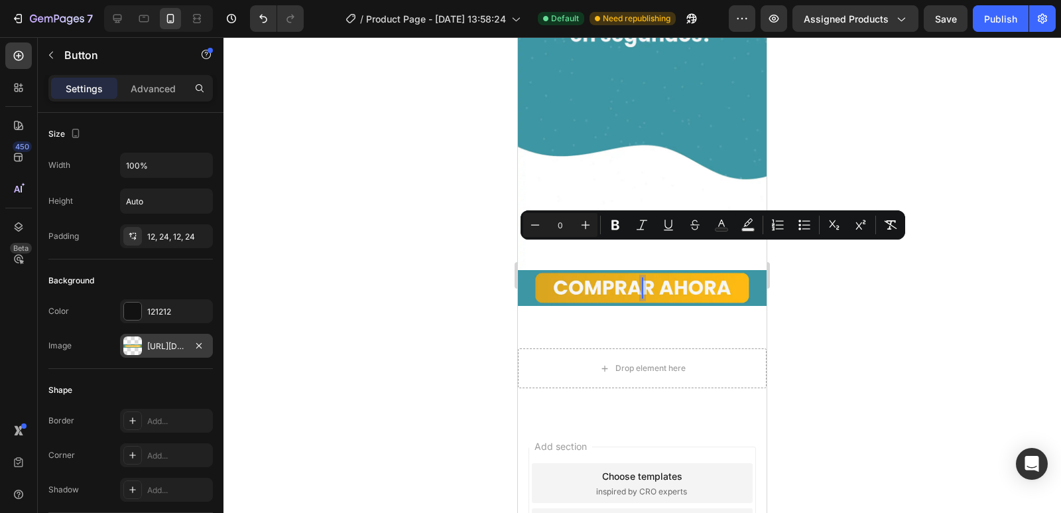
click at [937, 304] on div at bounding box center [643, 275] width 838 height 476
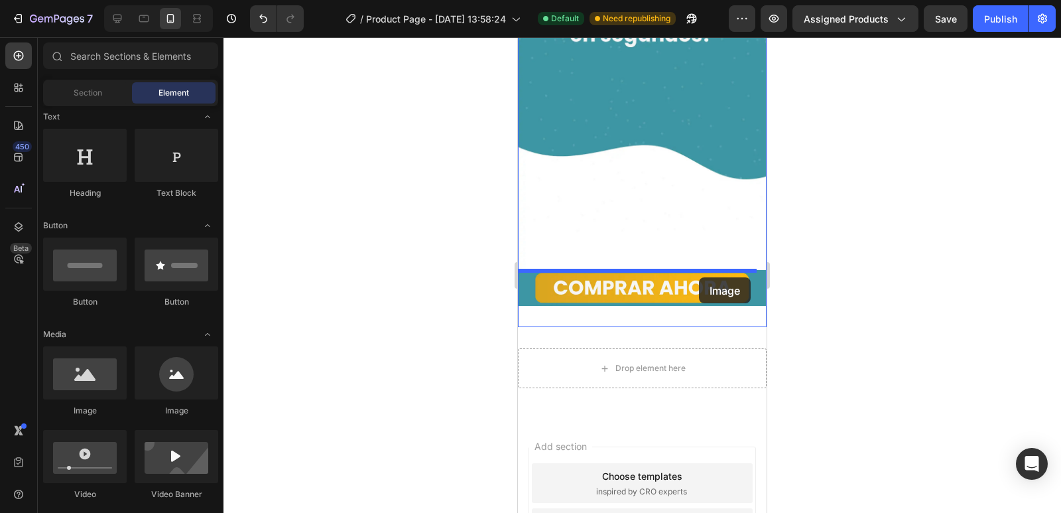
drag, startPoint x: 721, startPoint y: 404, endPoint x: 699, endPoint y: 277, distance: 128.6
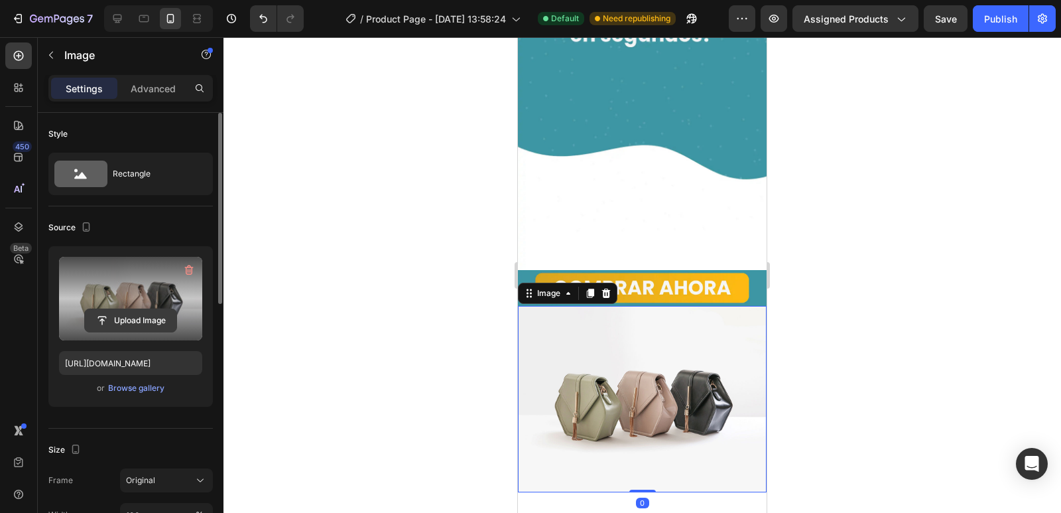
click at [119, 316] on input "file" at bounding box center [131, 320] width 92 height 23
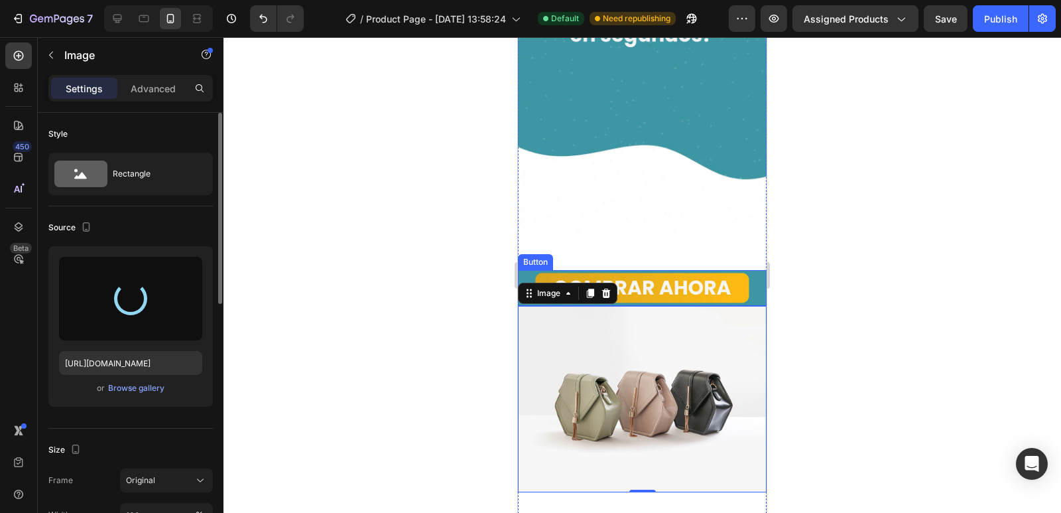
type input "[URL][DOMAIN_NAME]"
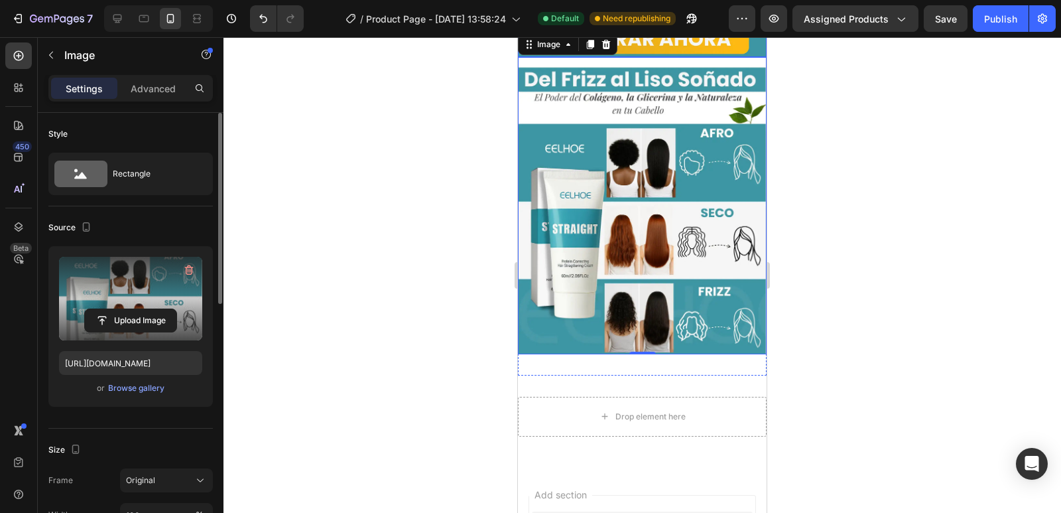
scroll to position [995, 0]
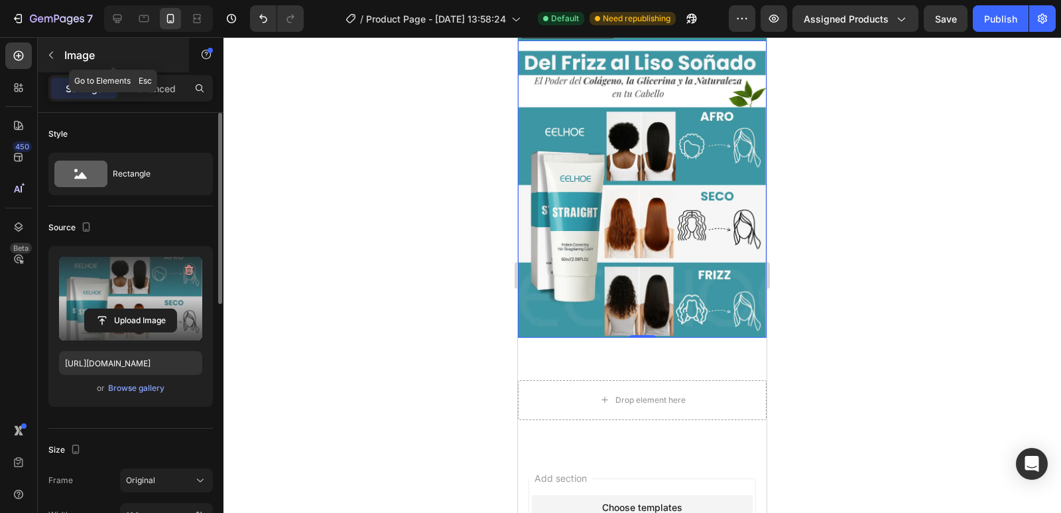
click at [51, 52] on icon "button" at bounding box center [51, 55] width 11 height 11
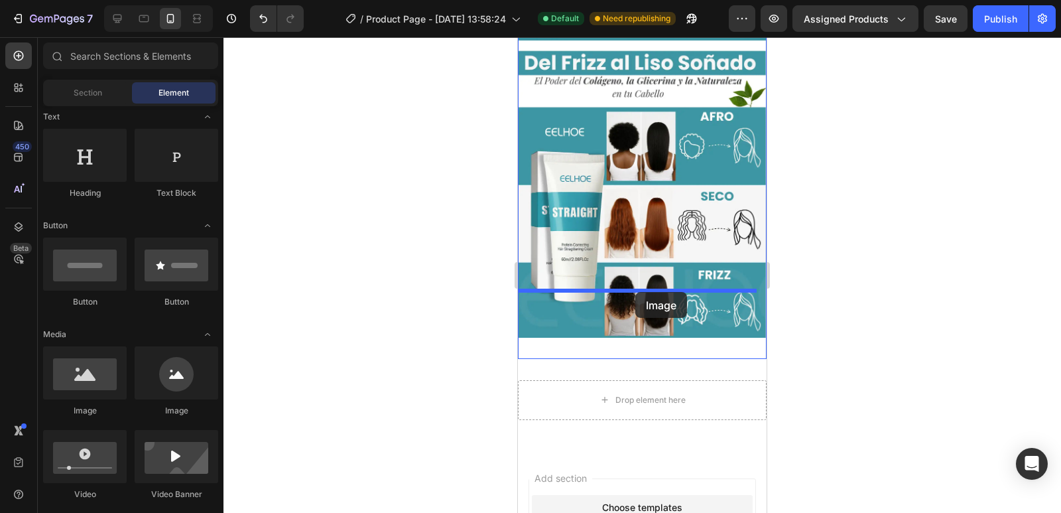
drag, startPoint x: 608, startPoint y: 427, endPoint x: 635, endPoint y: 292, distance: 138.0
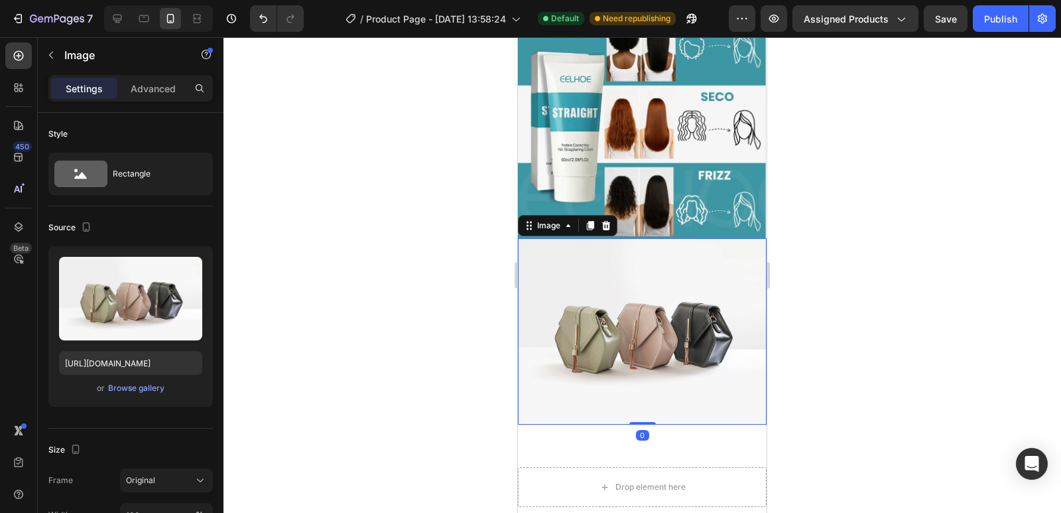
scroll to position [1128, 0]
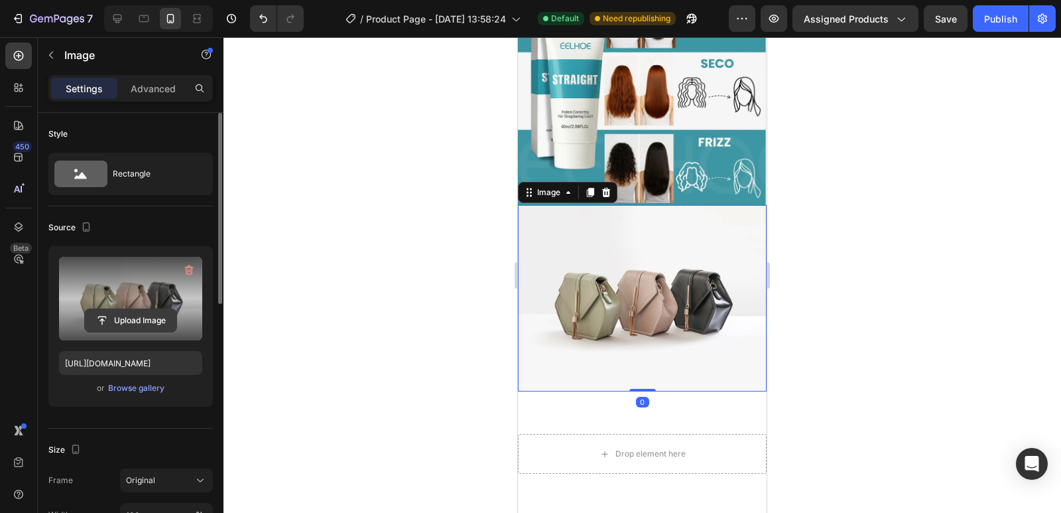
click at [127, 310] on input "file" at bounding box center [131, 320] width 92 height 23
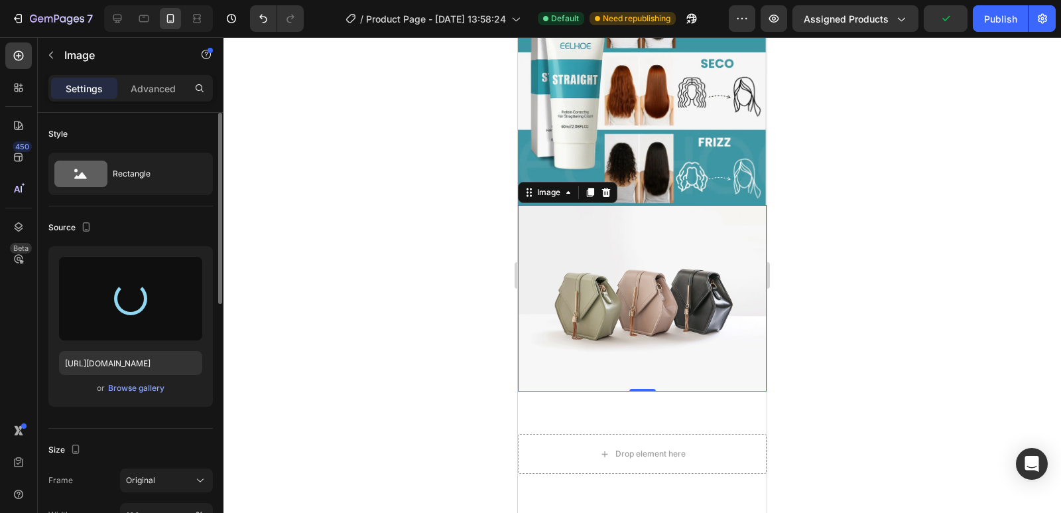
type input "[URL][DOMAIN_NAME]"
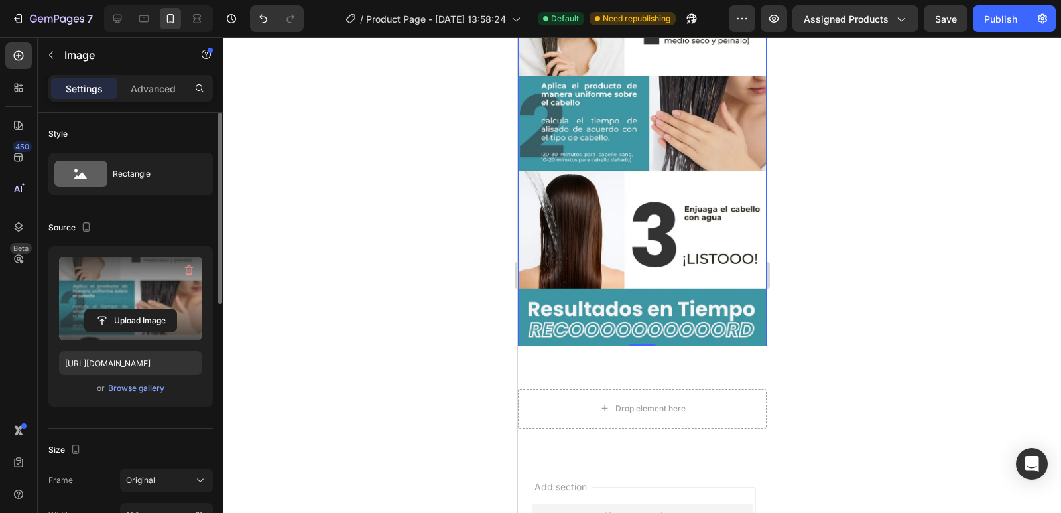
scroll to position [1526, 0]
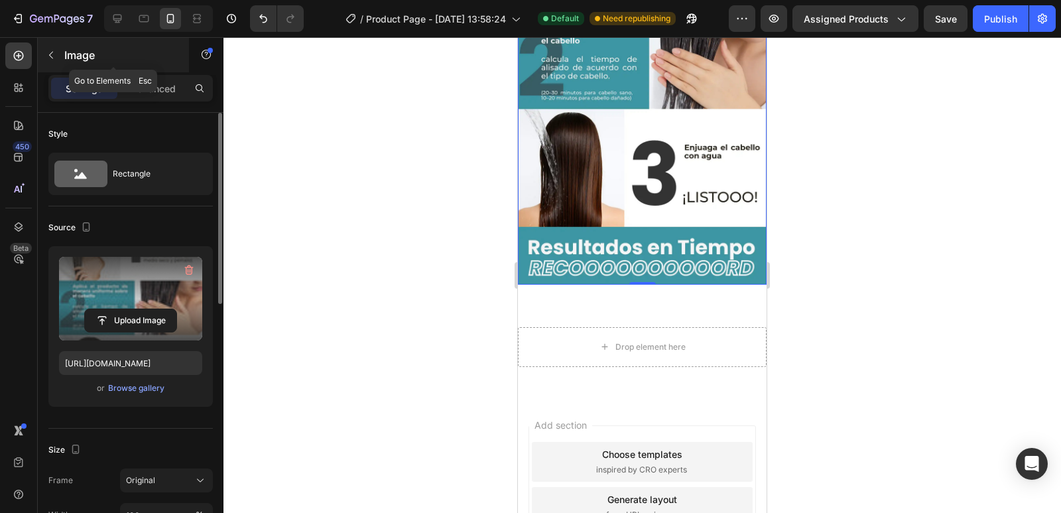
click at [54, 60] on icon "button" at bounding box center [51, 55] width 11 height 11
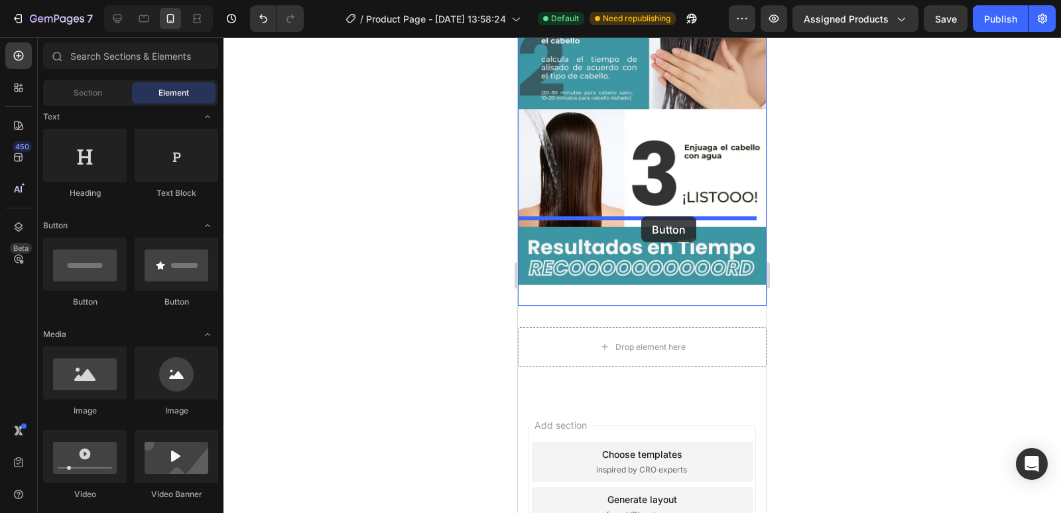
drag, startPoint x: 566, startPoint y: 230, endPoint x: 641, endPoint y: 216, distance: 76.1
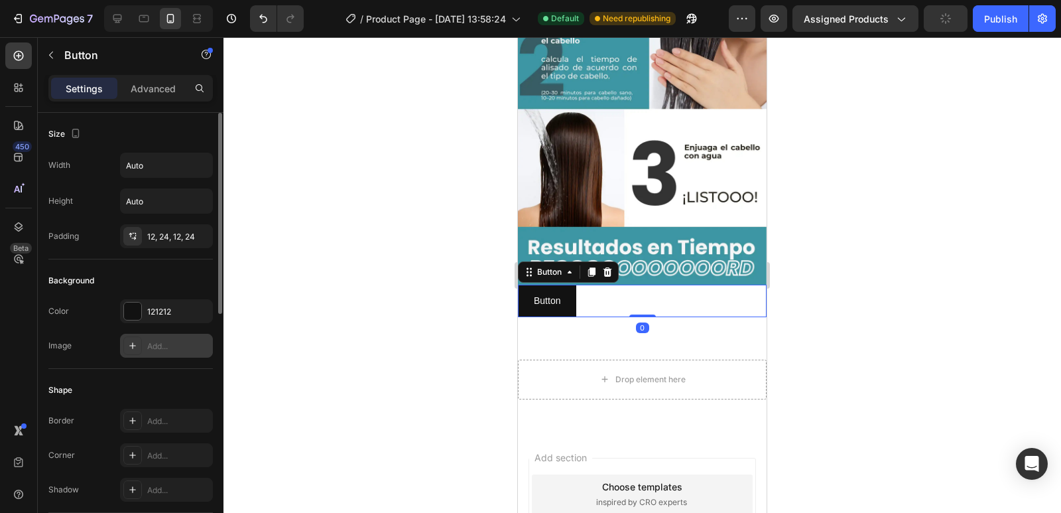
click at [163, 355] on div "Add..." at bounding box center [166, 346] width 93 height 24
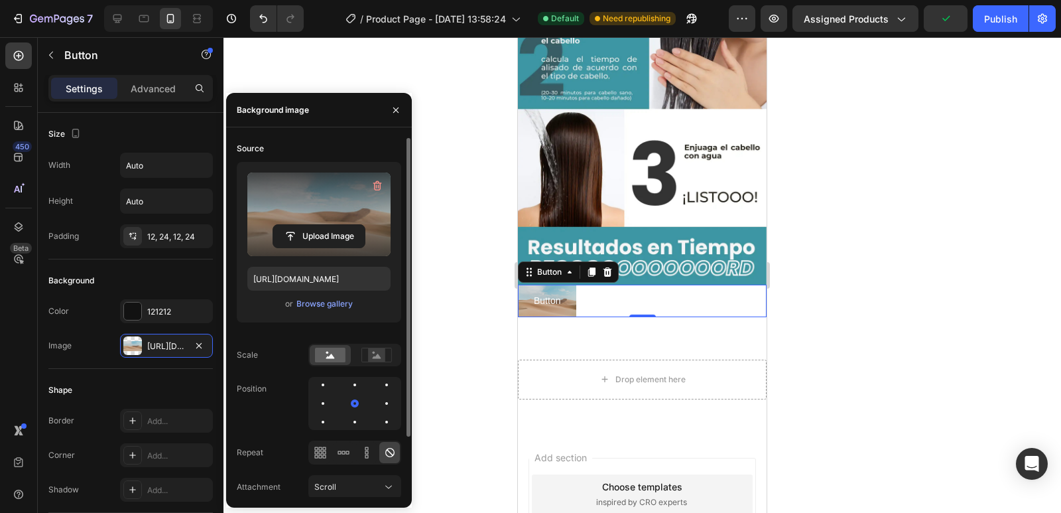
click at [333, 216] on label at bounding box center [318, 214] width 143 height 84
click at [333, 225] on input "file" at bounding box center [319, 236] width 92 height 23
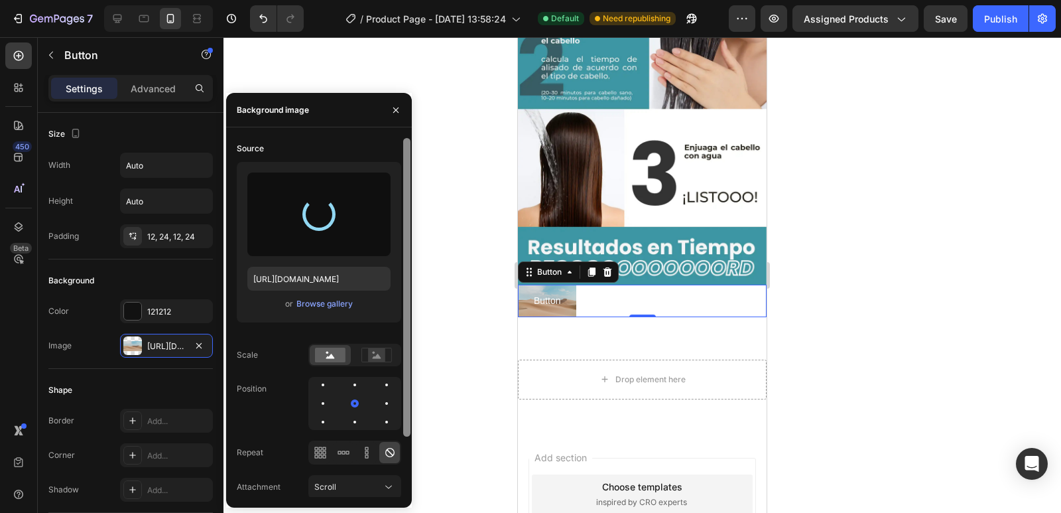
type input "[URL][DOMAIN_NAME]"
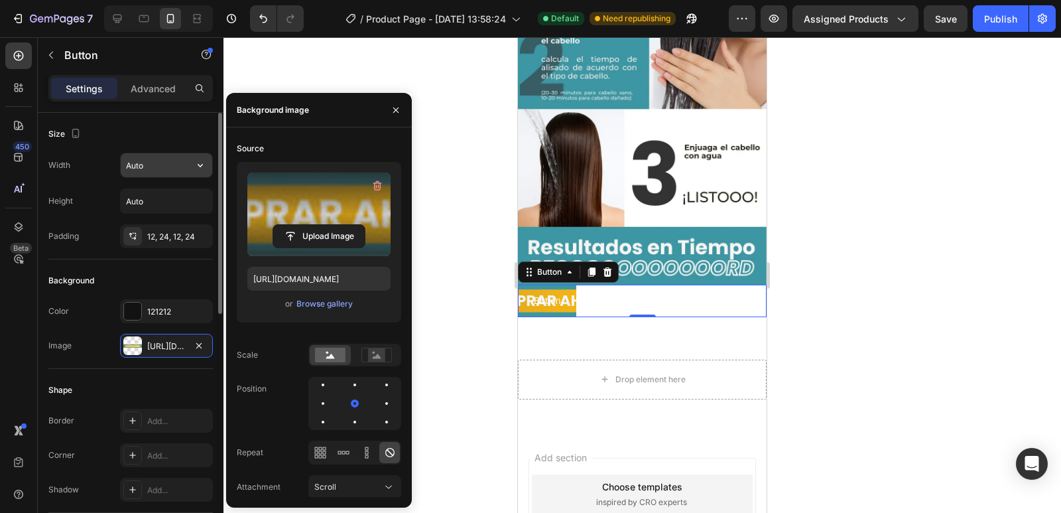
click at [157, 161] on input "Auto" at bounding box center [167, 165] width 92 height 24
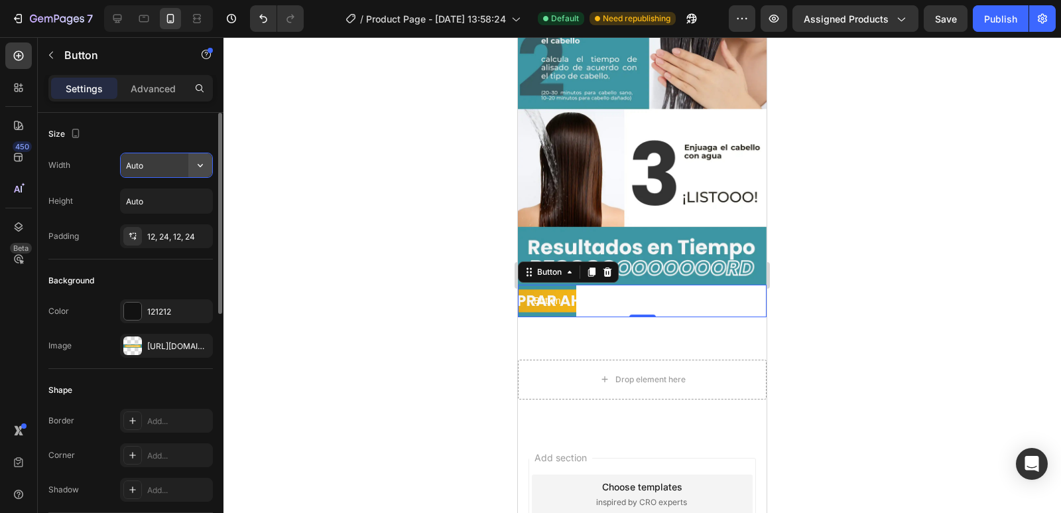
click at [206, 164] on icon "button" at bounding box center [200, 165] width 13 height 13
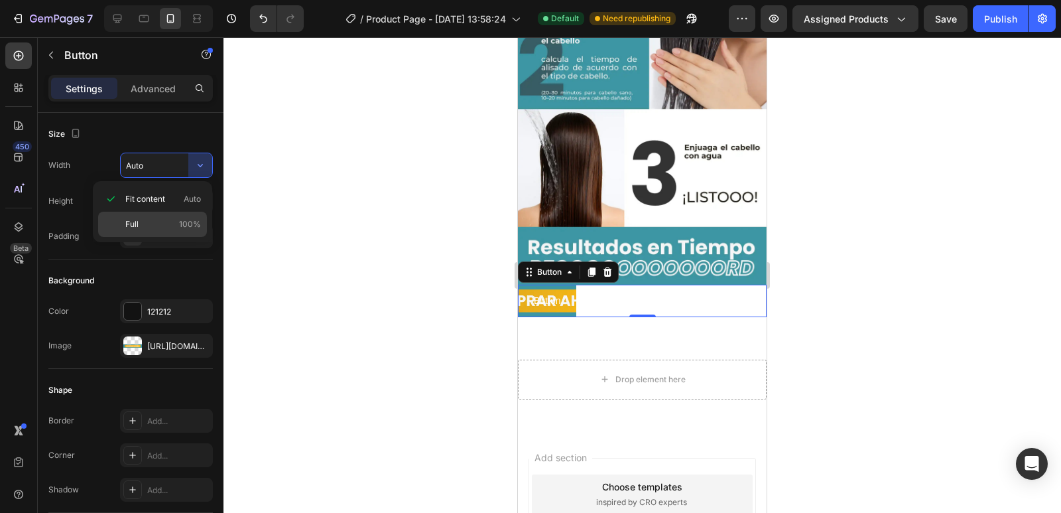
click at [167, 228] on p "Full 100%" at bounding box center [163, 224] width 76 height 12
type input "100%"
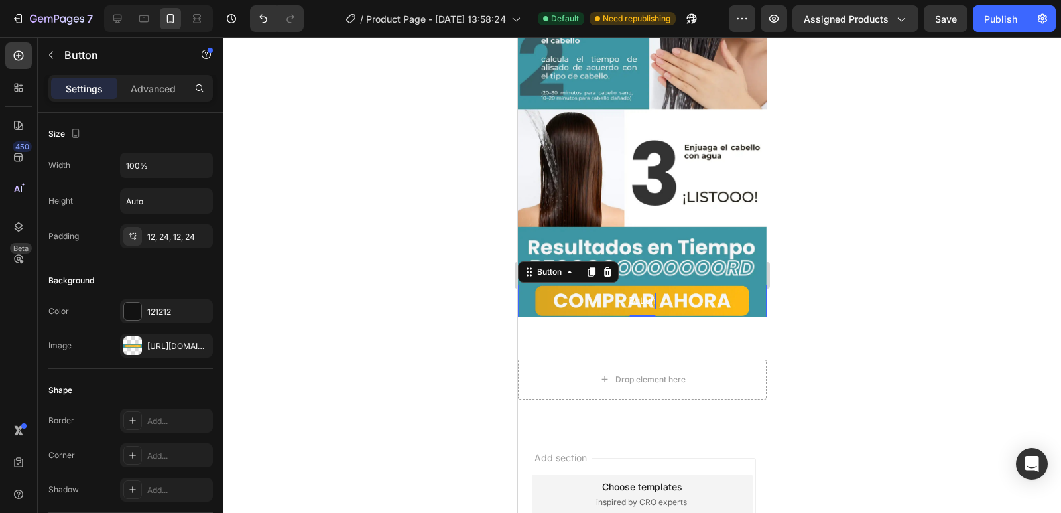
click at [641, 293] on p "Button" at bounding box center [642, 301] width 27 height 17
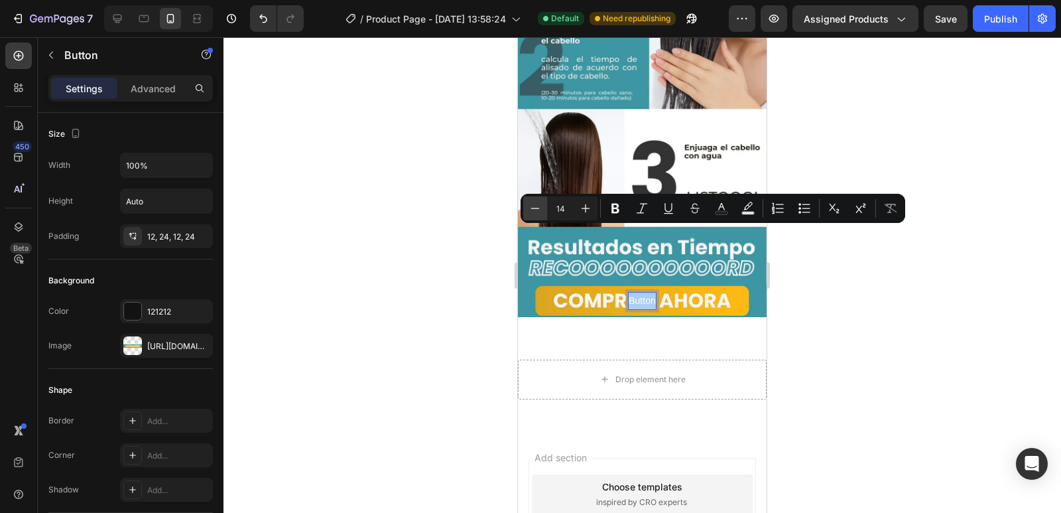
click at [547, 204] on button "Minus" at bounding box center [535, 208] width 24 height 24
click at [567, 206] on input "12" at bounding box center [560, 208] width 27 height 16
type input "0"
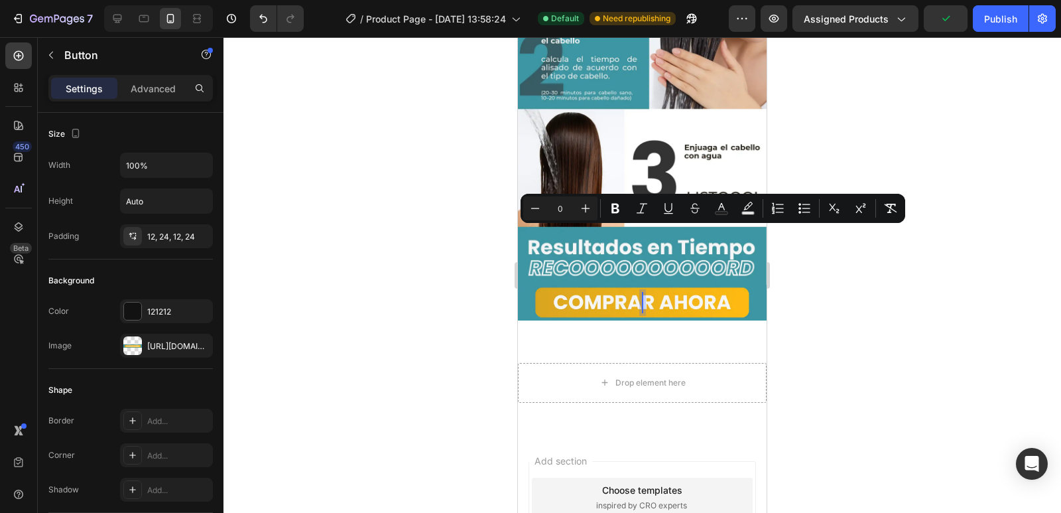
click at [929, 289] on div at bounding box center [643, 275] width 838 height 476
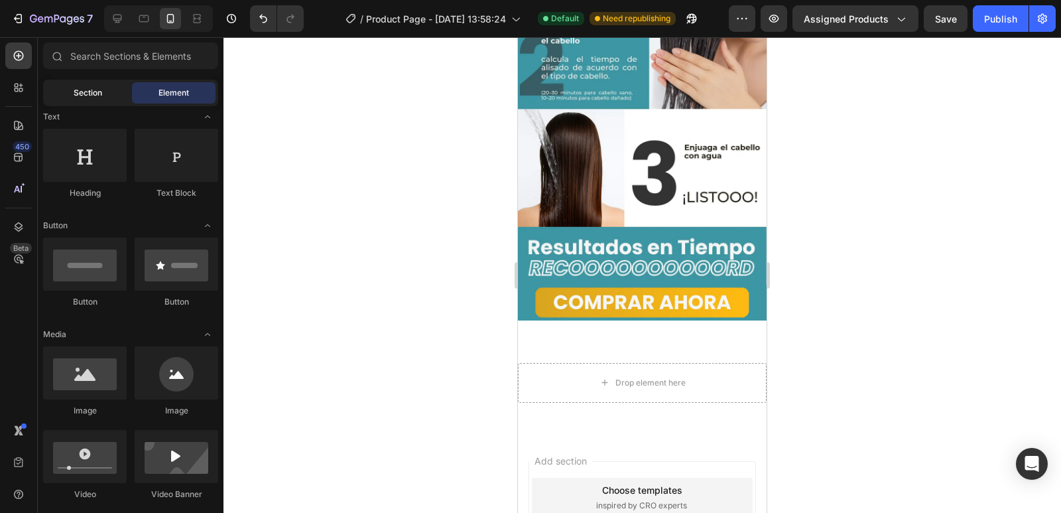
click at [92, 95] on span "Section" at bounding box center [88, 93] width 29 height 12
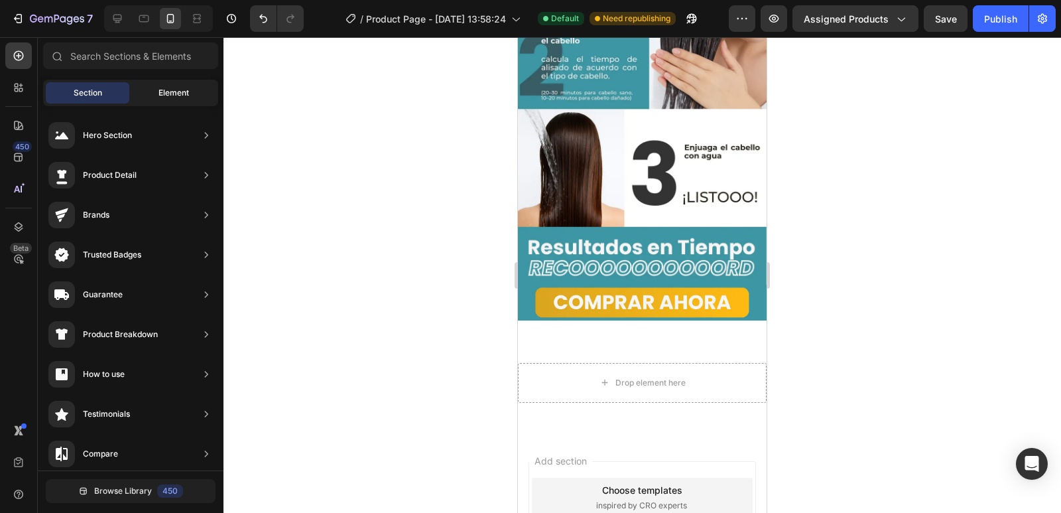
click at [179, 86] on div "Element" at bounding box center [174, 92] width 84 height 21
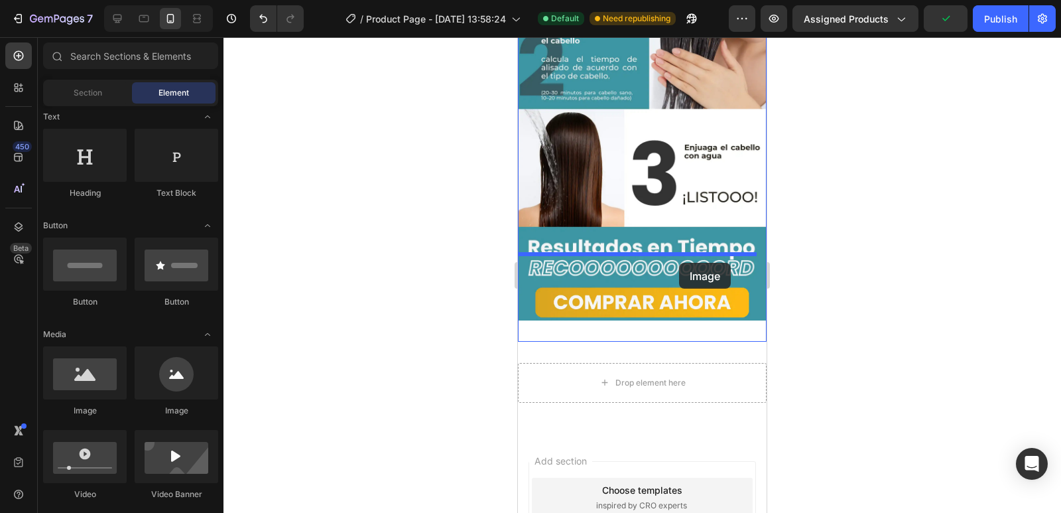
drag, startPoint x: 609, startPoint y: 422, endPoint x: 814, endPoint y: 339, distance: 221.1
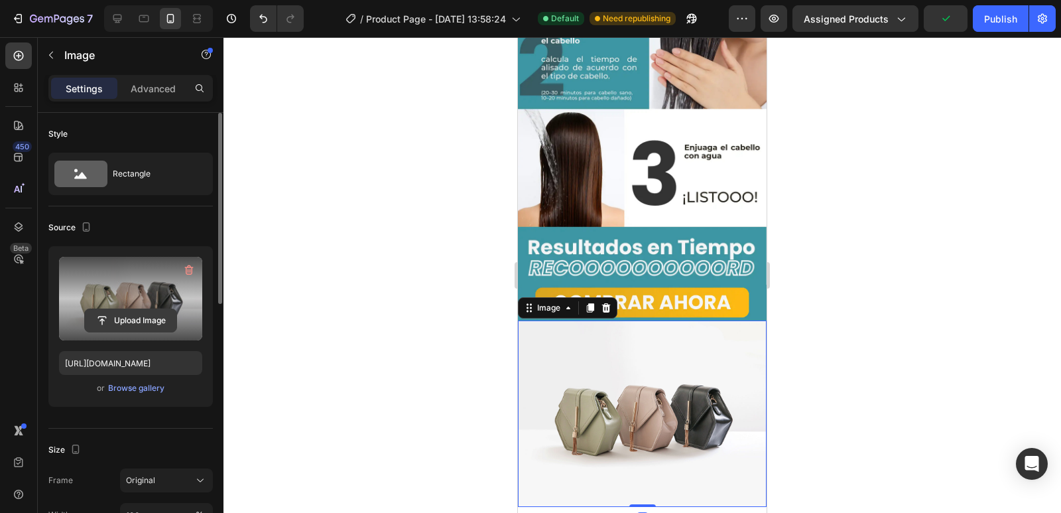
click at [145, 309] on input "file" at bounding box center [131, 320] width 92 height 23
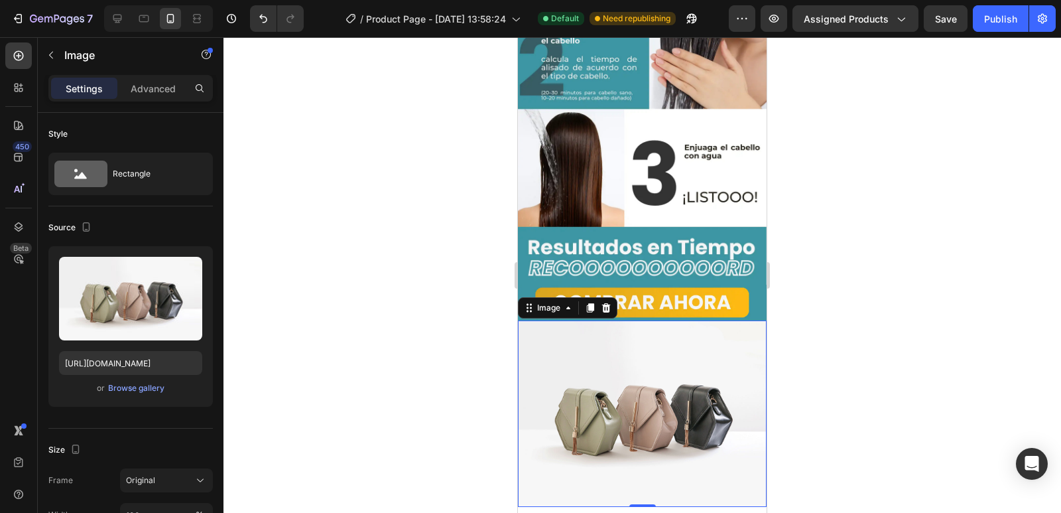
type input "[URL][DOMAIN_NAME]"
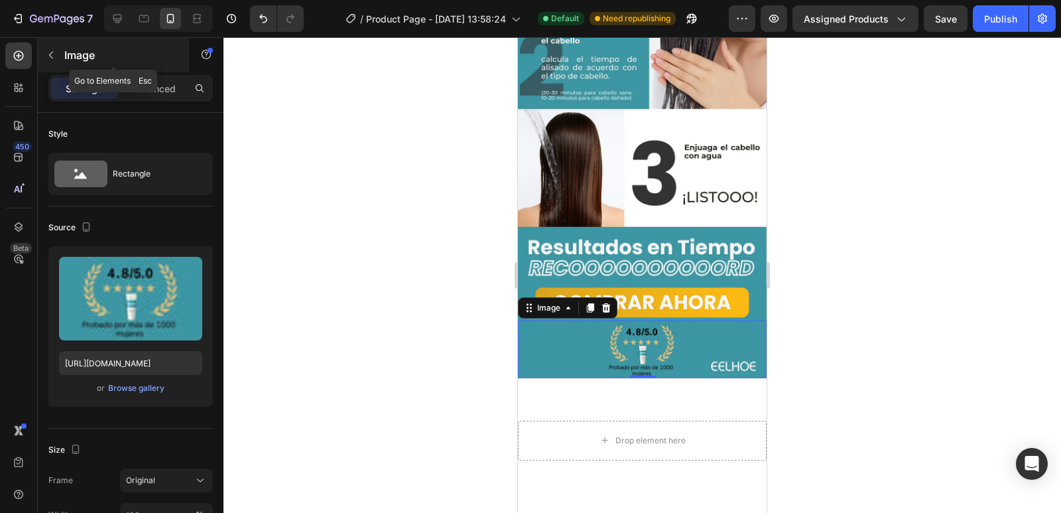
click at [50, 60] on button "button" at bounding box center [50, 54] width 21 height 21
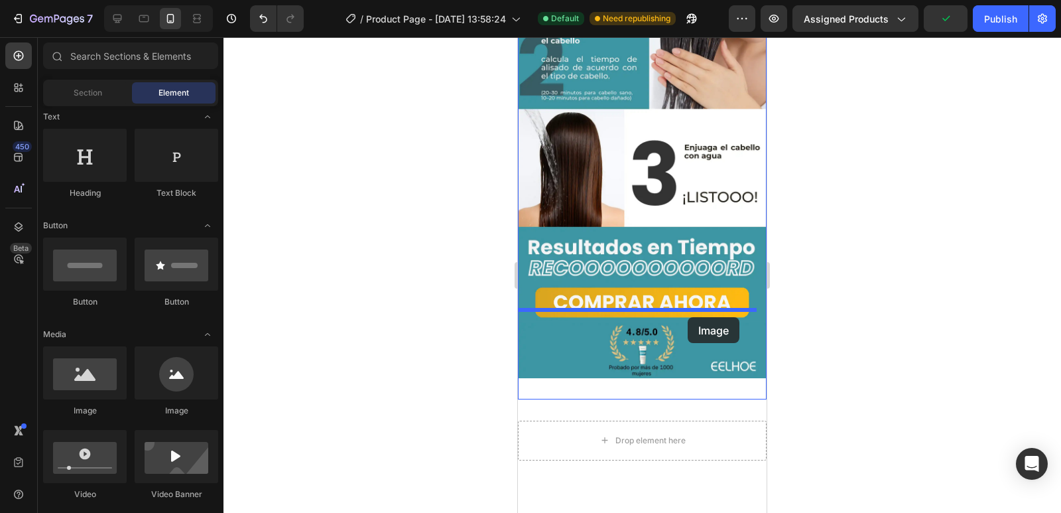
drag, startPoint x: 614, startPoint y: 354, endPoint x: 688, endPoint y: 317, distance: 82.5
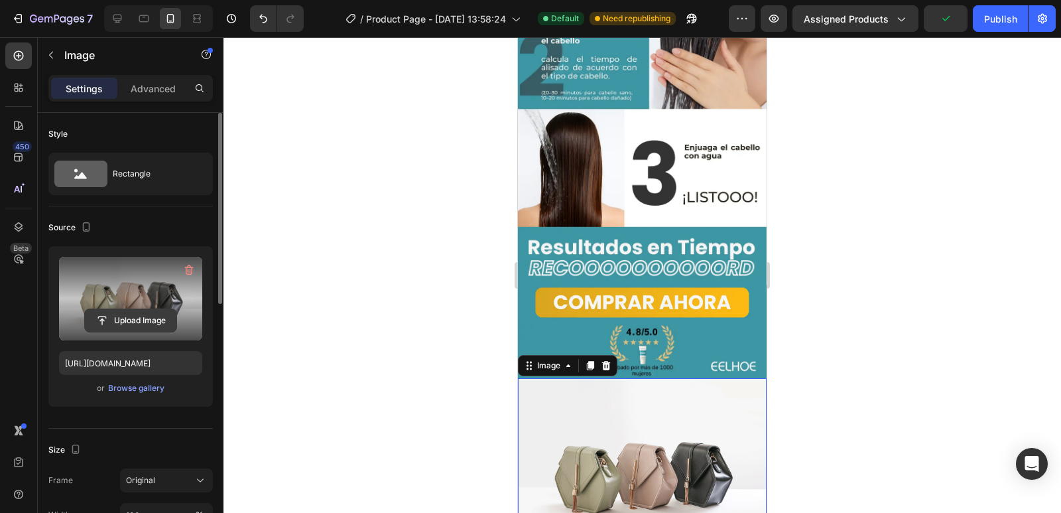
click at [136, 321] on input "file" at bounding box center [131, 320] width 92 height 23
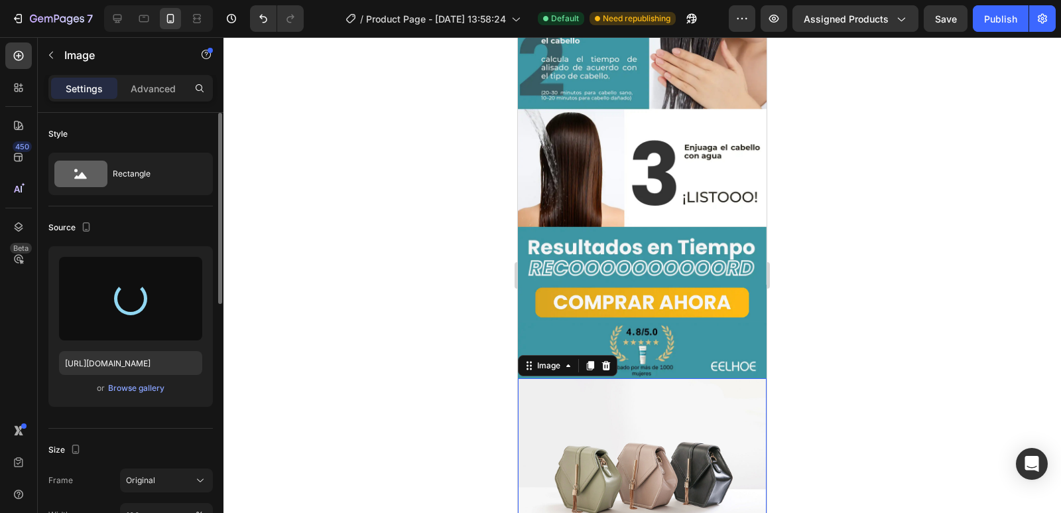
type input "[URL][DOMAIN_NAME]"
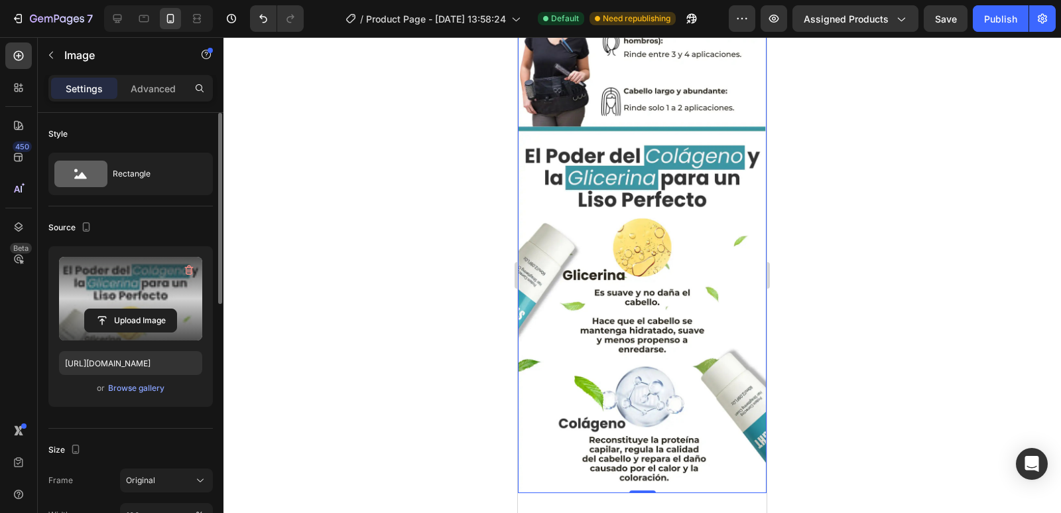
scroll to position [2123, 0]
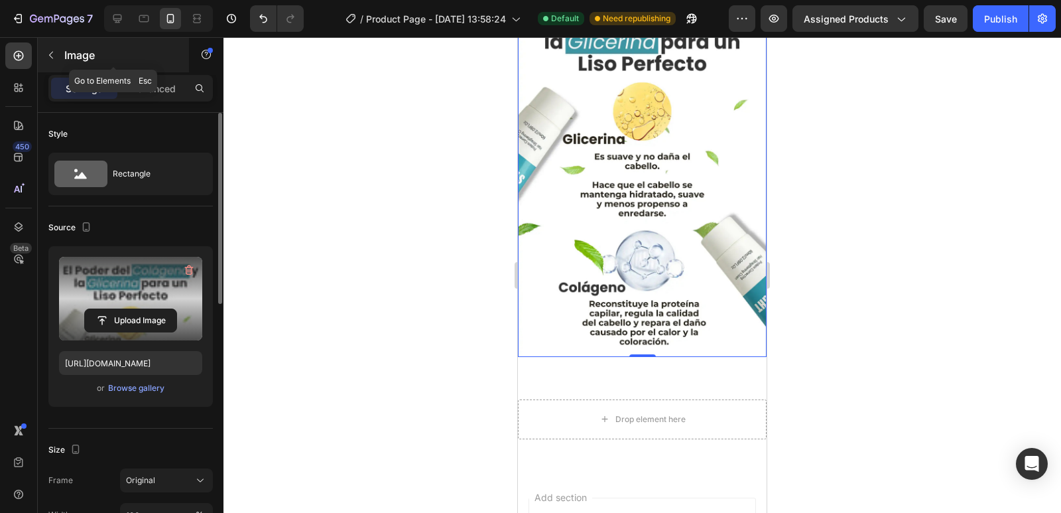
click at [55, 57] on icon "button" at bounding box center [51, 55] width 11 height 11
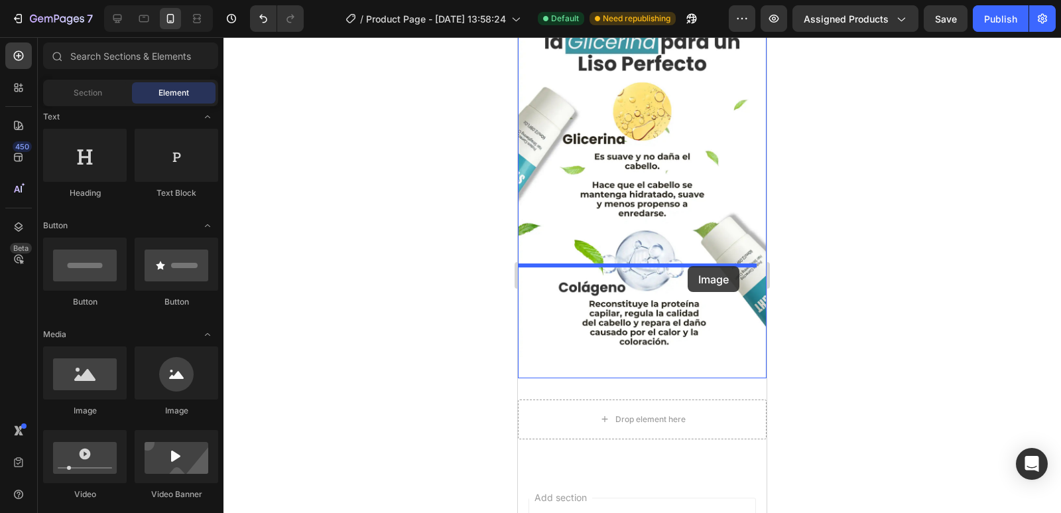
drag, startPoint x: 612, startPoint y: 427, endPoint x: 688, endPoint y: 266, distance: 178.0
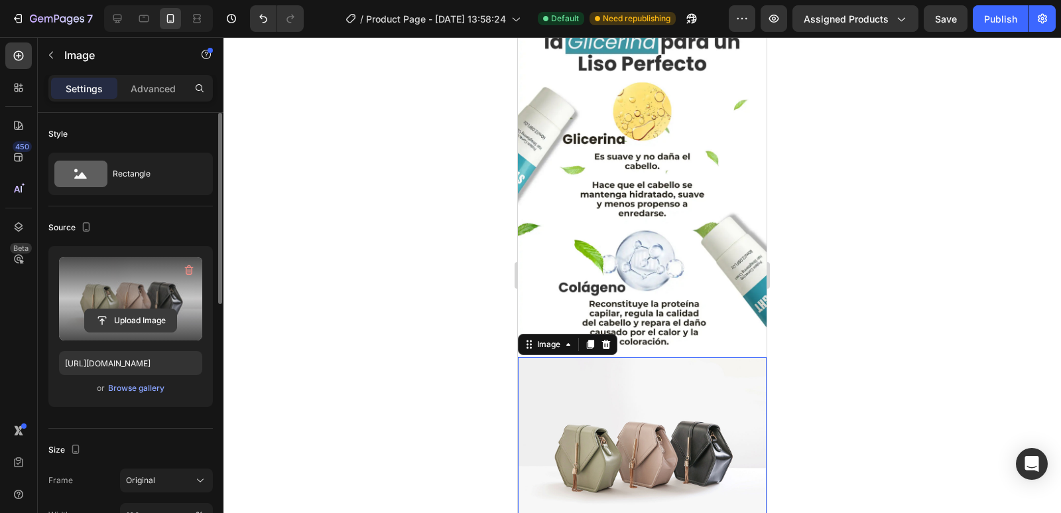
click at [133, 322] on input "file" at bounding box center [131, 320] width 92 height 23
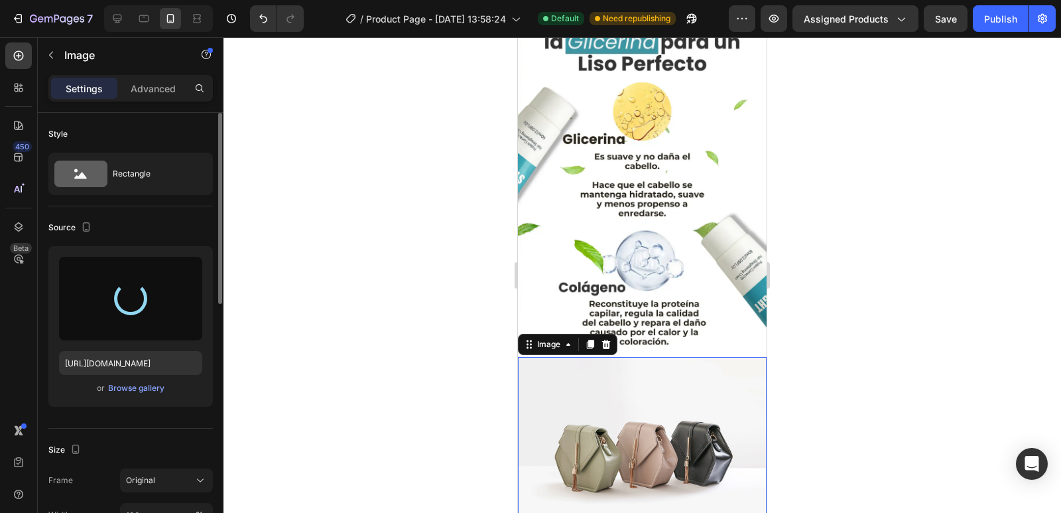
type input "[URL][DOMAIN_NAME]"
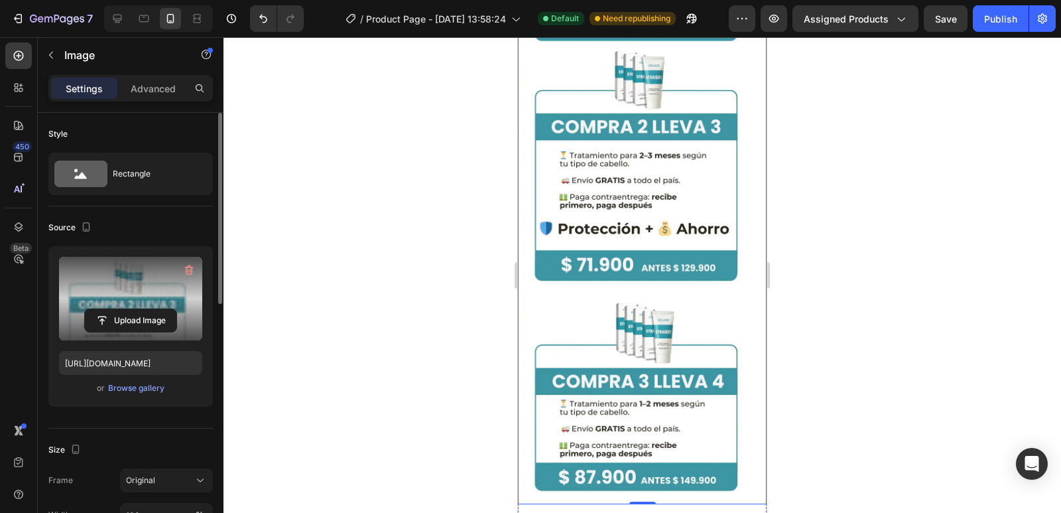
scroll to position [2786, 0]
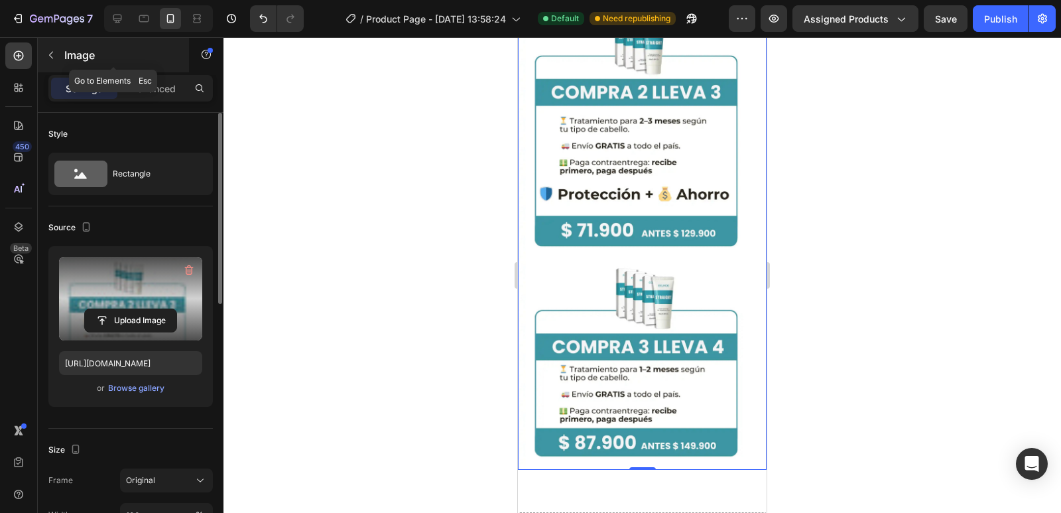
click at [51, 48] on button "button" at bounding box center [50, 54] width 21 height 21
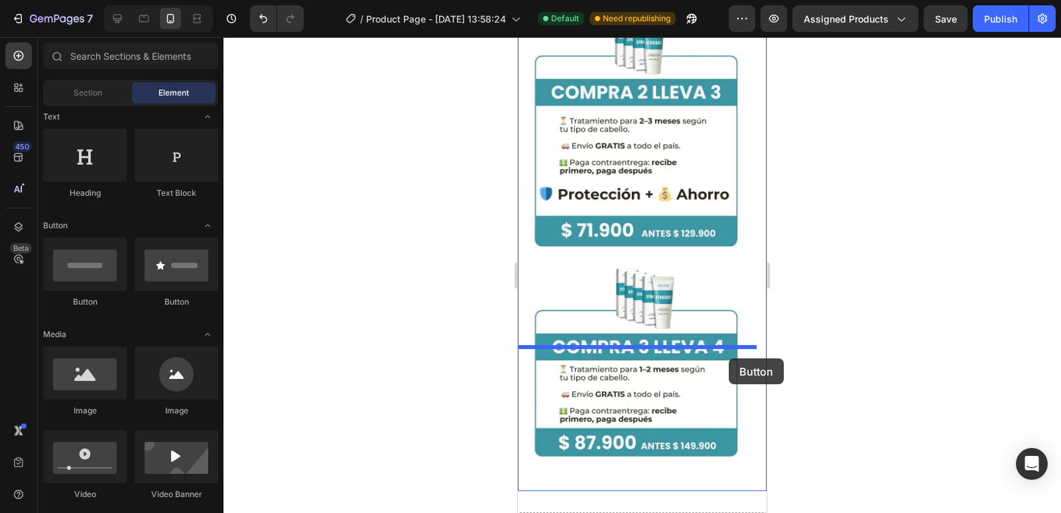
drag, startPoint x: 620, startPoint y: 321, endPoint x: 729, endPoint y: 358, distance: 115.0
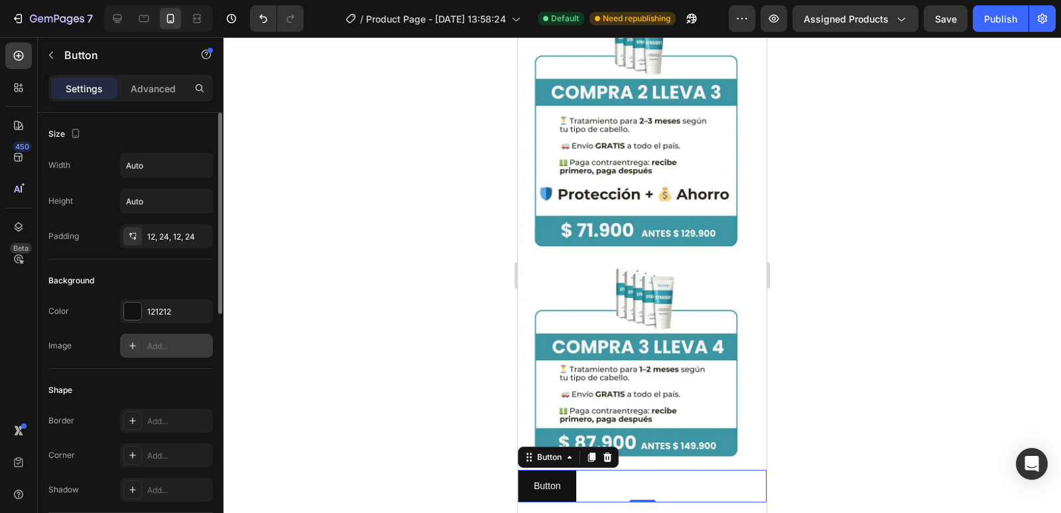
click at [166, 346] on div "Add..." at bounding box center [178, 346] width 62 height 12
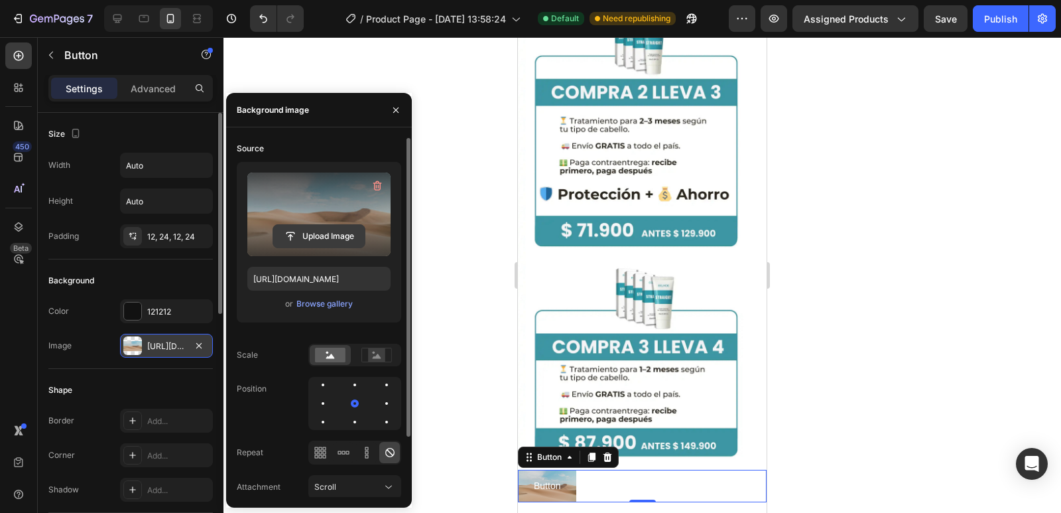
click at [328, 240] on input "file" at bounding box center [319, 236] width 92 height 23
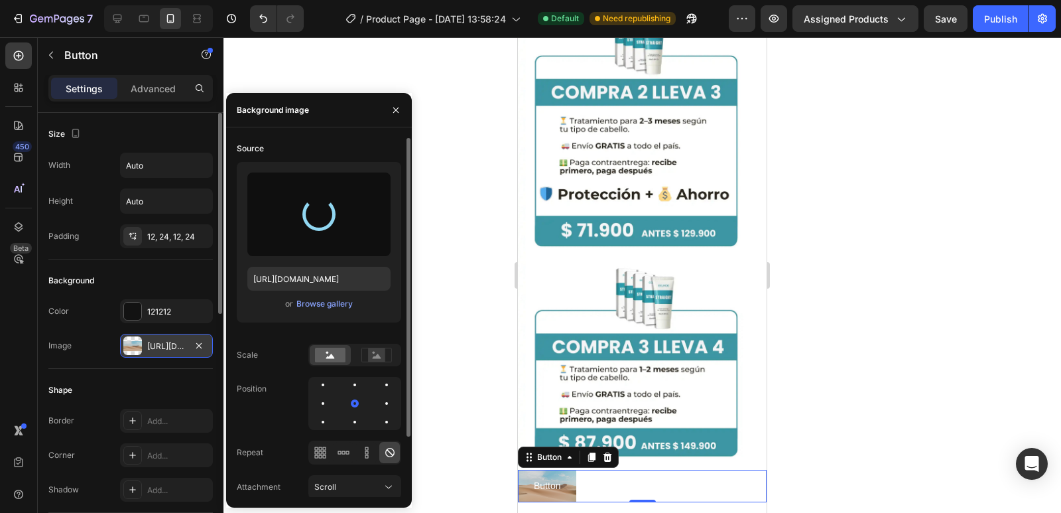
type input "[URL][DOMAIN_NAME]"
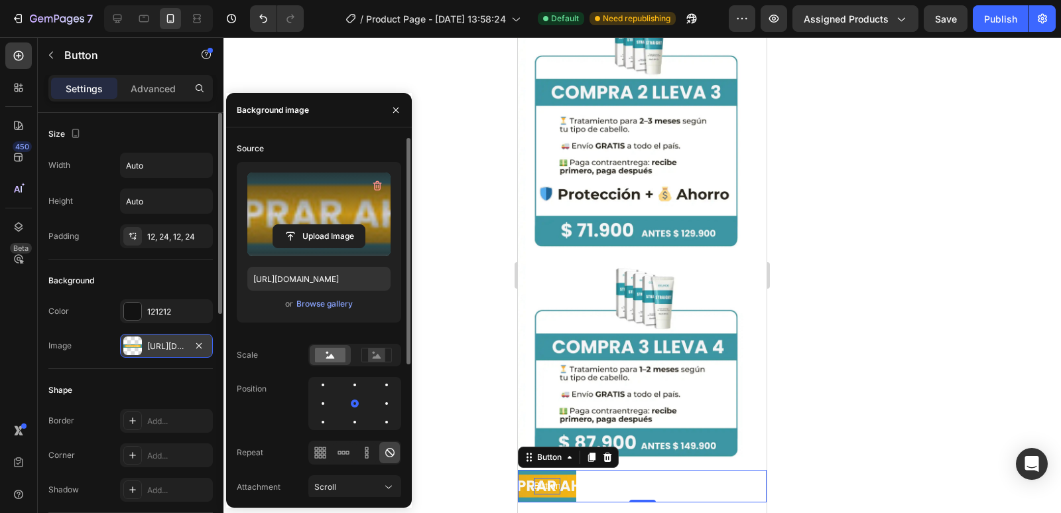
click at [555, 478] on p "Button" at bounding box center [547, 486] width 27 height 17
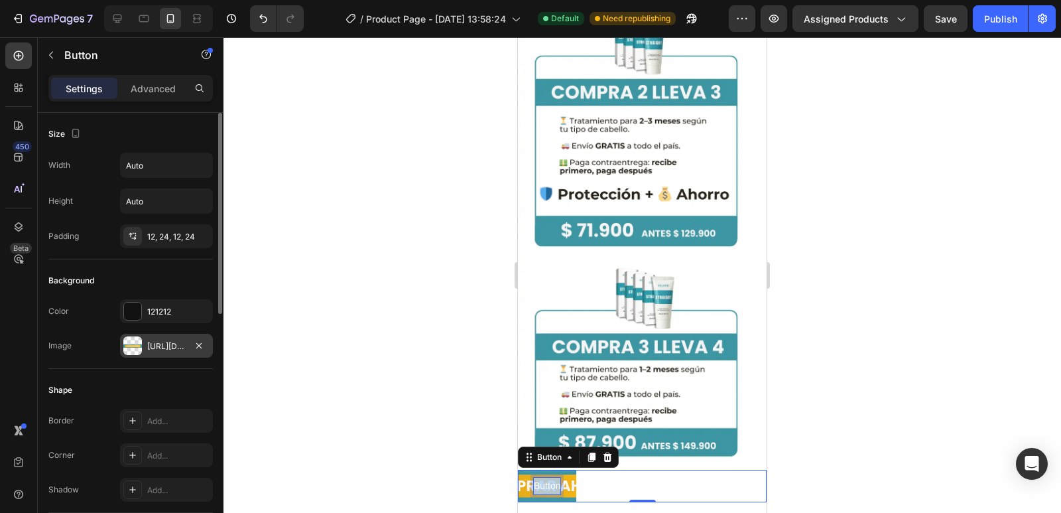
click at [556, 478] on p "Button" at bounding box center [547, 486] width 27 height 17
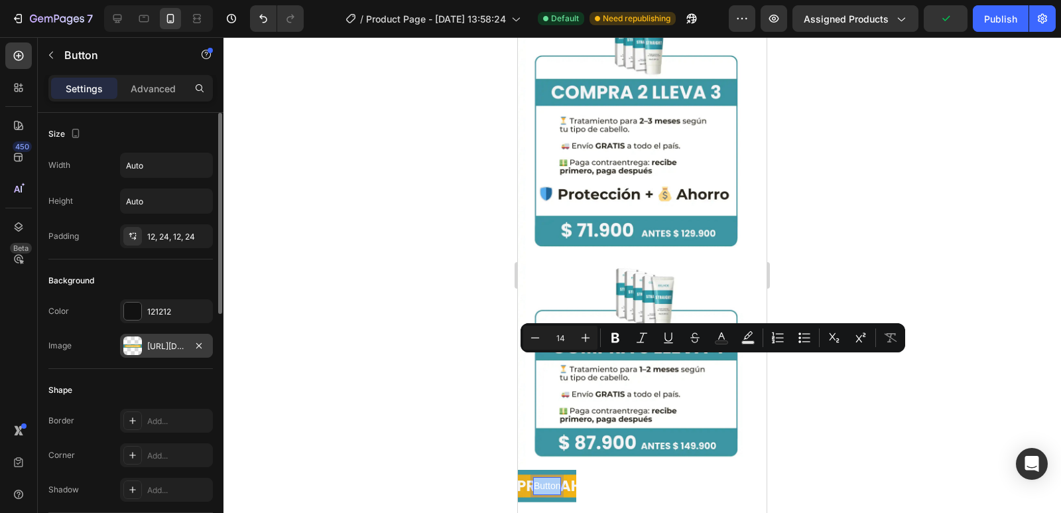
click at [564, 338] on input "14" at bounding box center [560, 338] width 27 height 16
type input "0"
click at [411, 262] on div at bounding box center [643, 275] width 838 height 476
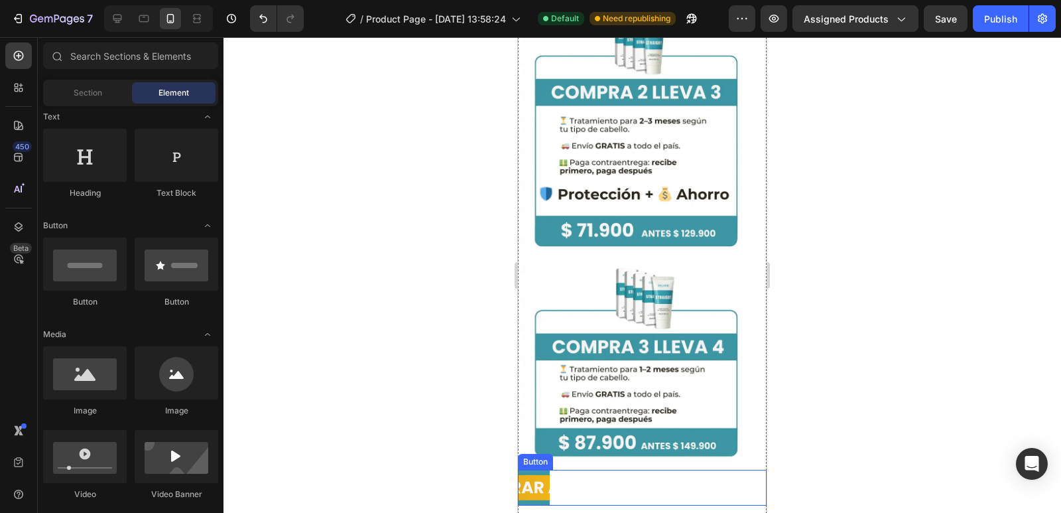
click at [543, 470] on button "Button" at bounding box center [534, 488] width 32 height 36
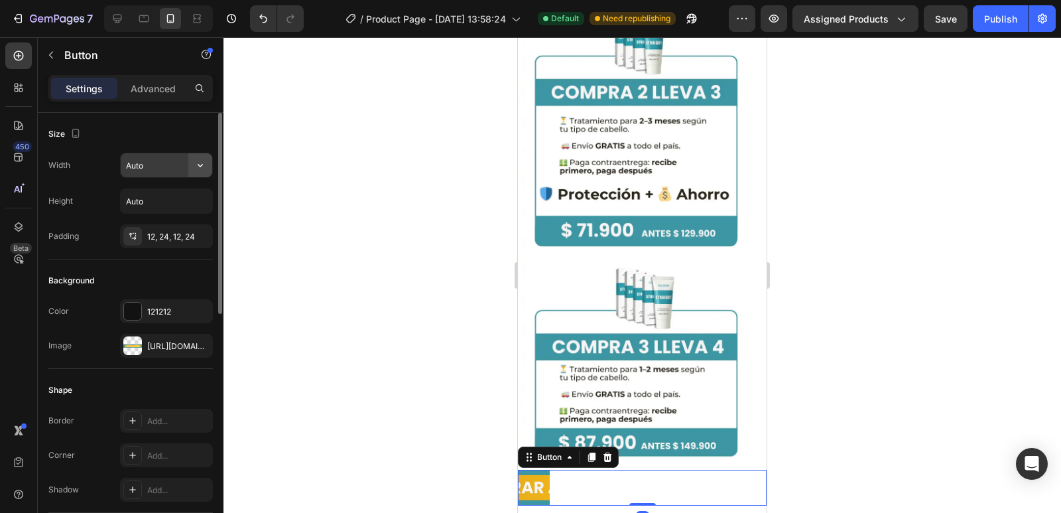
click at [205, 165] on icon "button" at bounding box center [200, 165] width 13 height 13
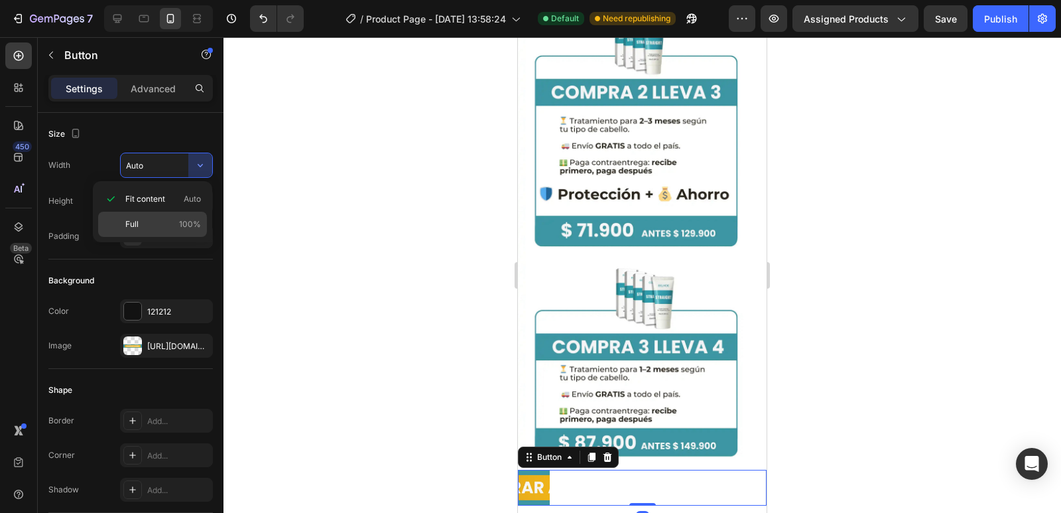
click at [169, 223] on p "Full 100%" at bounding box center [163, 224] width 76 height 12
type input "100%"
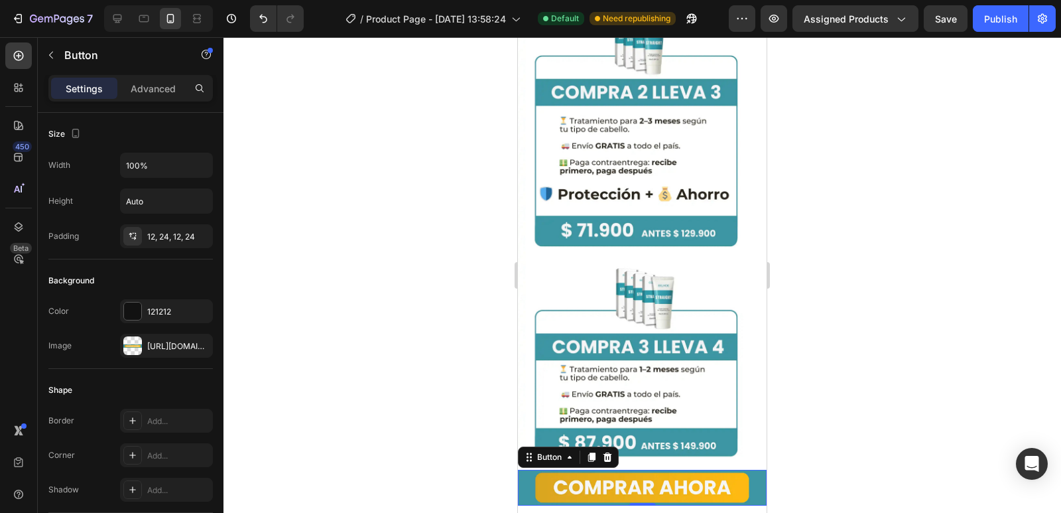
click at [407, 247] on div at bounding box center [643, 275] width 838 height 476
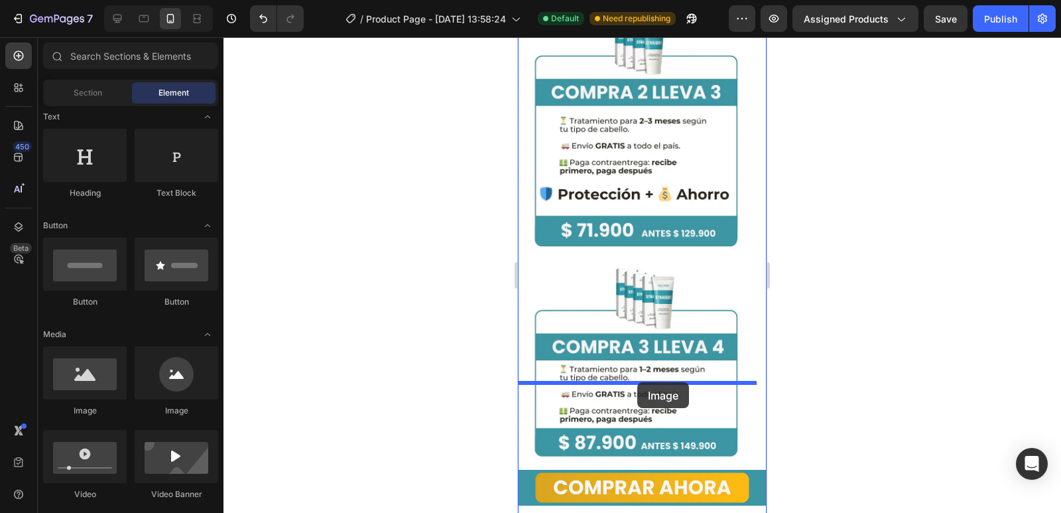
drag, startPoint x: 597, startPoint y: 418, endPoint x: 637, endPoint y: 382, distance: 54.0
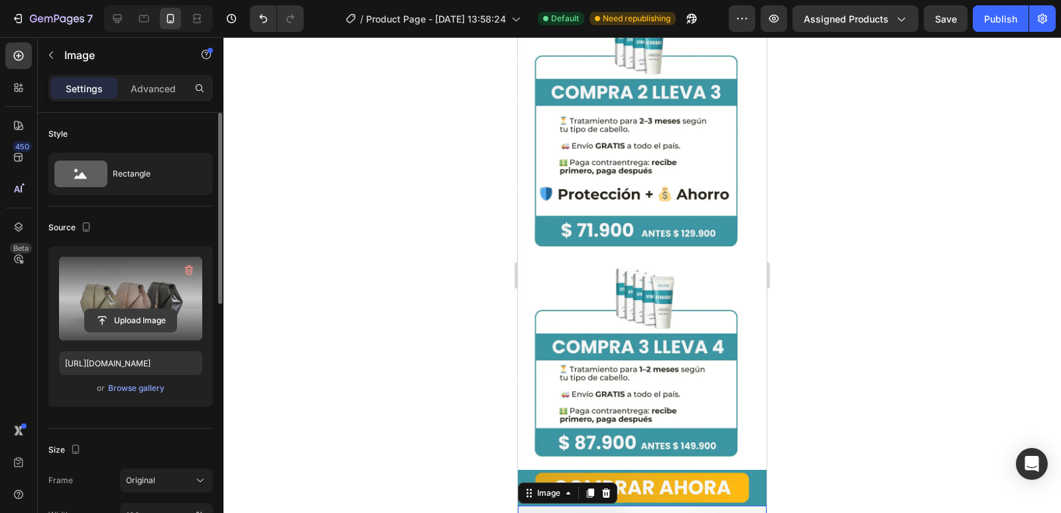
click at [129, 319] on input "file" at bounding box center [131, 320] width 92 height 23
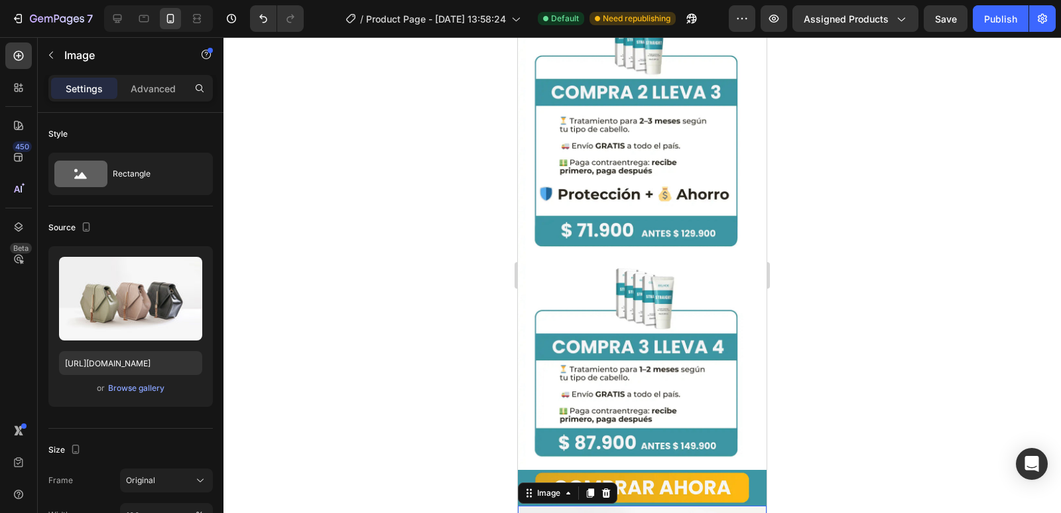
type input "[URL][DOMAIN_NAME]"
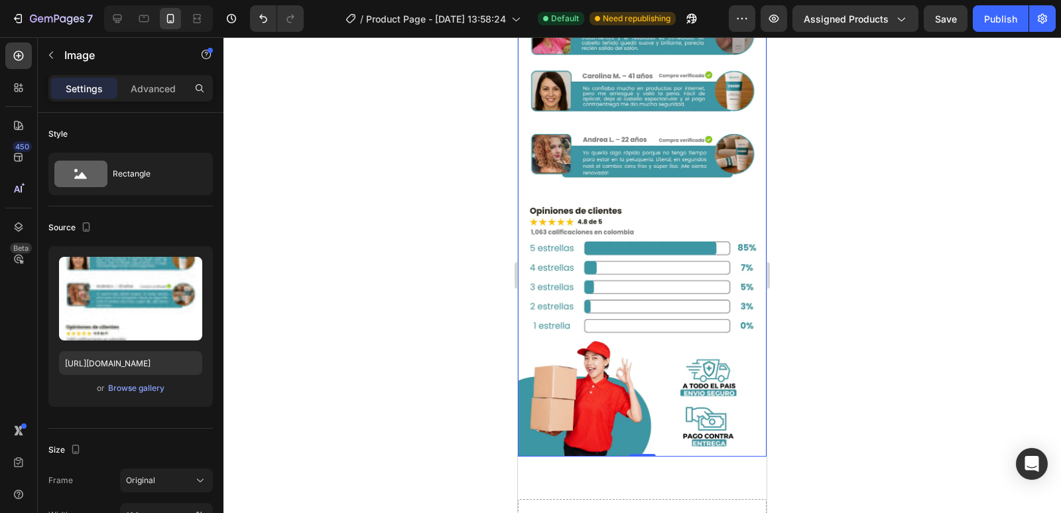
scroll to position [3449, 0]
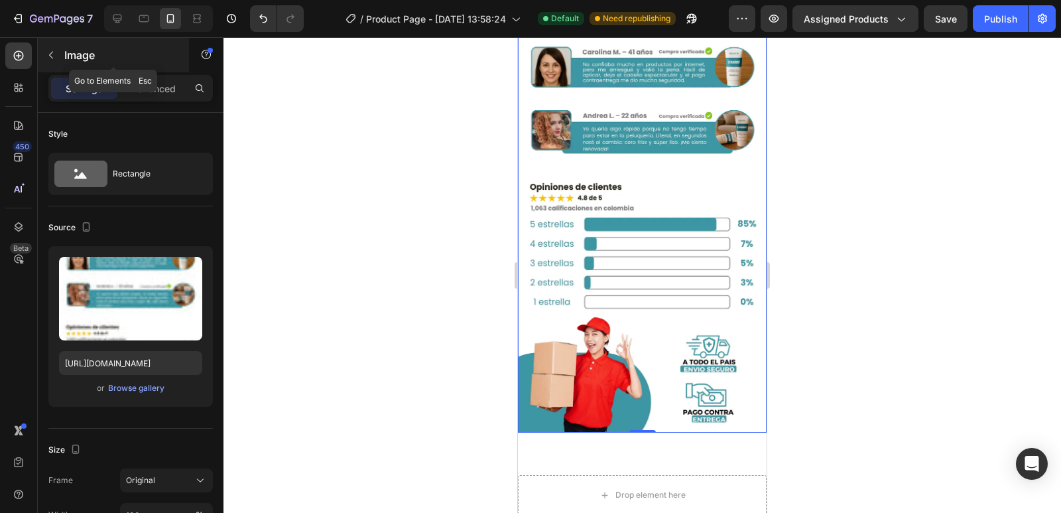
click at [52, 53] on icon "button" at bounding box center [51, 55] width 11 height 11
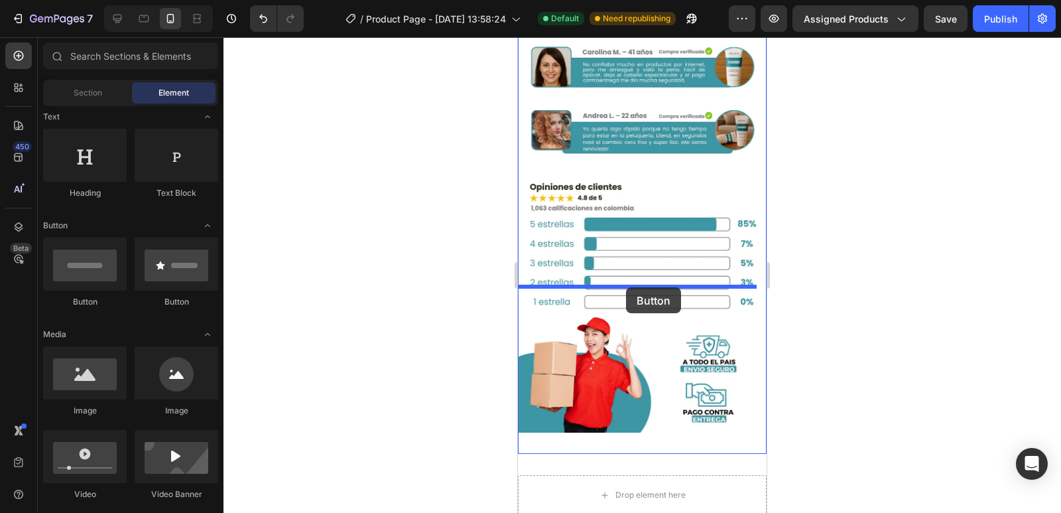
drag, startPoint x: 604, startPoint y: 322, endPoint x: 626, endPoint y: 287, distance: 41.8
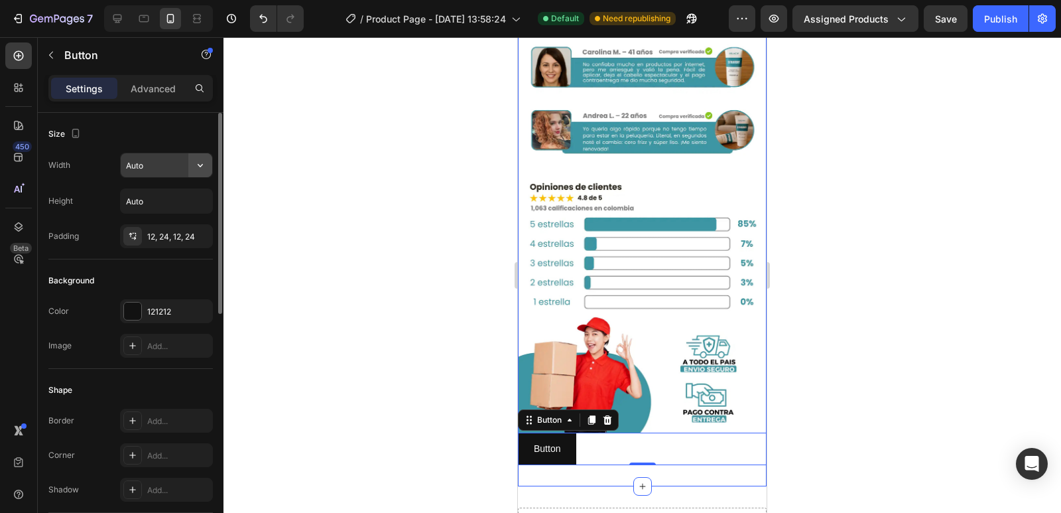
click at [197, 165] on icon "button" at bounding box center [200, 165] width 13 height 13
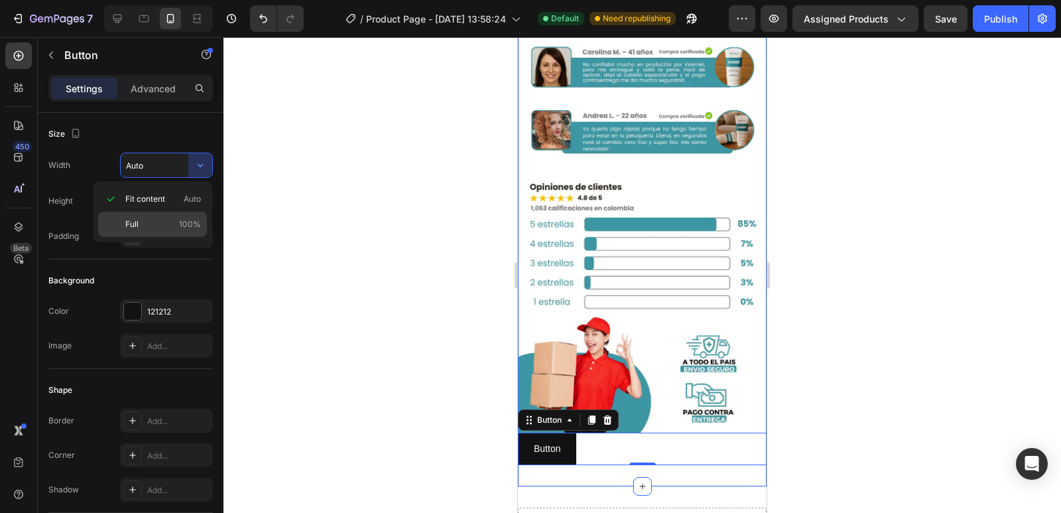
click at [163, 230] on p "Full 100%" at bounding box center [163, 224] width 76 height 12
type input "100%"
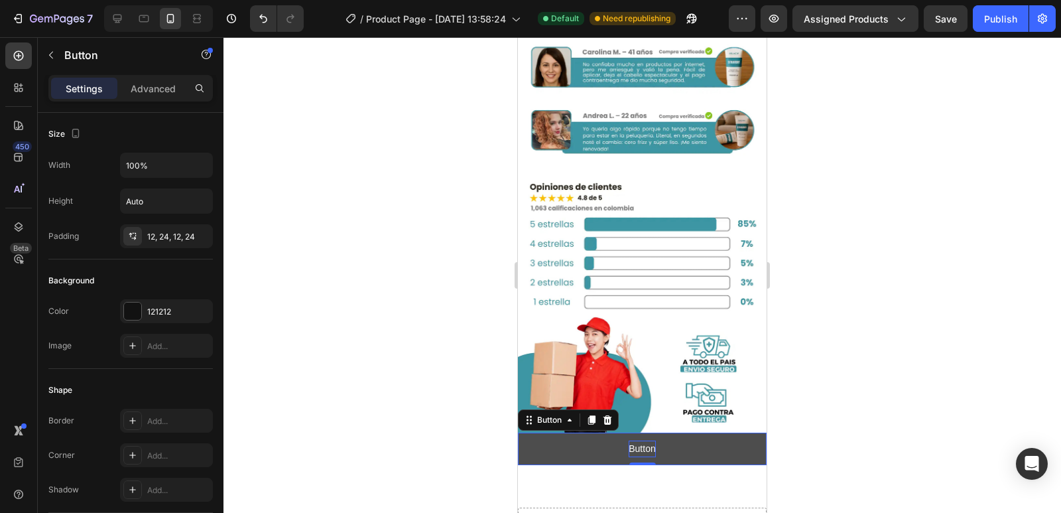
click at [641, 440] on p "Button" at bounding box center [642, 448] width 27 height 17
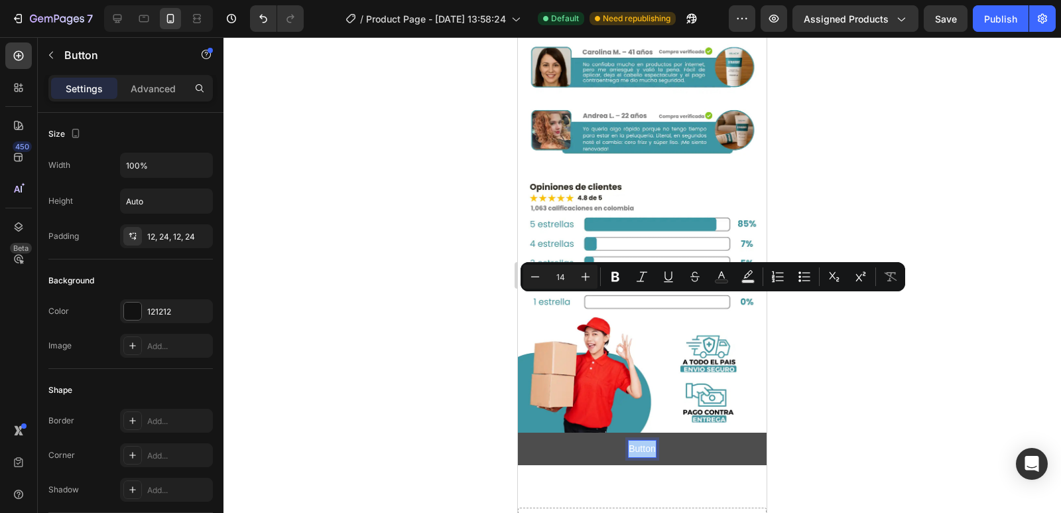
click at [570, 281] on input "14" at bounding box center [560, 277] width 27 height 16
type input "0"
click at [465, 319] on div at bounding box center [643, 275] width 838 height 476
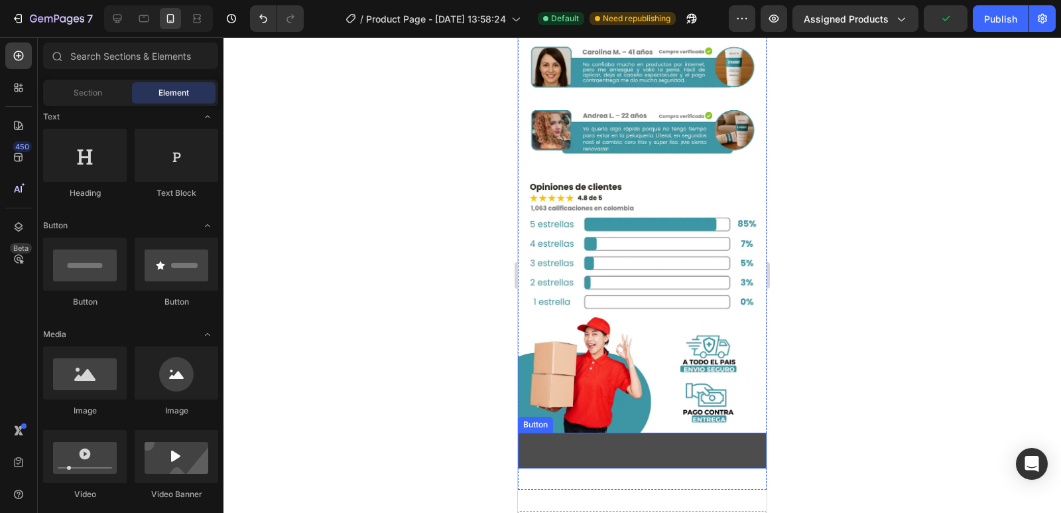
click at [611, 432] on button "Button" at bounding box center [642, 450] width 249 height 36
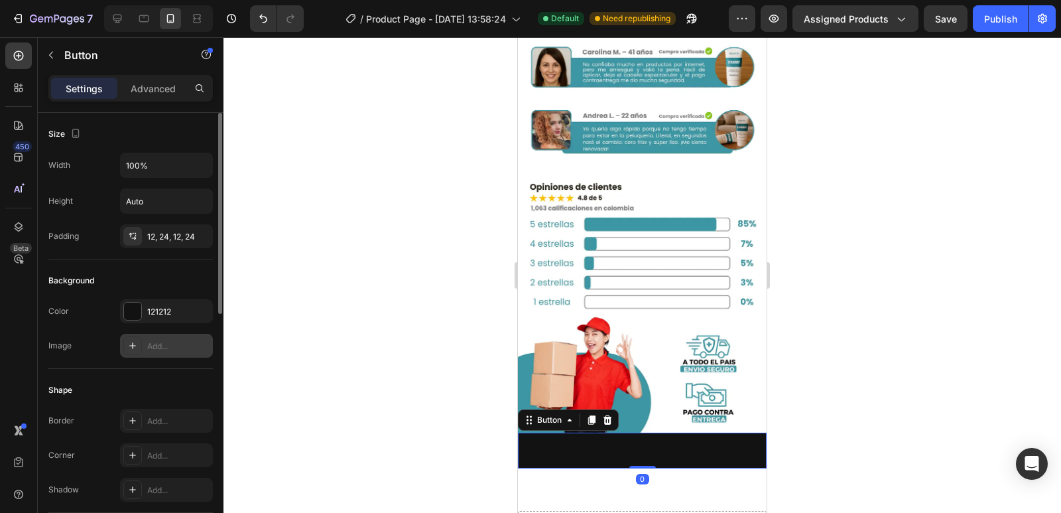
click at [160, 348] on div "Add..." at bounding box center [178, 346] width 62 height 12
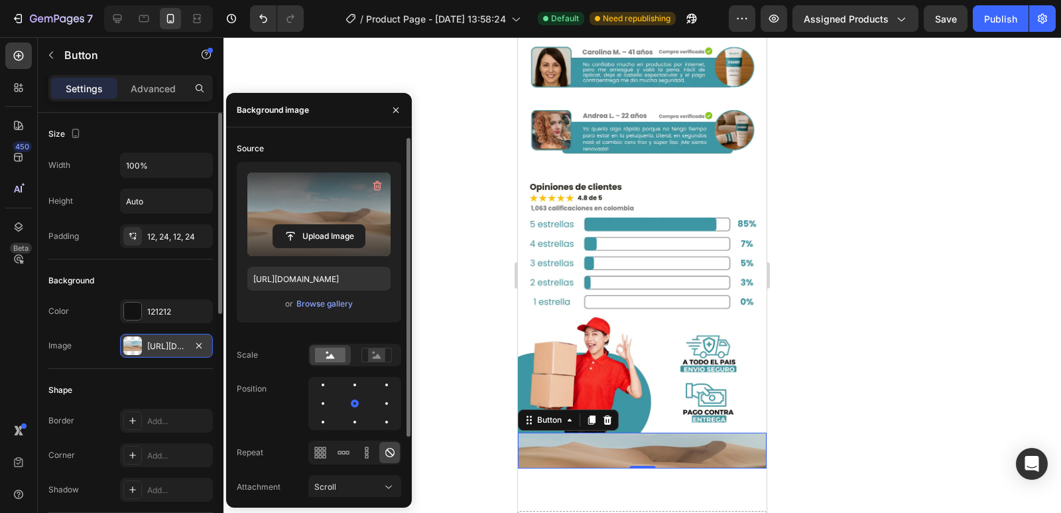
click at [343, 222] on label at bounding box center [318, 214] width 143 height 84
click at [343, 225] on input "file" at bounding box center [319, 236] width 92 height 23
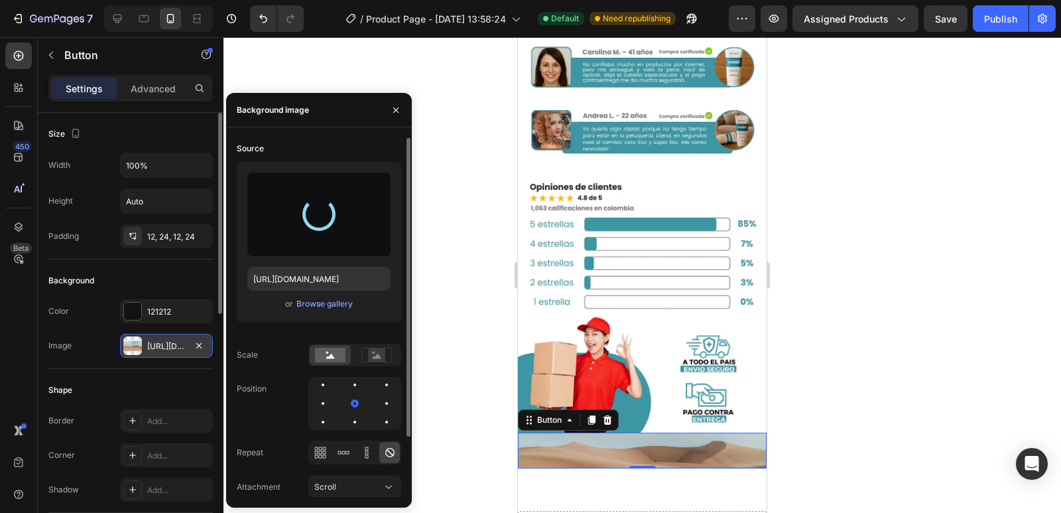
type input "[URL][DOMAIN_NAME]"
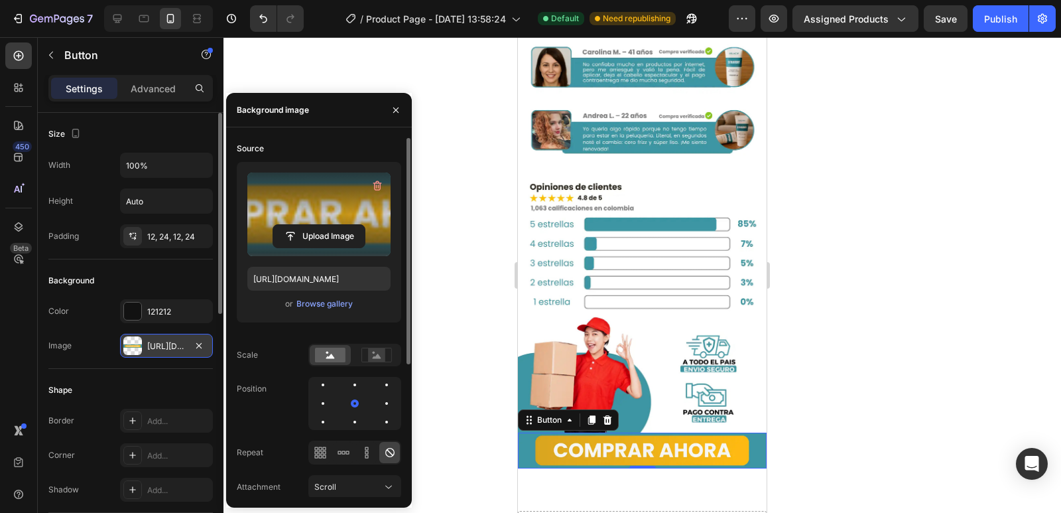
click at [472, 325] on div at bounding box center [643, 275] width 838 height 476
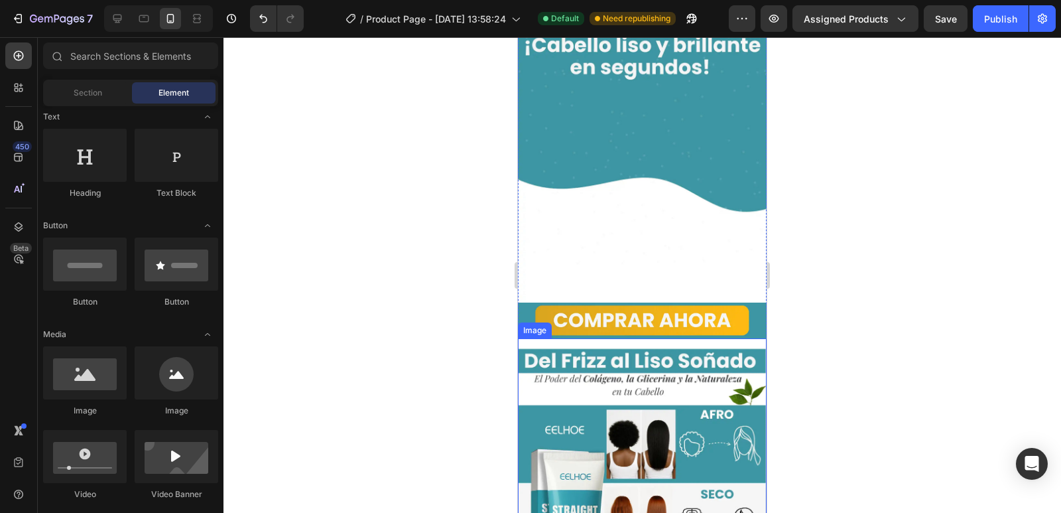
scroll to position [730, 0]
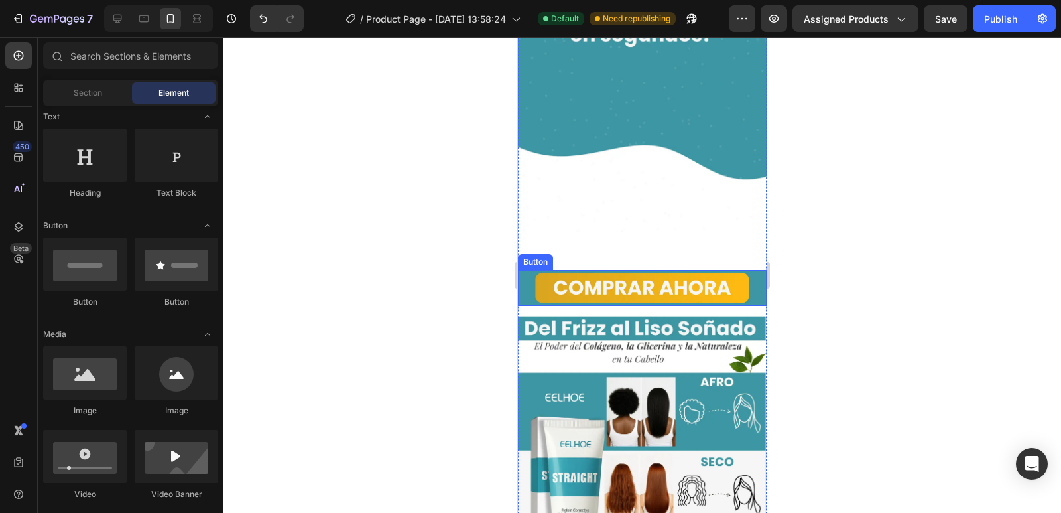
click at [710, 270] on button "Button" at bounding box center [642, 288] width 249 height 36
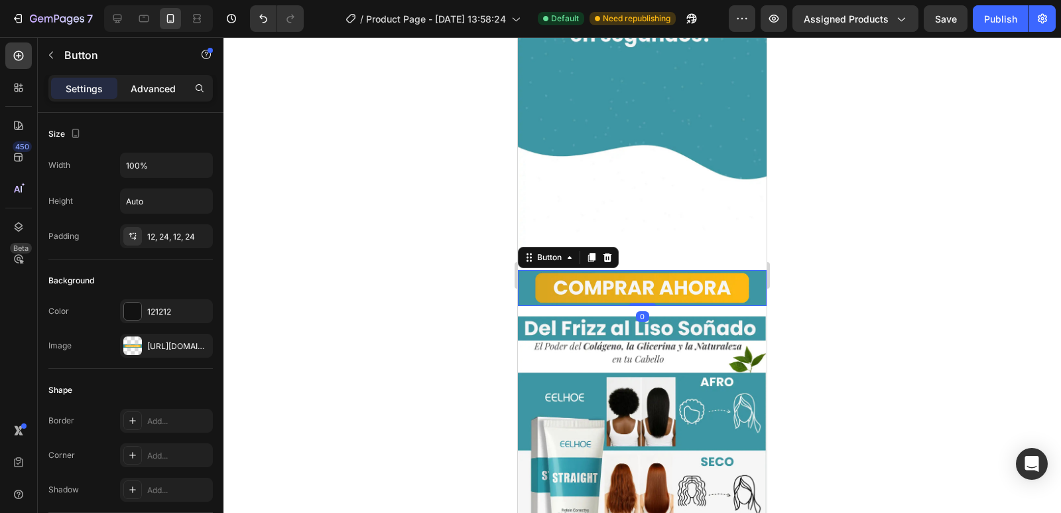
click at [140, 85] on p "Advanced" at bounding box center [153, 89] width 45 height 14
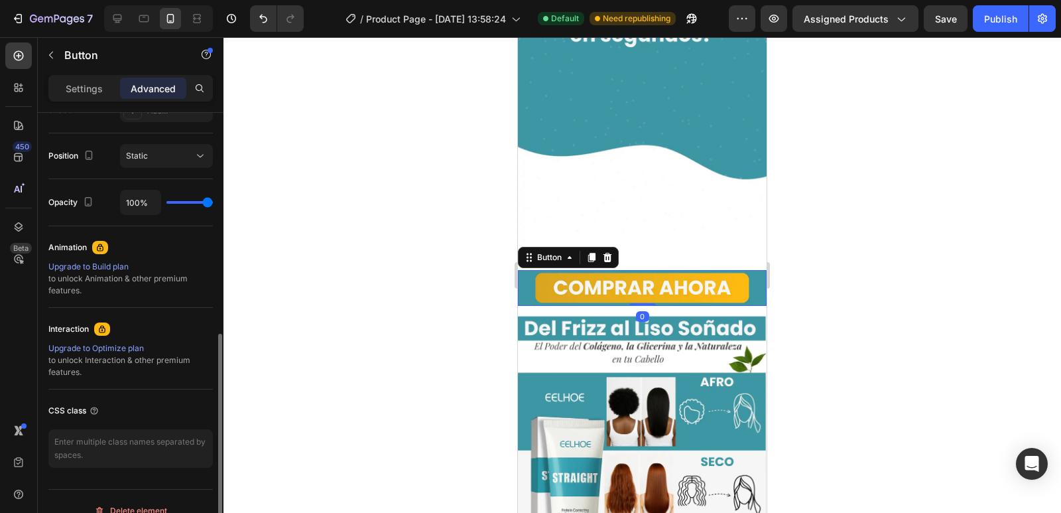
scroll to position [483, 0]
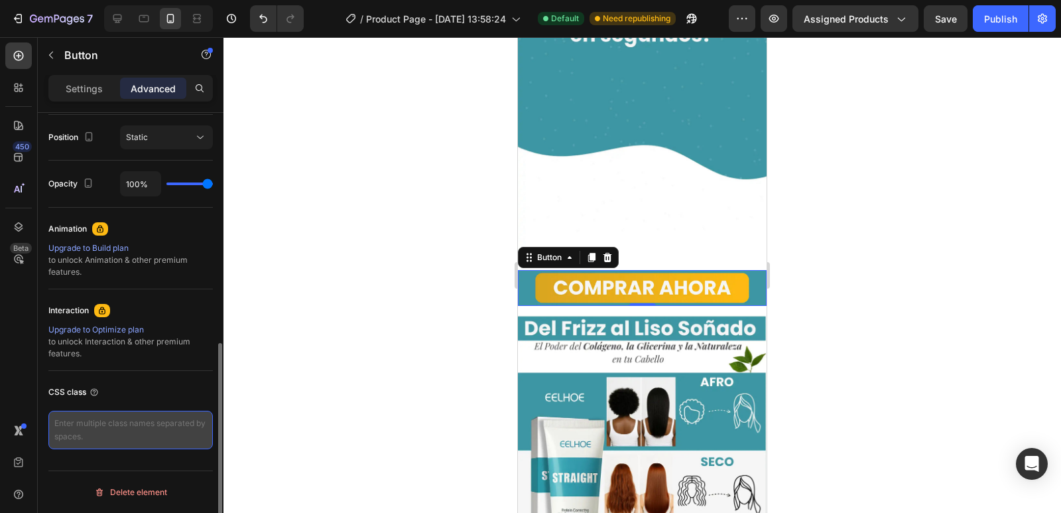
click at [129, 434] on textarea at bounding box center [130, 430] width 165 height 38
paste textarea "_rsi-cod-form-gempages-button-overwrite _rsi-cod-form-is-gempage"
type textarea "_rsi-cod-form-gempages-button-overwrite _rsi-cod-form-is-gempage"
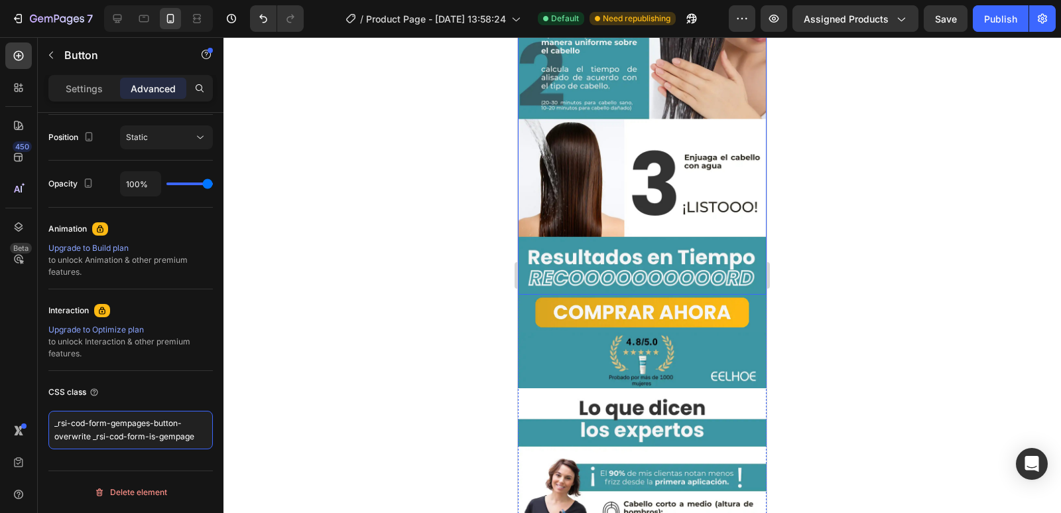
scroll to position [1526, 0]
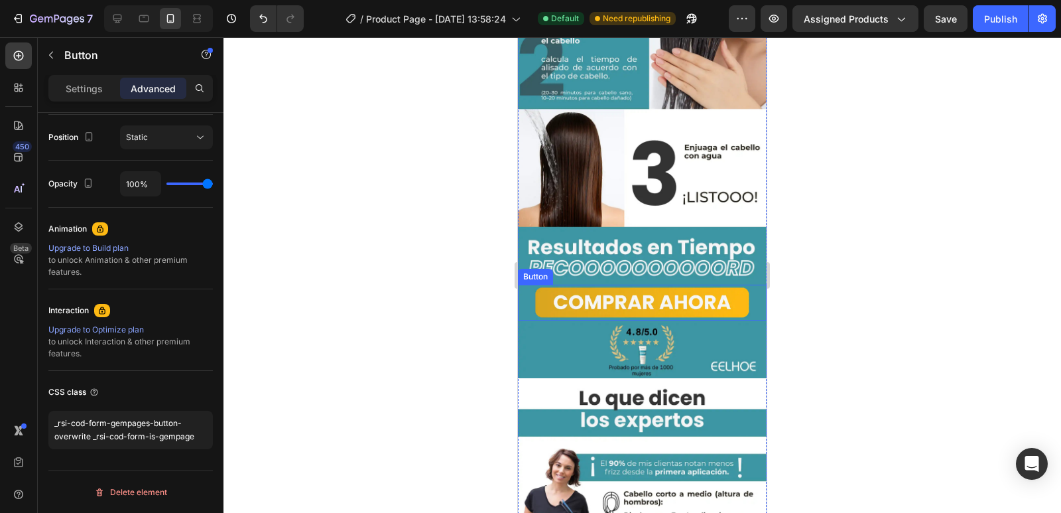
click at [685, 285] on button "Button" at bounding box center [642, 303] width 249 height 36
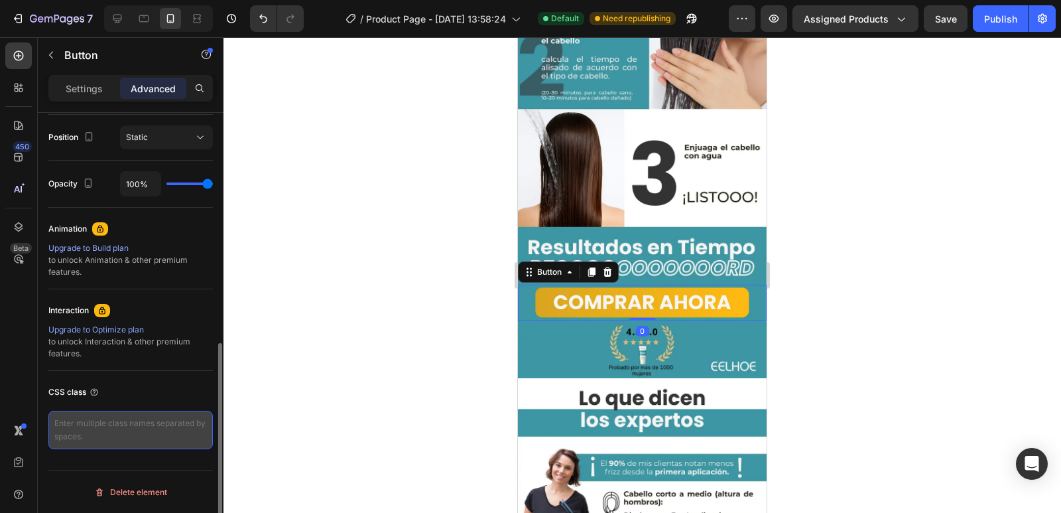
click at [121, 440] on textarea at bounding box center [130, 430] width 165 height 38
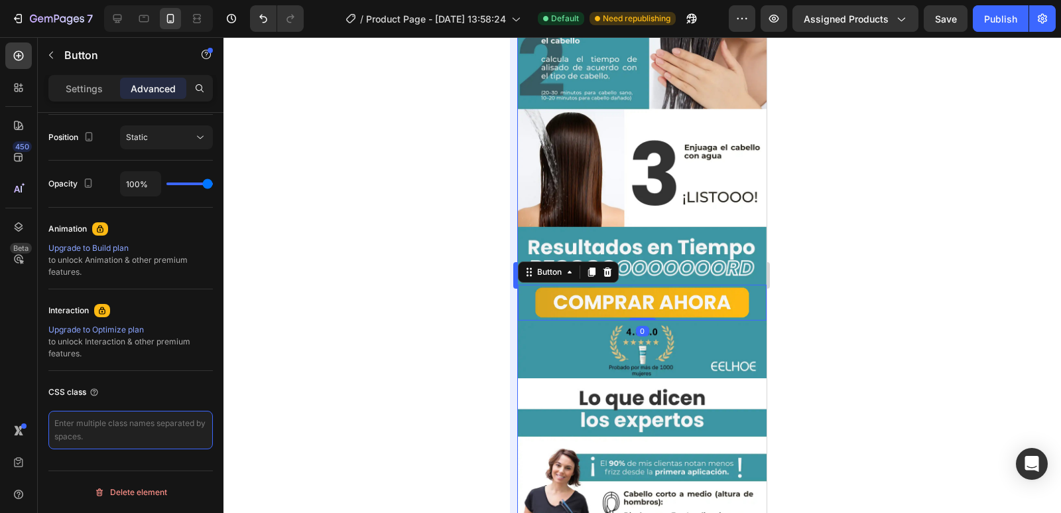
paste textarea "_rsi-cod-form-gempages-button-overwrite _rsi-cod-form-is-gempage"
type textarea "_rsi-cod-form-gempages-button-overwrite _rsi-cod-form-is-gempage"
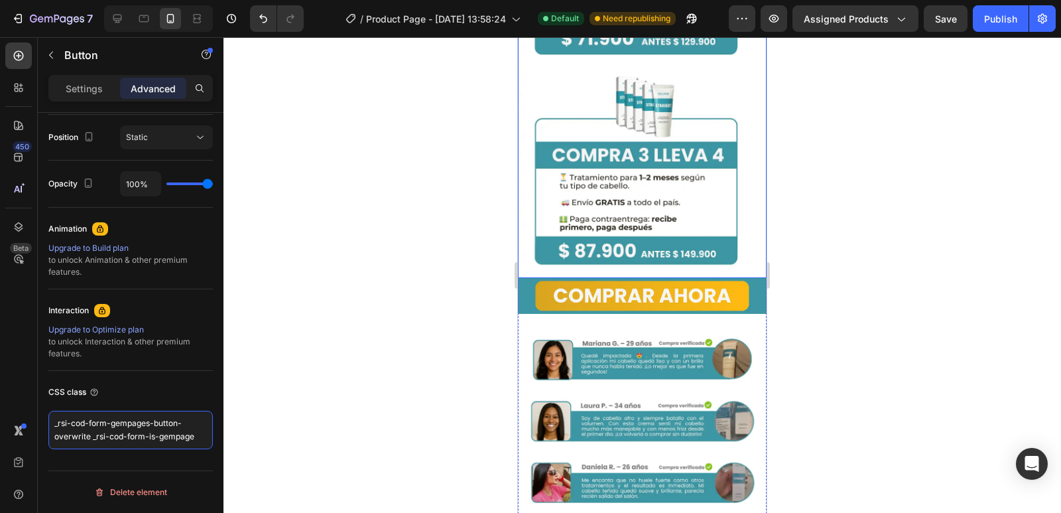
scroll to position [2985, 0]
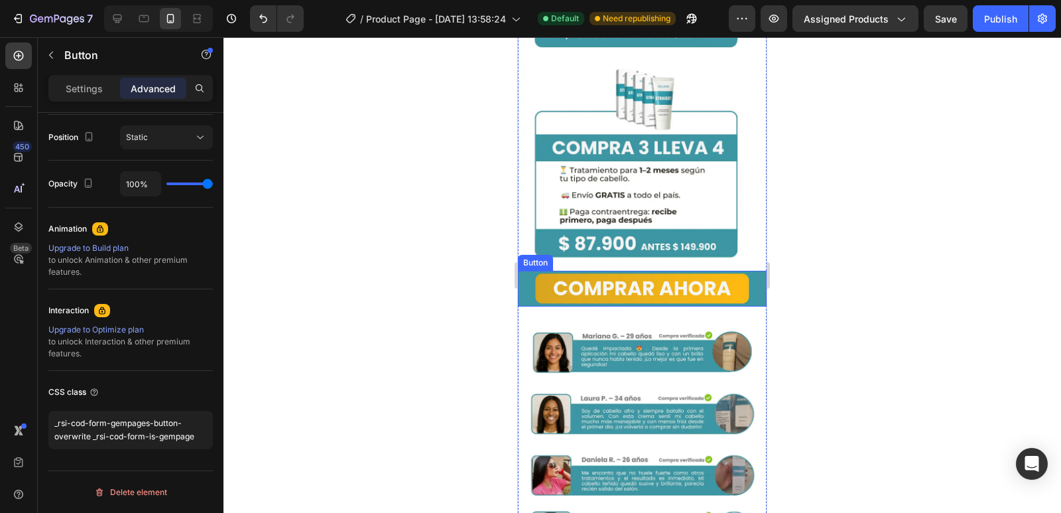
click at [698, 271] on button "Button" at bounding box center [642, 289] width 249 height 36
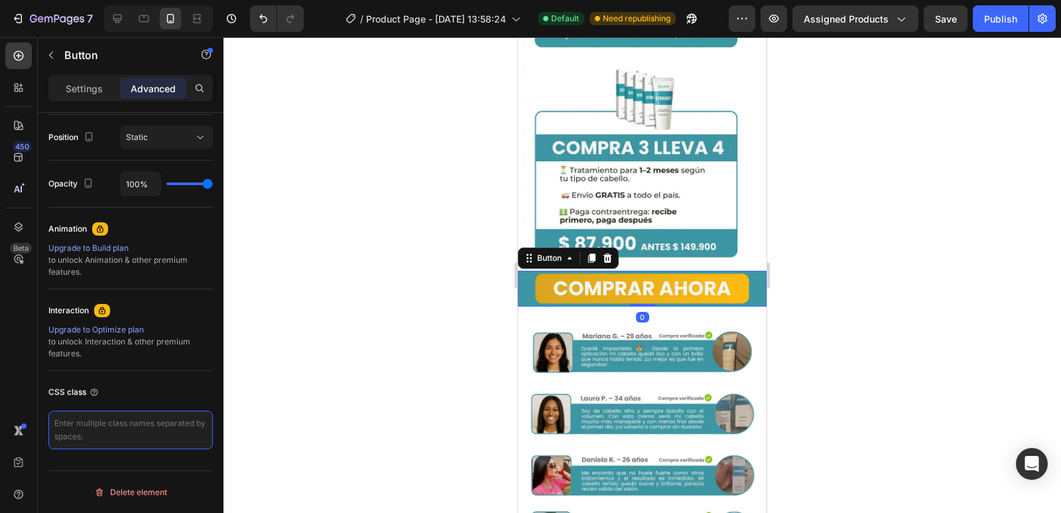
click at [123, 438] on textarea at bounding box center [130, 430] width 165 height 38
type textarea "_rsi-cod-form-gempages-button-overwrite _rsi-cod-form-is-gempage"
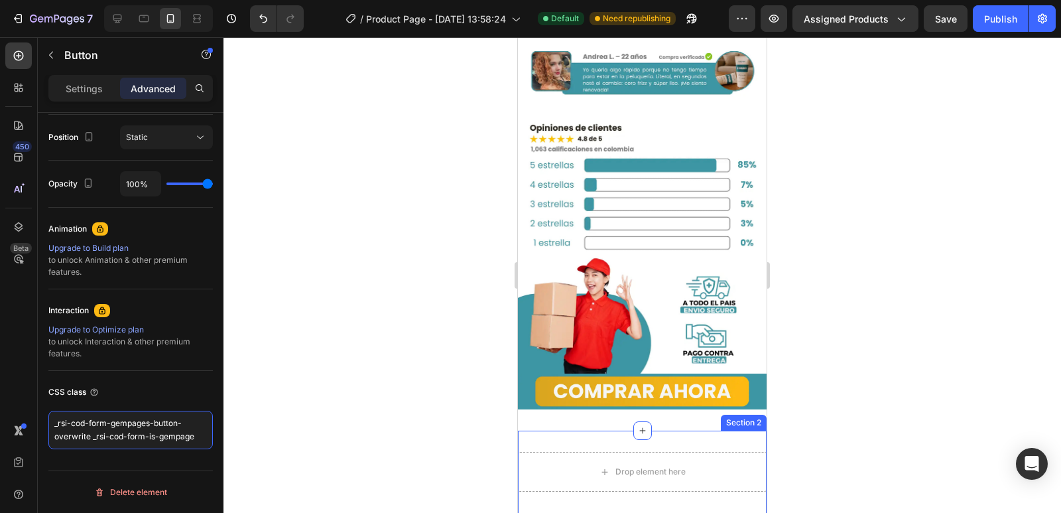
scroll to position [3516, 0]
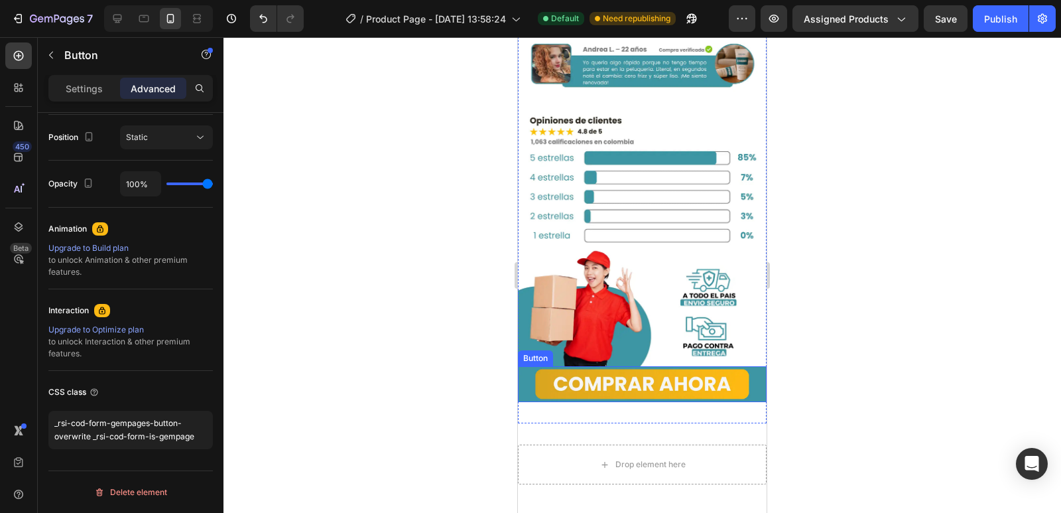
click at [675, 366] on button "Button" at bounding box center [642, 384] width 249 height 36
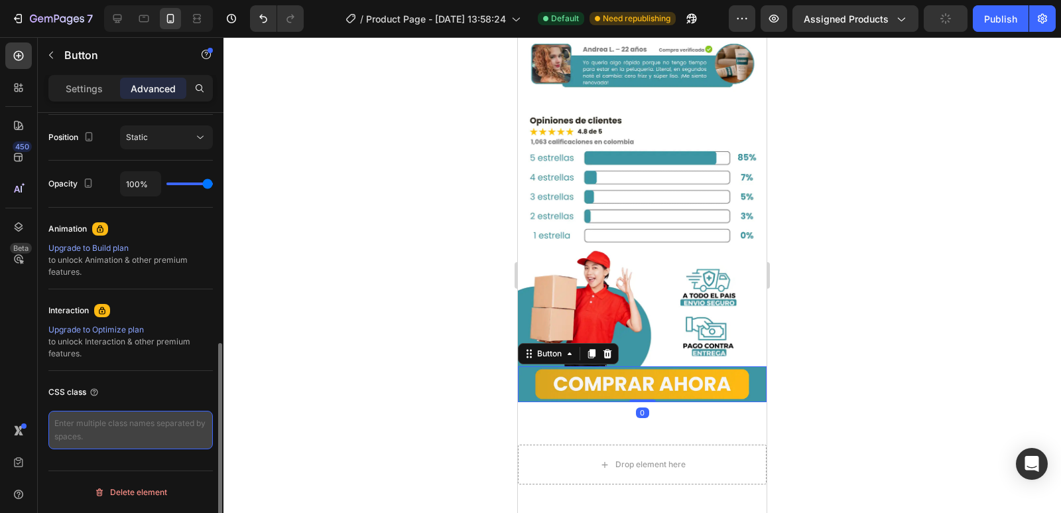
click at [136, 429] on textarea at bounding box center [130, 430] width 165 height 38
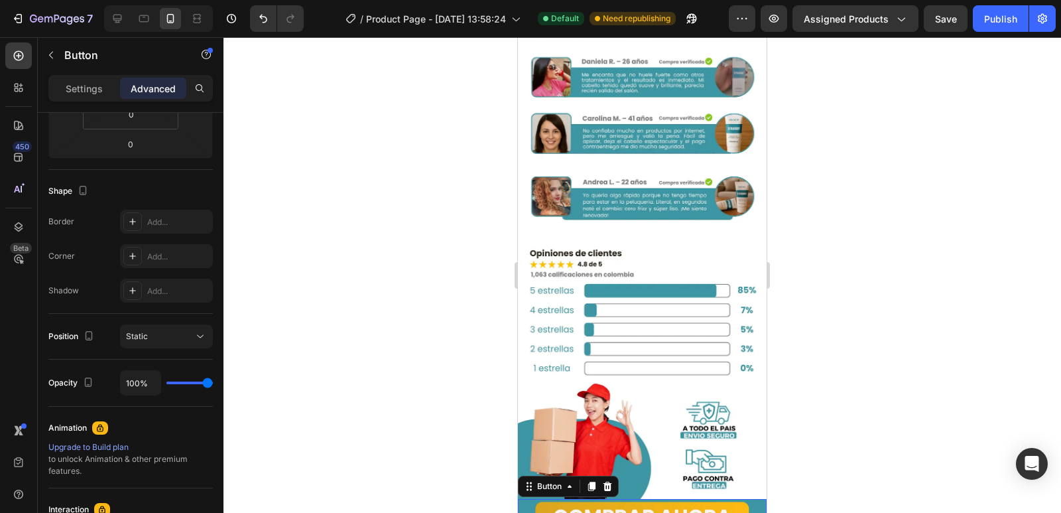
scroll to position [0, 0]
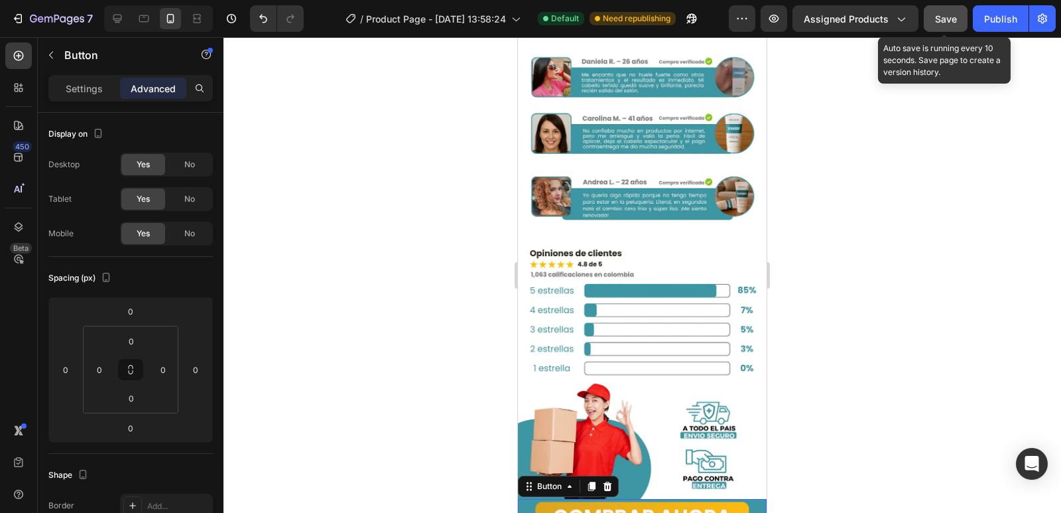
type textarea "_rsi-cod-form-gempages-button-overwrite _rsi-cod-form-is-gempage"
click at [959, 25] on button "Save" at bounding box center [946, 18] width 44 height 27
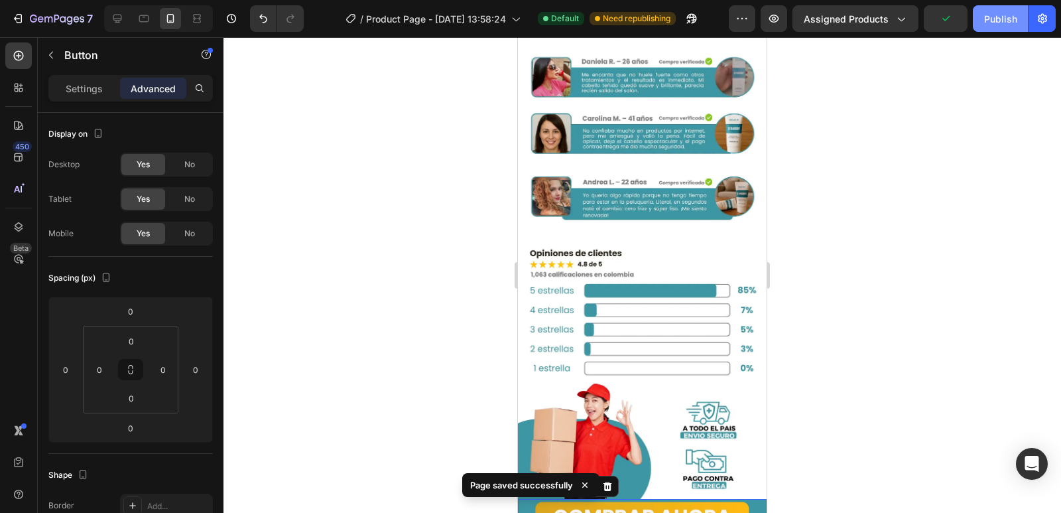
click at [1005, 25] on div "Publish" at bounding box center [1000, 19] width 33 height 14
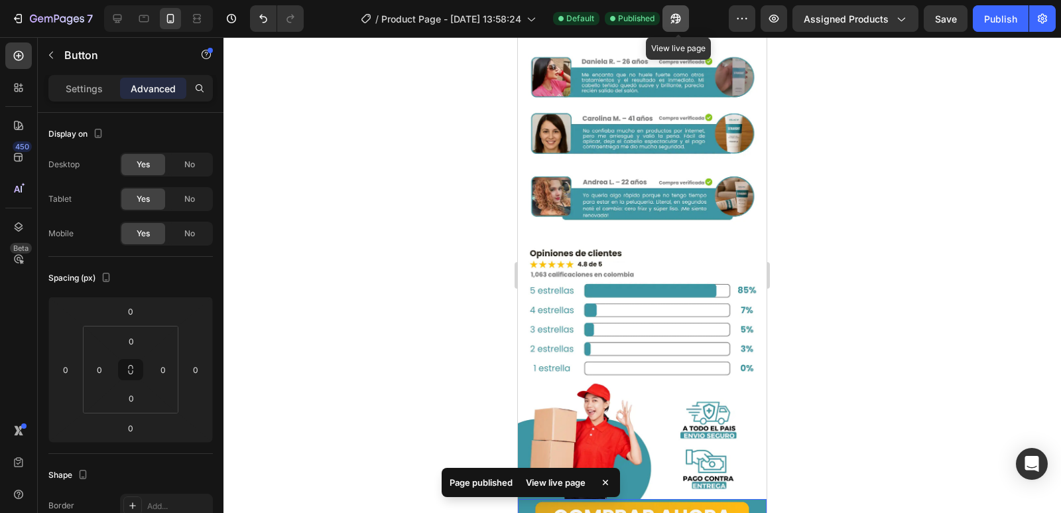
click at [683, 20] on icon "button" at bounding box center [675, 18] width 13 height 13
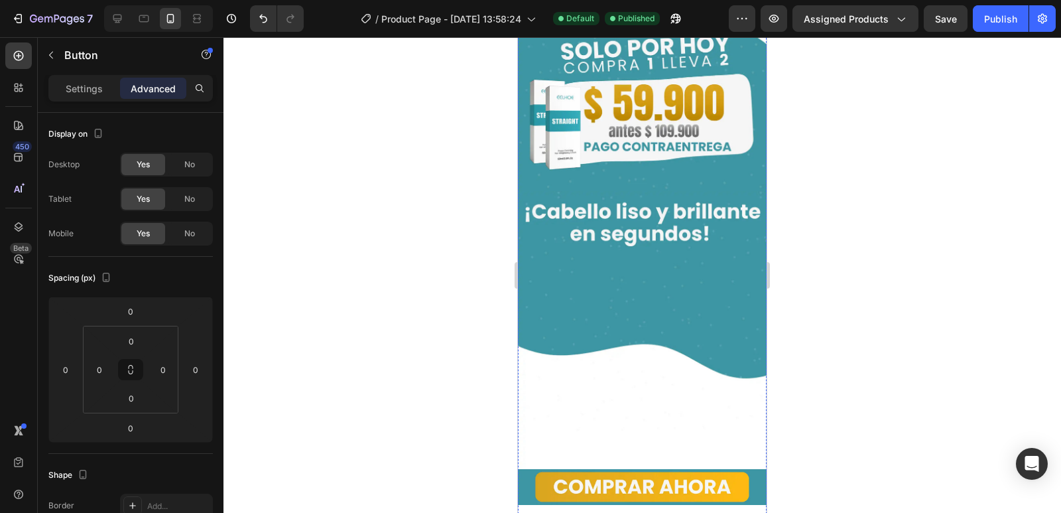
scroll to position [730, 0]
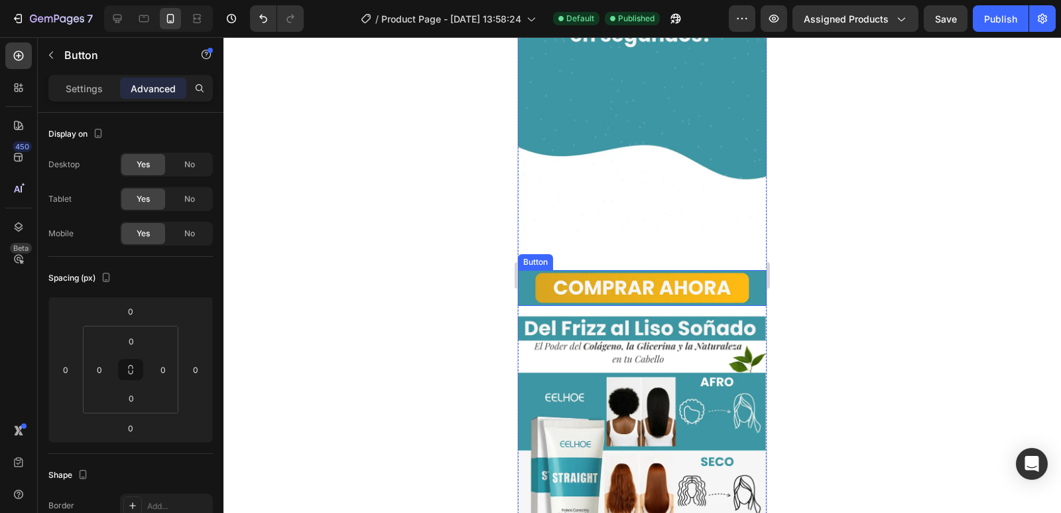
click at [738, 270] on button "Button" at bounding box center [642, 288] width 249 height 36
click at [610, 253] on icon at bounding box center [608, 257] width 9 height 9
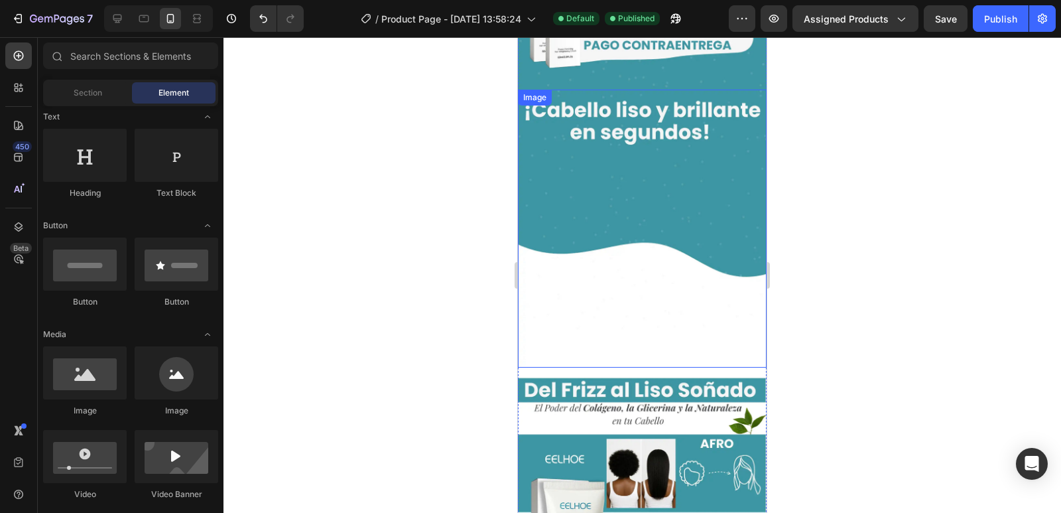
scroll to position [663, 0]
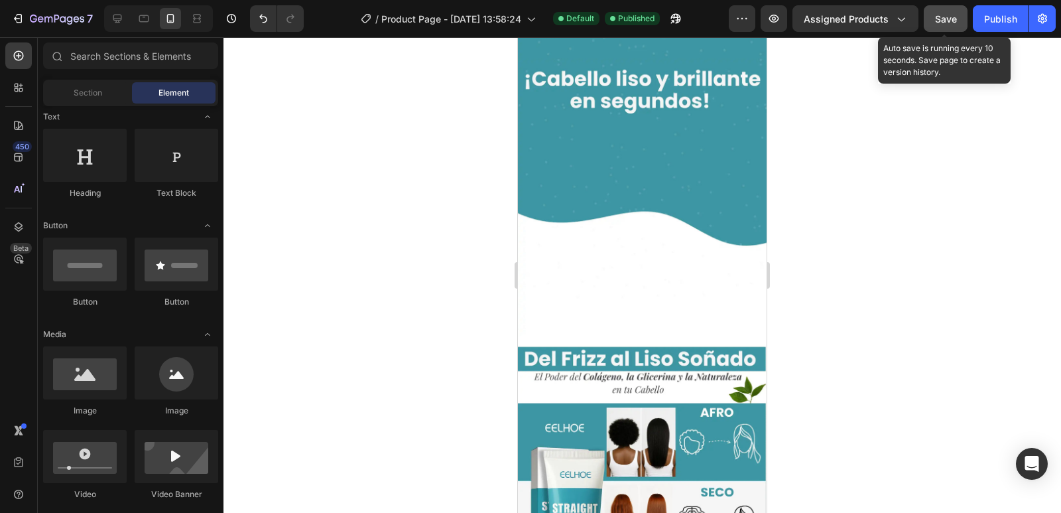
click at [958, 16] on button "Save" at bounding box center [946, 18] width 44 height 27
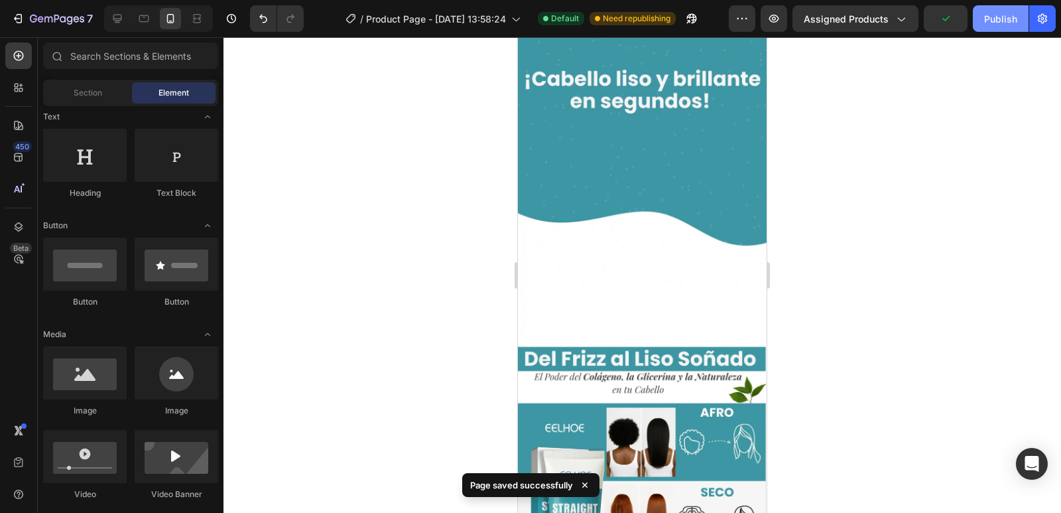
click at [998, 27] on button "Publish" at bounding box center [1001, 18] width 56 height 27
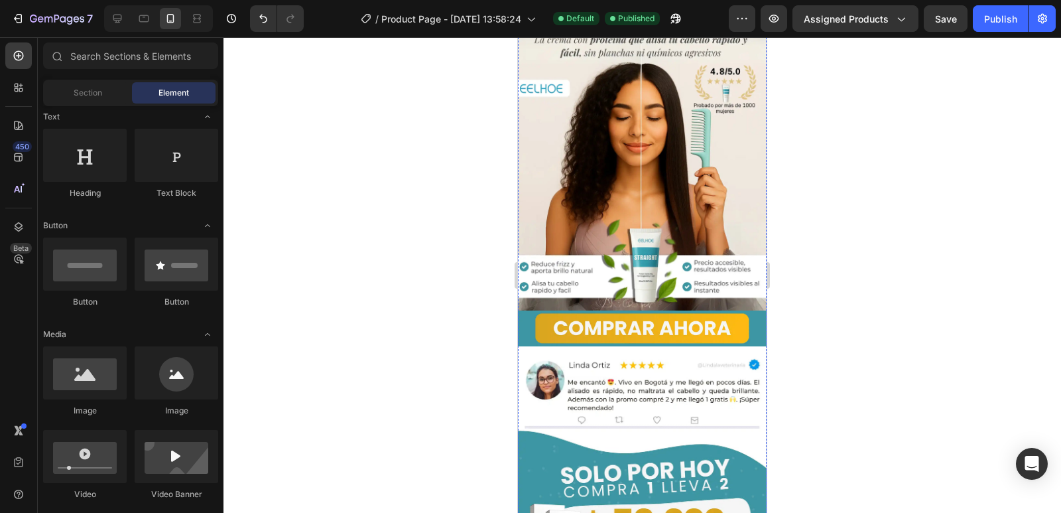
scroll to position [0, 0]
